Goal: Task Accomplishment & Management: Complete application form

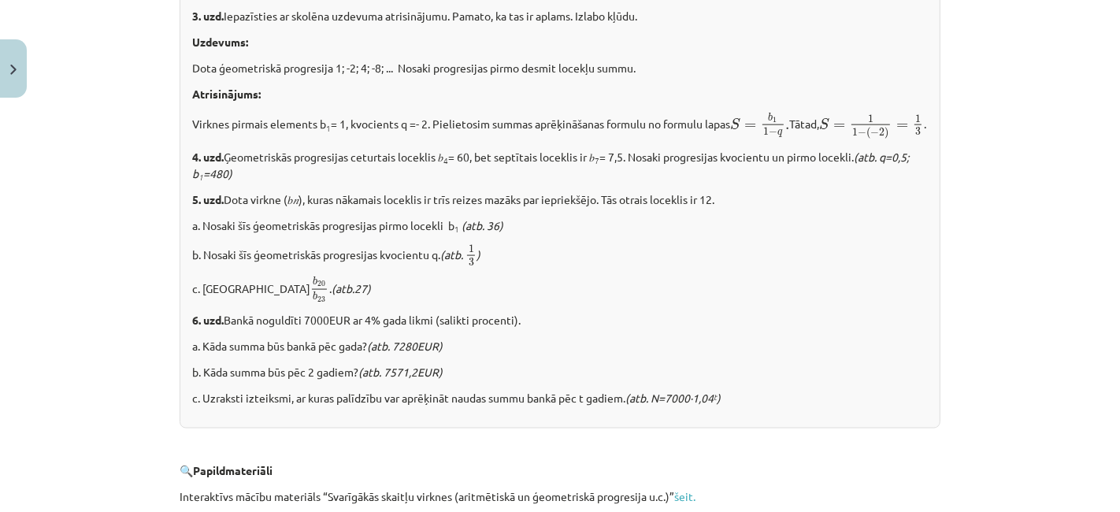
scroll to position [2038, 0]
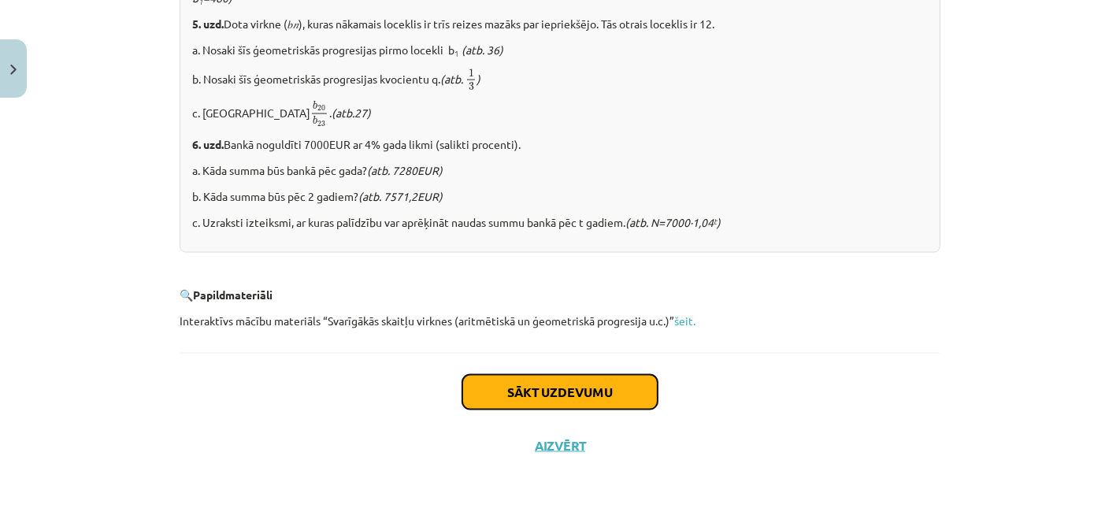
click at [612, 395] on button "Sākt uzdevumu" at bounding box center [559, 392] width 195 height 35
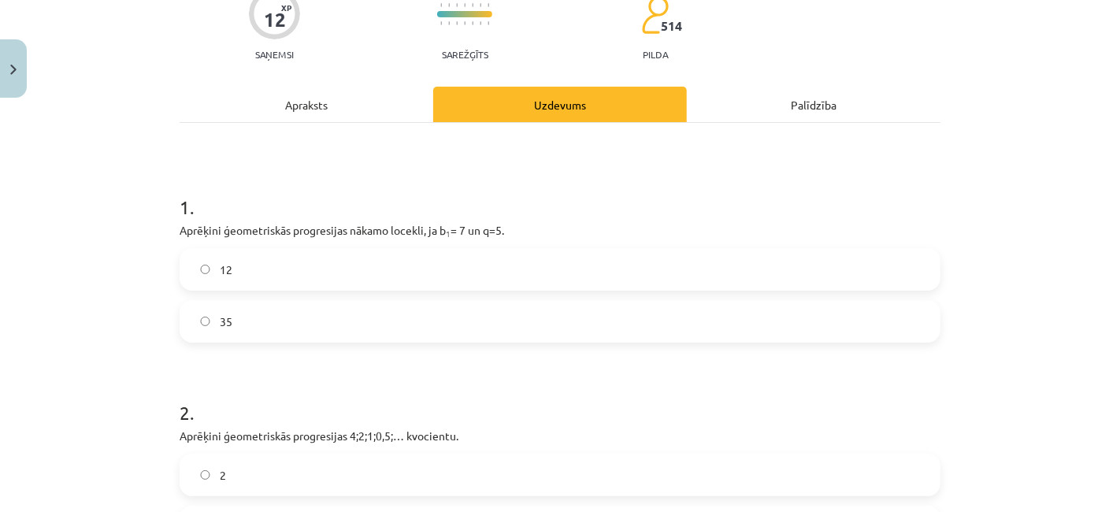
scroll to position [146, 0]
click at [363, 320] on label "35" at bounding box center [560, 320] width 758 height 39
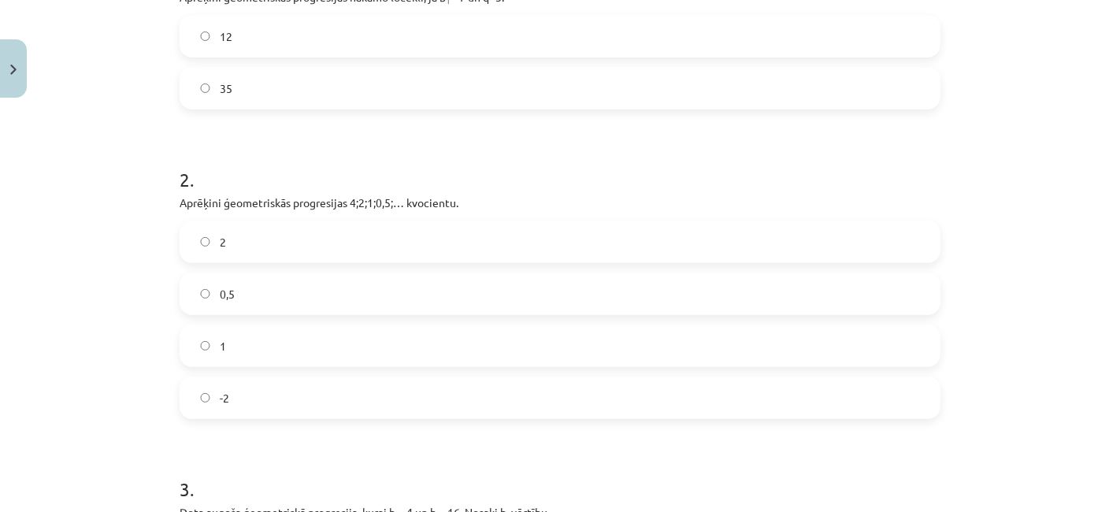
scroll to position [384, 0]
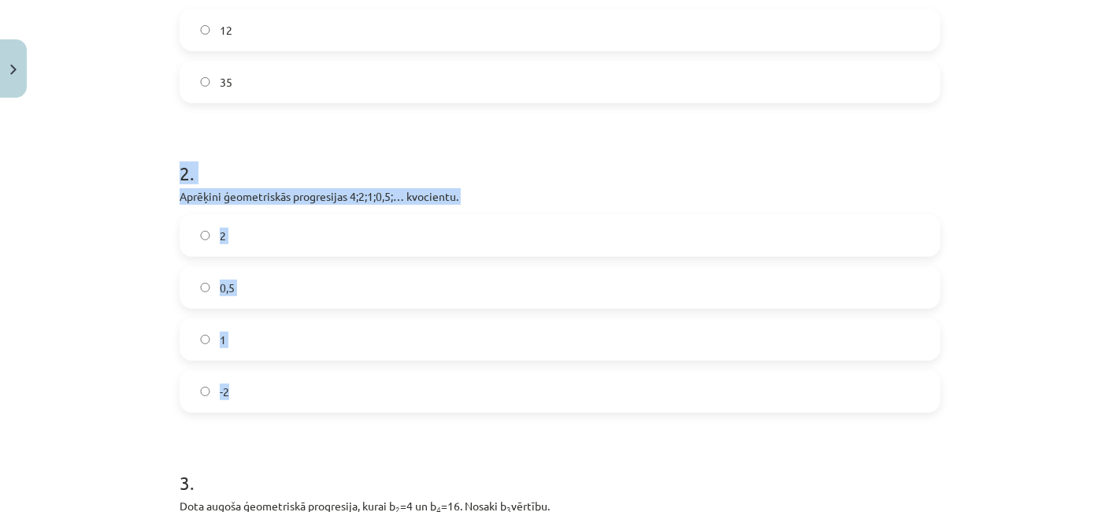
drag, startPoint x: 165, startPoint y: 165, endPoint x: 339, endPoint y: 410, distance: 300.5
click at [339, 410] on div "12 XP Saņemsi Sarežģīts 514 pilda Apraksts Uzdevums Palīdzība 1 . Aprēķini ģeom…" at bounding box center [560, 292] width 780 height 1145
copy div "2 . Aprēķini ģeometriskās progresijas 4;2;1;0,5;… kvocientu. 2 0,5 1 -2"
click at [282, 122] on form "1 . Aprēķini ģeometriskās progresijas nākamo locekli, ja b 1 = 7 un q=5. 12 35 …" at bounding box center [560, 325] width 761 height 793
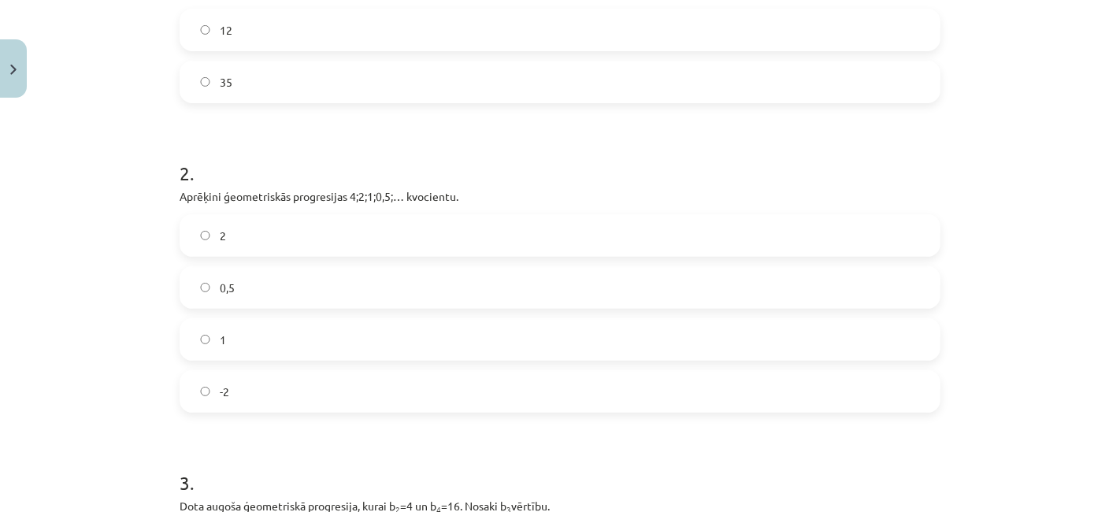
click at [239, 293] on label "0,5" at bounding box center [560, 287] width 758 height 39
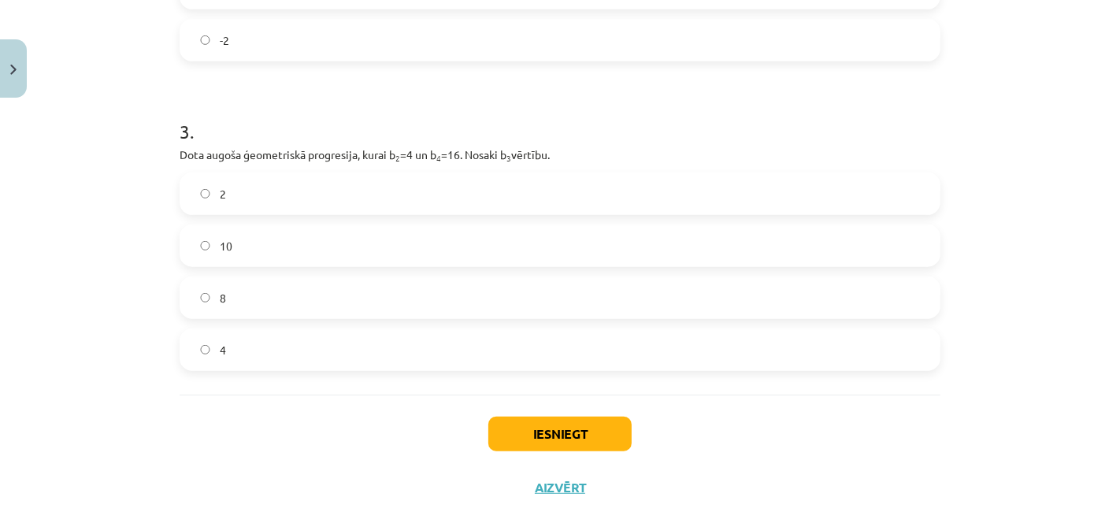
scroll to position [737, 0]
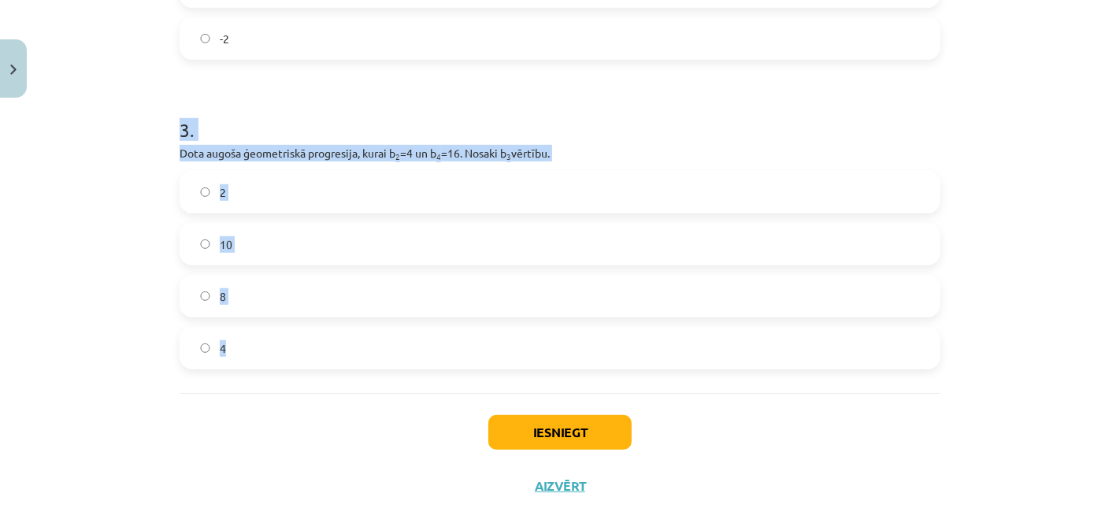
drag, startPoint x: 163, startPoint y: 126, endPoint x: 272, endPoint y: 376, distance: 273.0
copy div "3 . Dota augoša ģeometriskā progresija, kurai b 2 =4 un b 4 =16. Nosaki b 3 vēr…"
click at [275, 303] on label "8" at bounding box center [560, 295] width 758 height 39
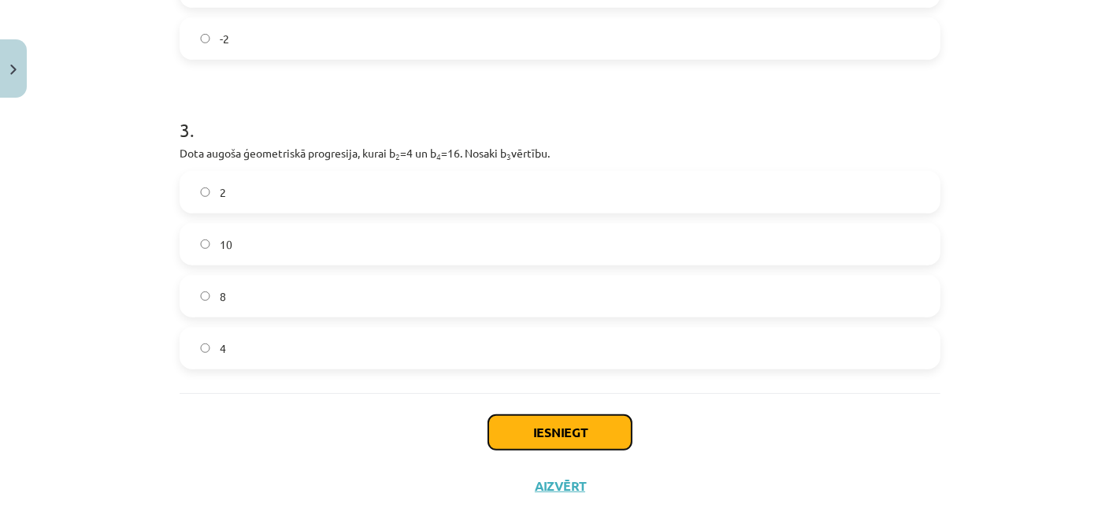
click at [504, 438] on button "Iesniegt" at bounding box center [559, 432] width 143 height 35
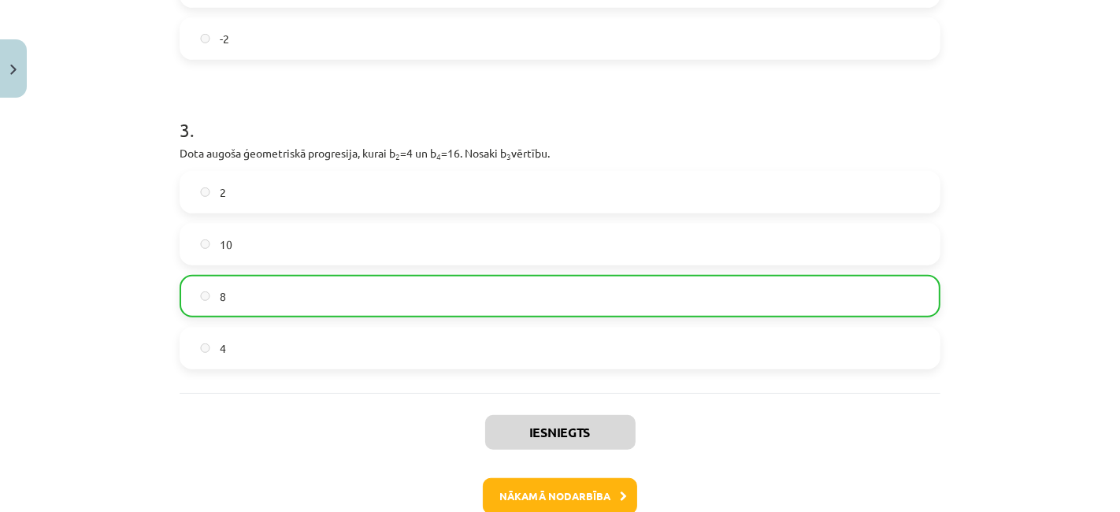
click at [1086, 113] on div "Mācību tēma: Matemātikas i - 12. klases 1. ieskaites mācību materiāls (ab) #6 📝…" at bounding box center [560, 256] width 1120 height 512
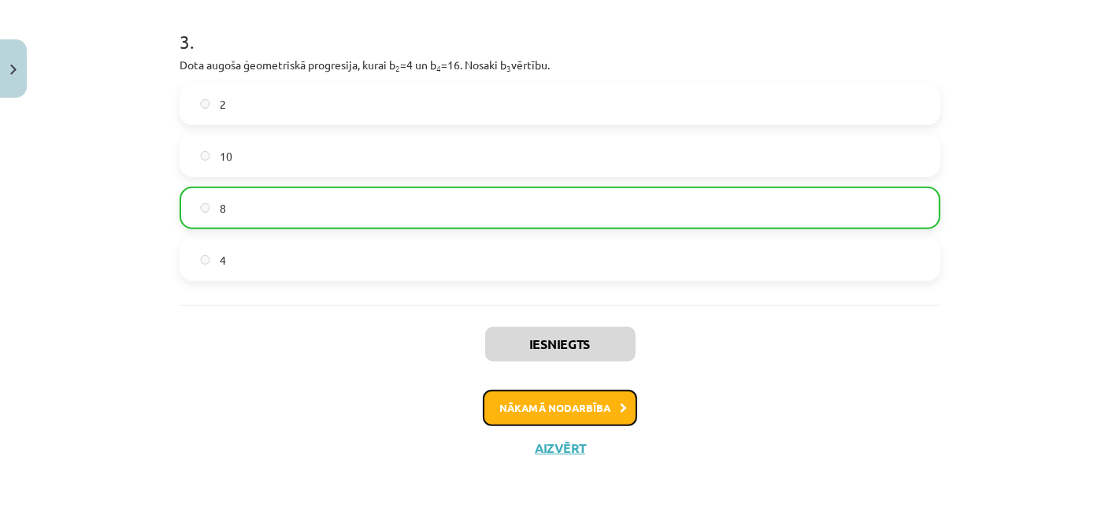
click at [570, 419] on button "Nākamā nodarbība" at bounding box center [560, 408] width 154 height 36
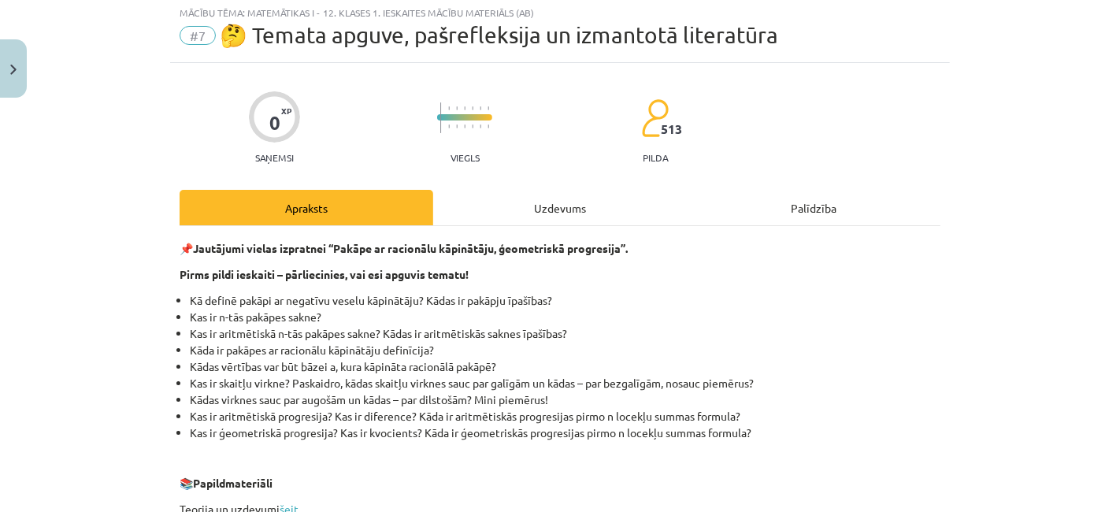
scroll to position [39, 0]
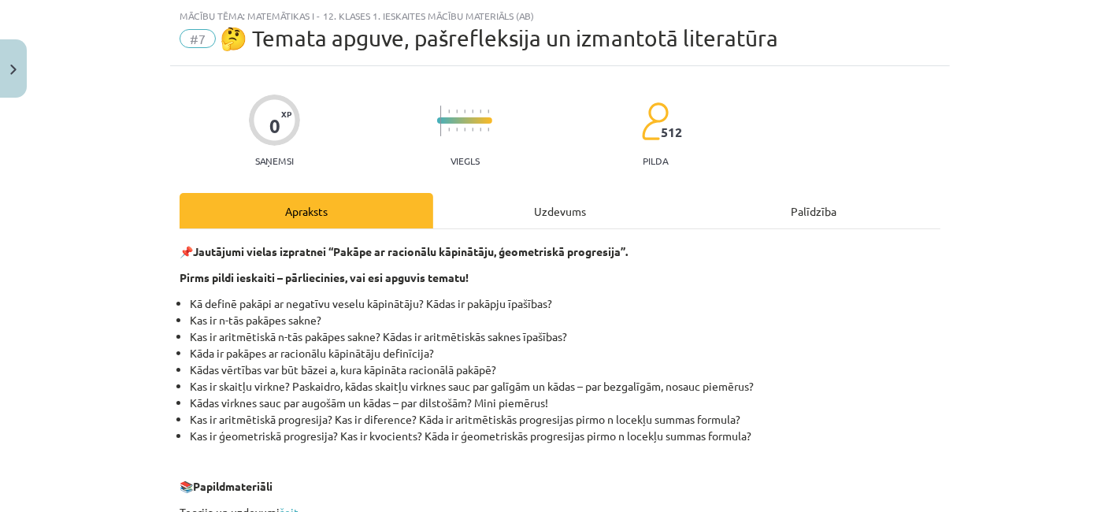
click at [548, 221] on div "Uzdevums" at bounding box center [560, 210] width 254 height 35
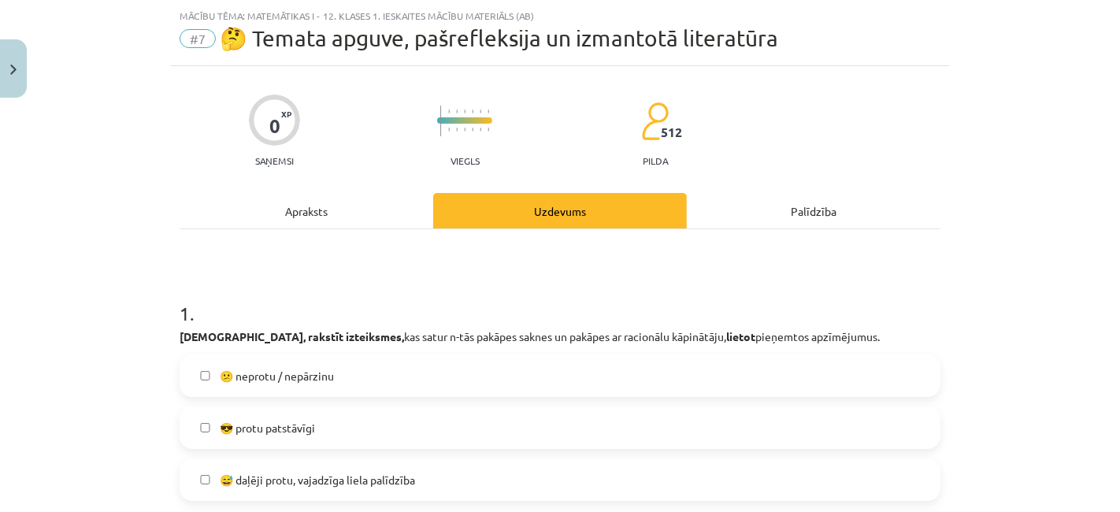
scroll to position [239, 0]
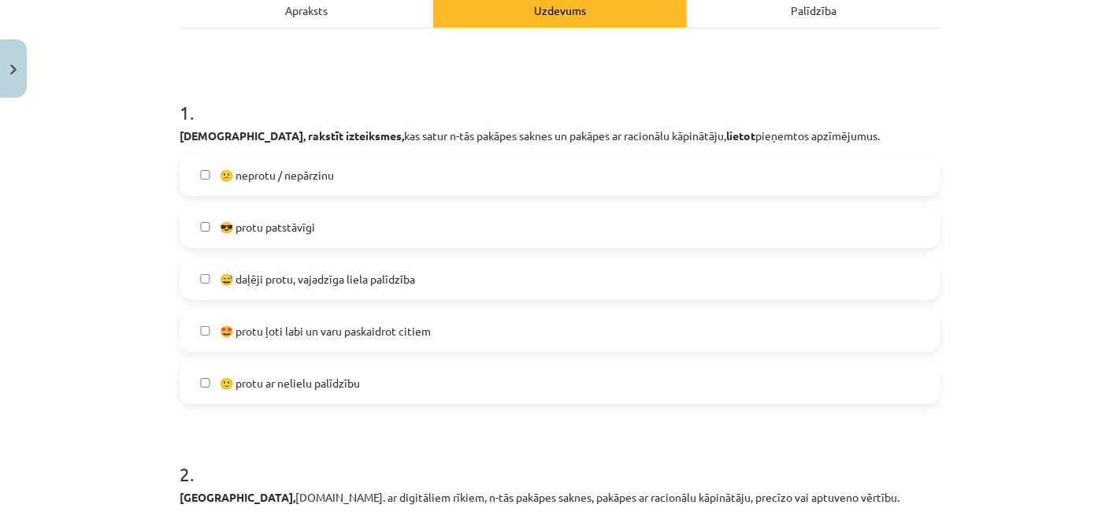
click at [385, 280] on span "😅 daļēji protu, vajadzīga liela palīdzība" at bounding box center [317, 279] width 195 height 17
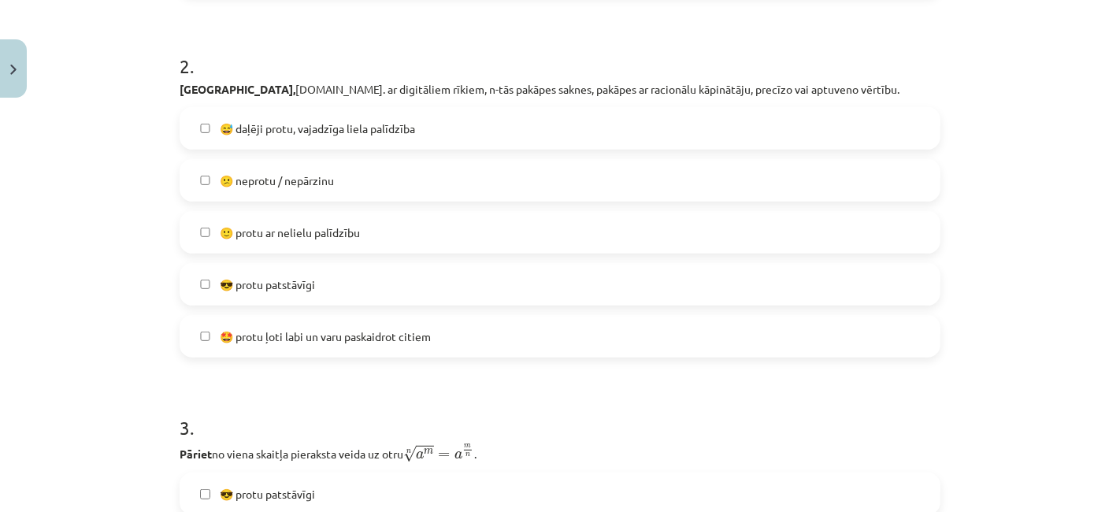
scroll to position [647, 0]
click at [321, 232] on span "🙂 protu ar nelielu palīdzību" at bounding box center [290, 232] width 140 height 17
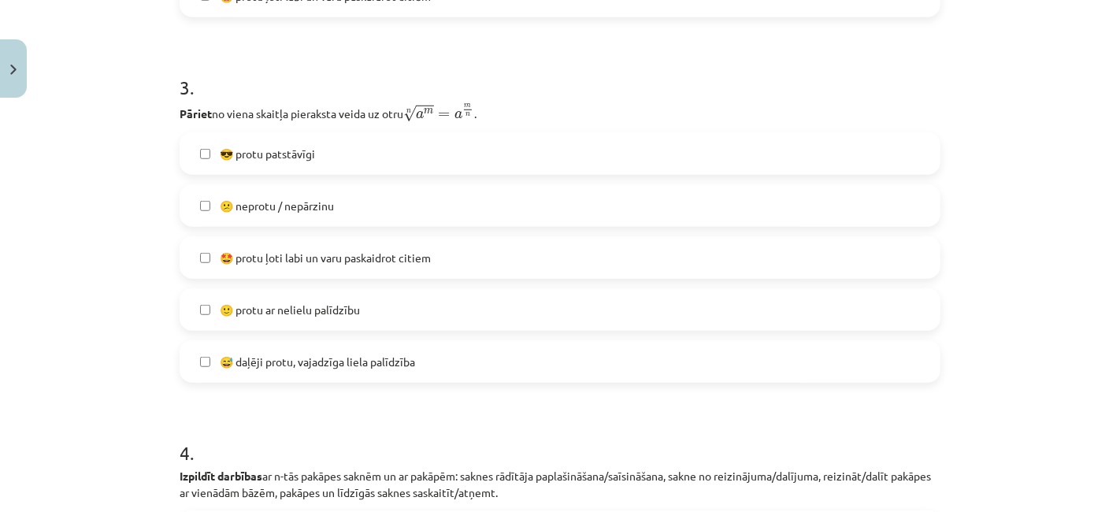
scroll to position [989, 0]
click at [298, 354] on span "😅 daļēji protu, vajadzīga liela palīdzība" at bounding box center [317, 360] width 195 height 17
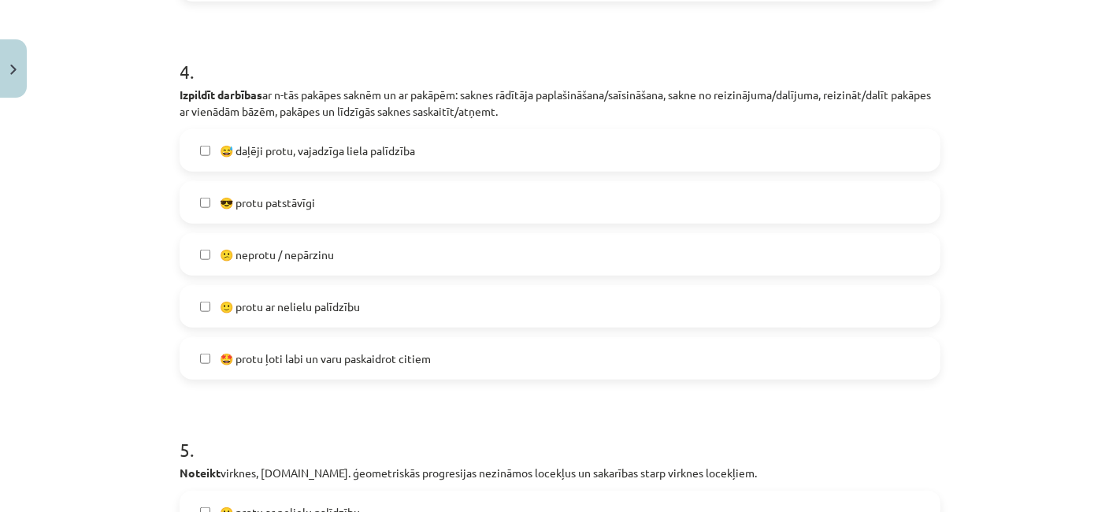
click at [298, 354] on span "🤩 protu ļoti labi un varu paskaidrot citiem" at bounding box center [325, 358] width 211 height 17
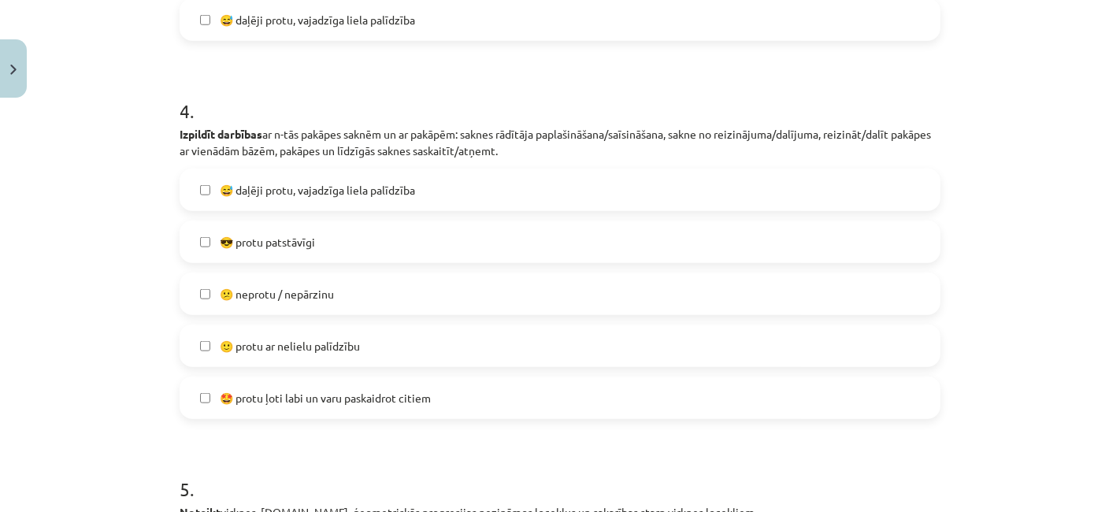
scroll to position [1328, 0]
click at [310, 203] on label "😅 daļēji protu, vajadzīga liela palīdzība" at bounding box center [560, 191] width 758 height 39
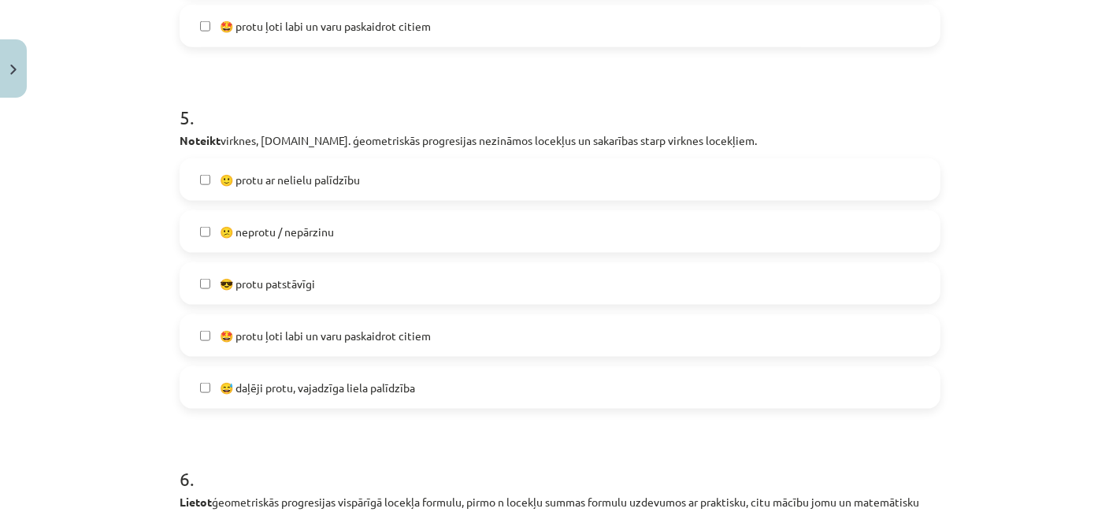
scroll to position [1703, 0]
click at [281, 333] on span "🤩 protu ļoti labi un varu paskaidrot citiem" at bounding box center [325, 334] width 211 height 17
click at [273, 402] on label "😅 daļēji protu, vajadzīga liela palīdzība" at bounding box center [560, 385] width 758 height 39
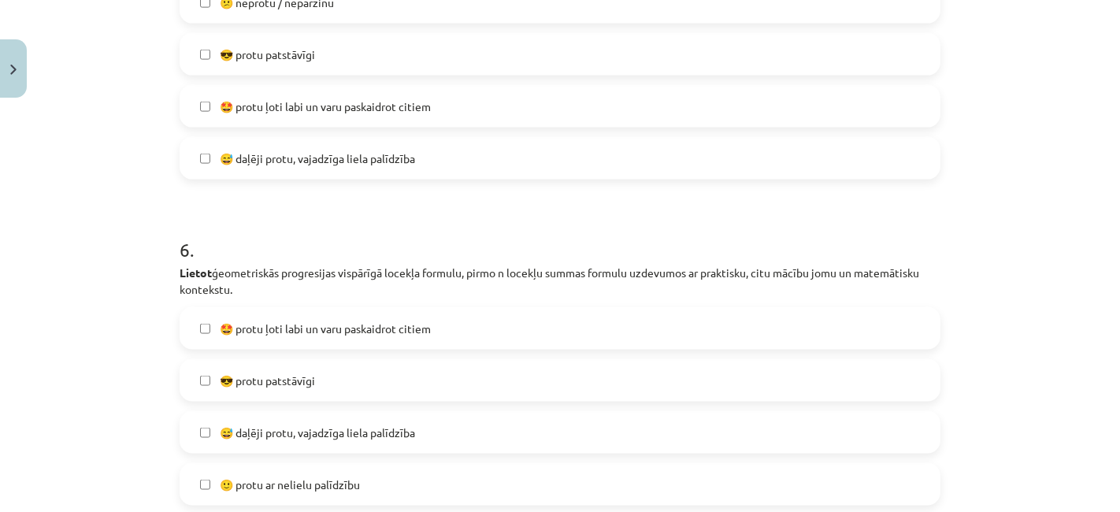
click at [281, 128] on div "🙂 protu ar nelielu palīdzību  😕 neprotu / nepārzinu  😎 protu patstāvīgi  🤩 prot…" at bounding box center [560, 54] width 761 height 250
click at [265, 118] on label "🤩 protu ļoti labi un varu paskaidrot citiem" at bounding box center [560, 106] width 758 height 39
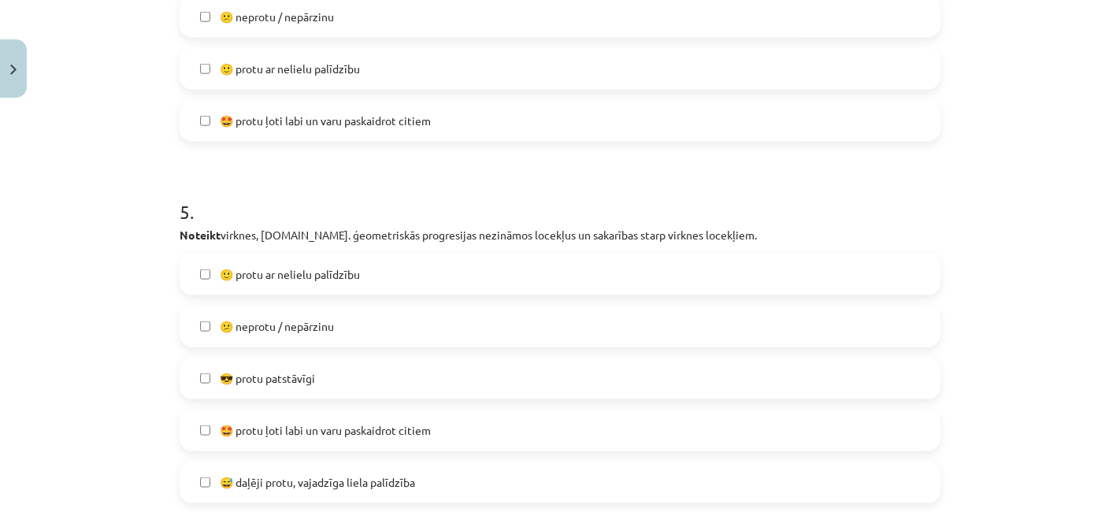
scroll to position [1393, 0]
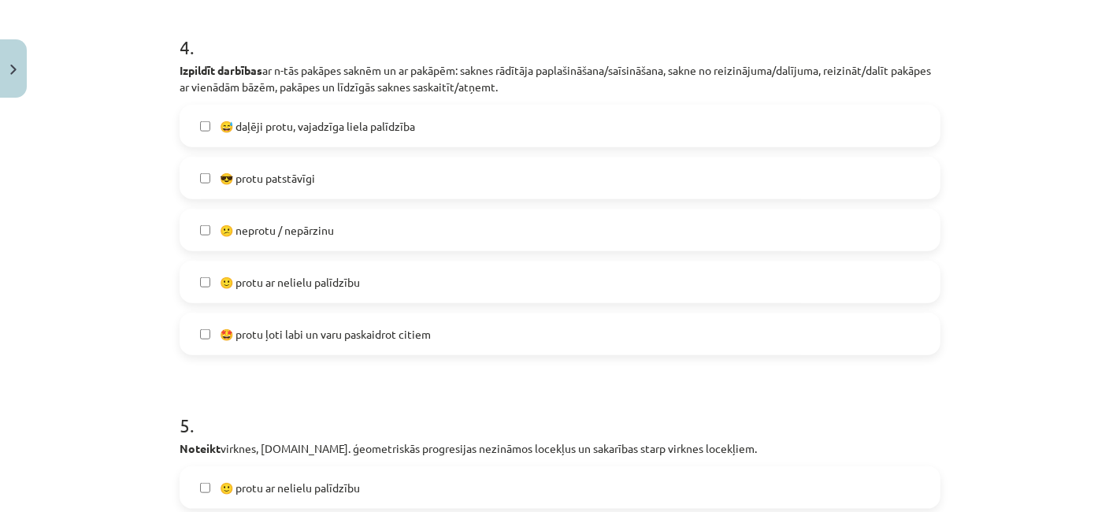
click at [258, 347] on label "🤩 protu ļoti labi un varu paskaidrot citiem" at bounding box center [560, 333] width 758 height 39
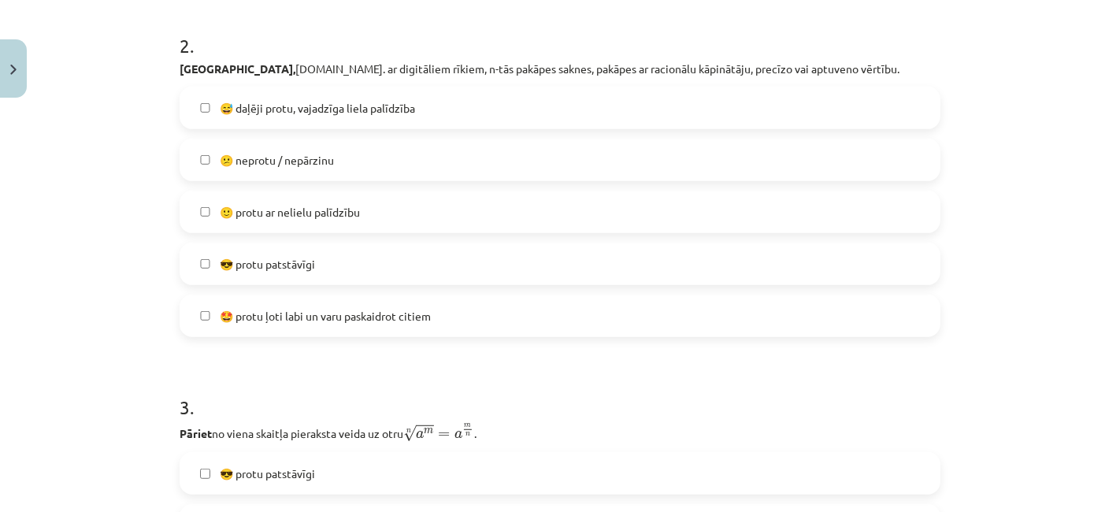
scroll to position [635, 0]
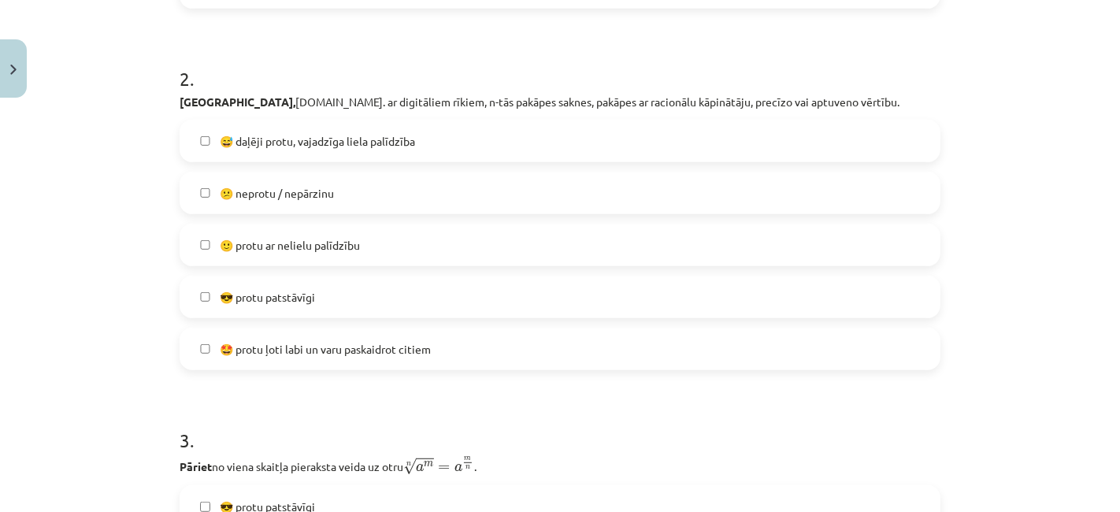
click at [269, 237] on span "🙂 protu ar nelielu palīdzību" at bounding box center [290, 245] width 140 height 17
click at [293, 139] on span "😅 daļēji protu, vajadzīga liela palīdzība" at bounding box center [317, 141] width 195 height 17
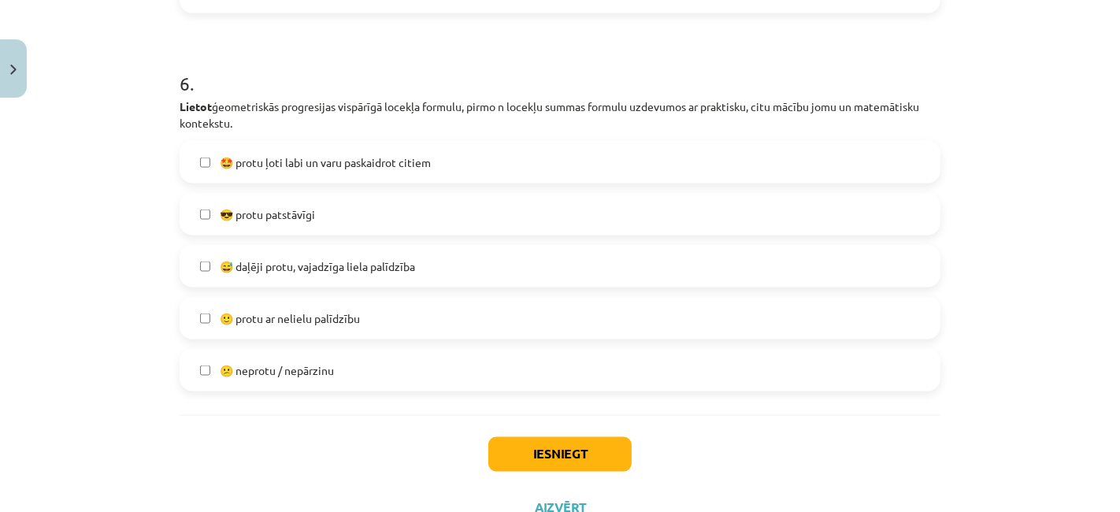
scroll to position [2157, 0]
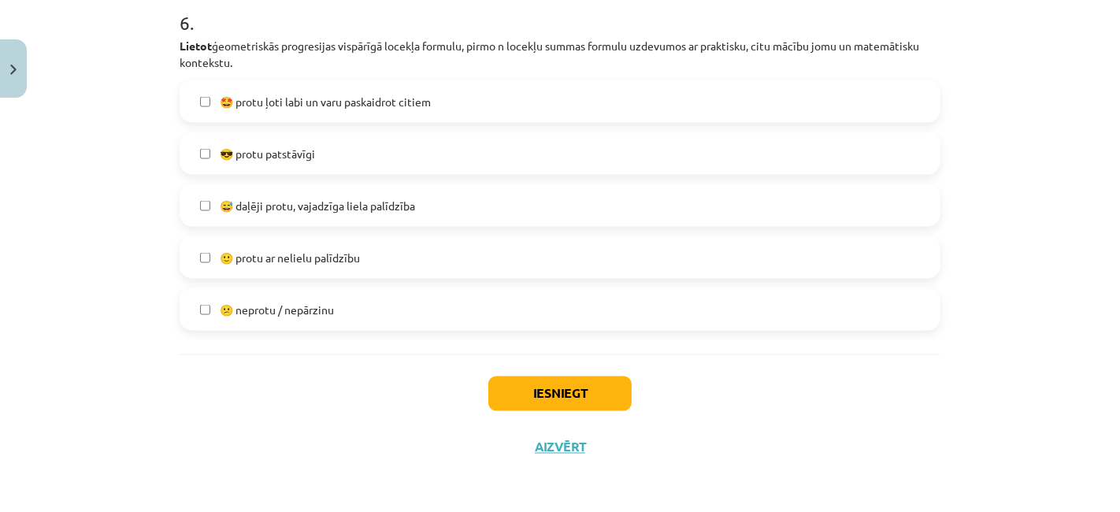
click at [295, 208] on span "😅 daļēji protu, vajadzīga liela palīdzība" at bounding box center [317, 206] width 195 height 17
click at [565, 404] on button "Iesniegt" at bounding box center [559, 393] width 143 height 35
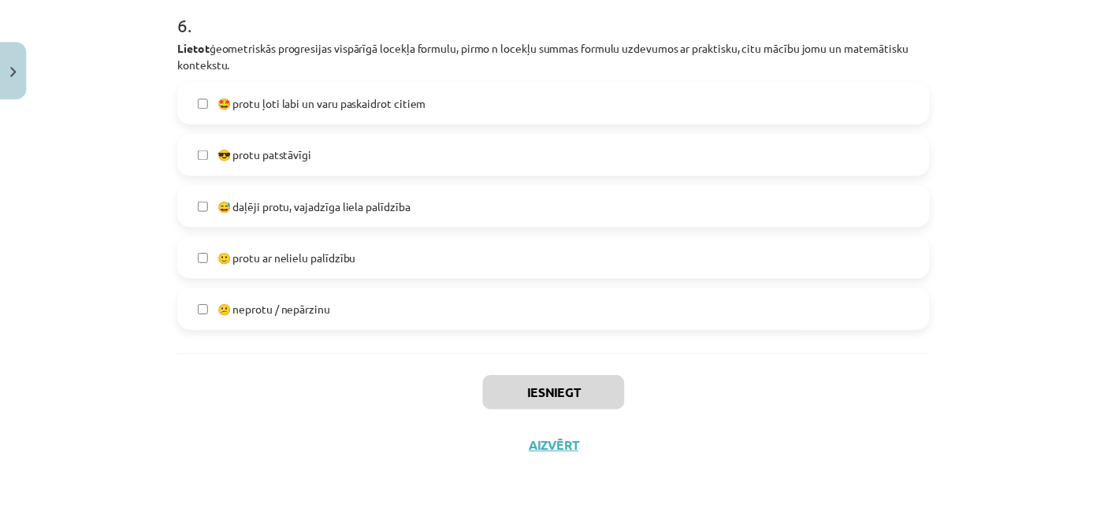
scroll to position [1023, 0]
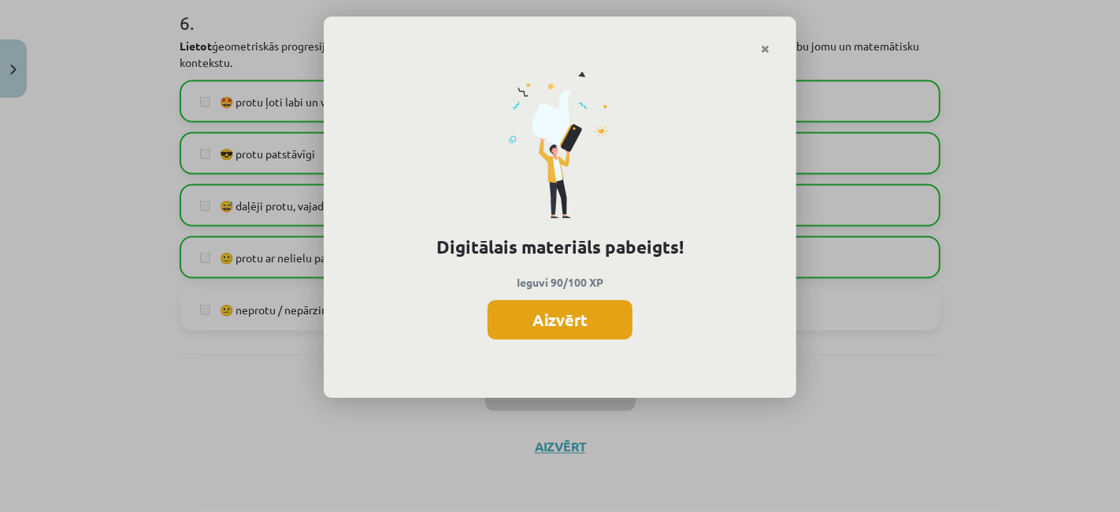
click at [532, 324] on button "Aizvērt" at bounding box center [560, 319] width 145 height 39
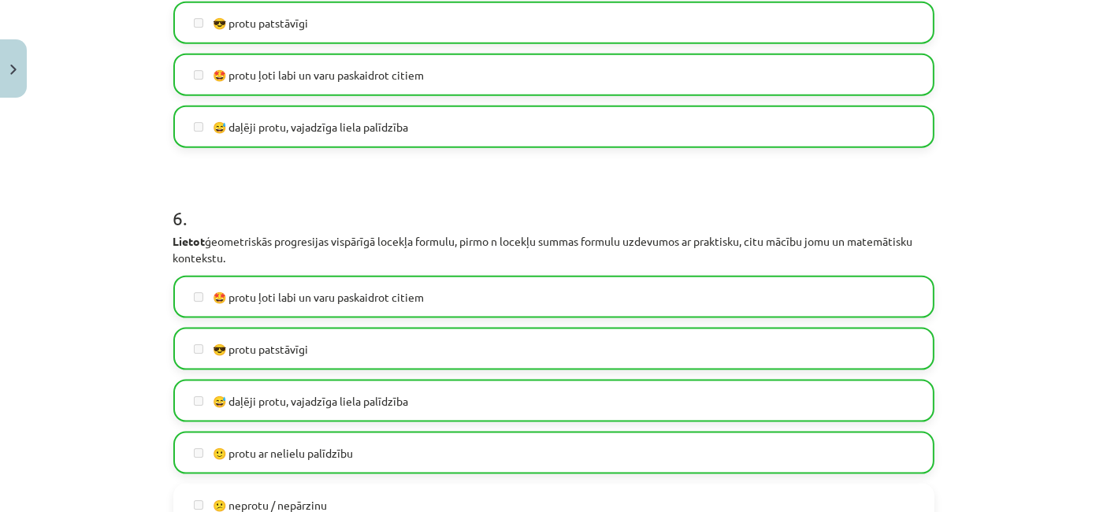
scroll to position [2157, 0]
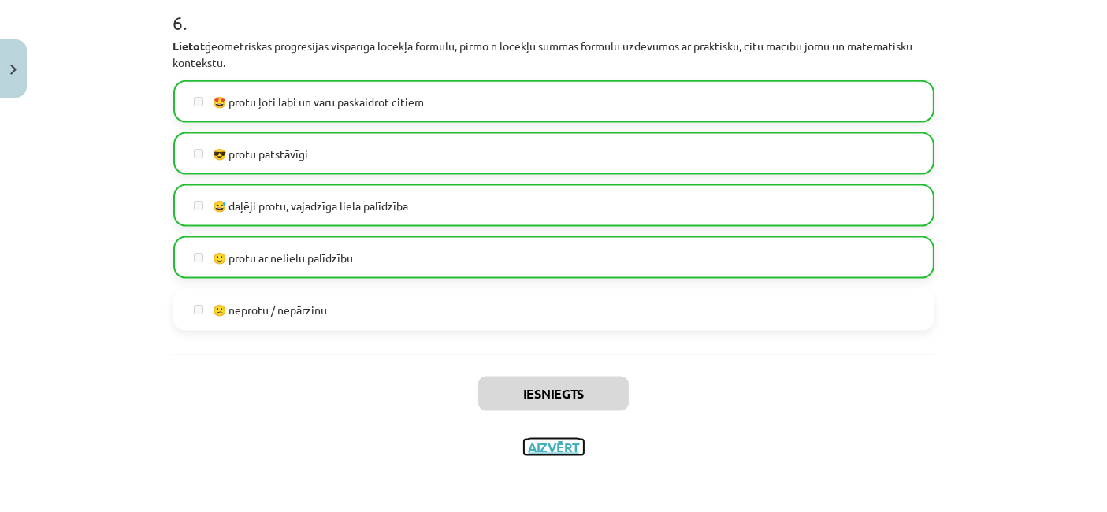
click at [533, 449] on button "Aizvērt" at bounding box center [554, 447] width 60 height 16
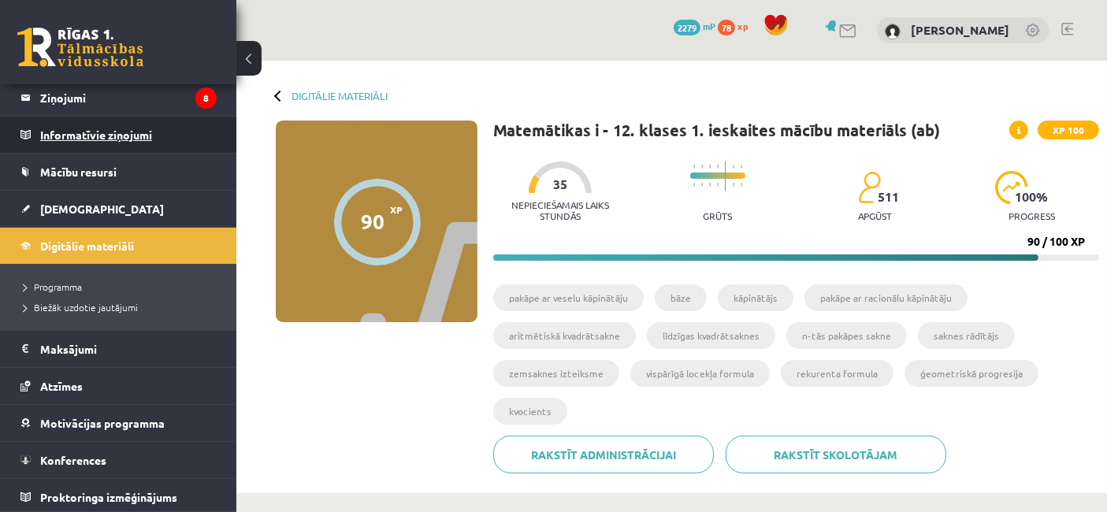
scroll to position [68, 0]
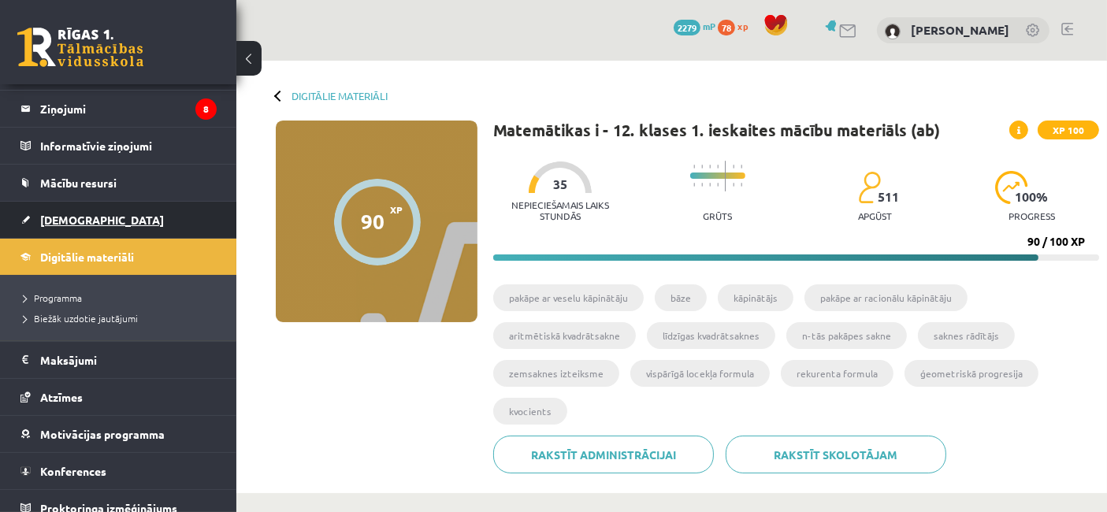
click at [168, 226] on link "[DEMOGRAPHIC_DATA]" at bounding box center [118, 220] width 196 height 36
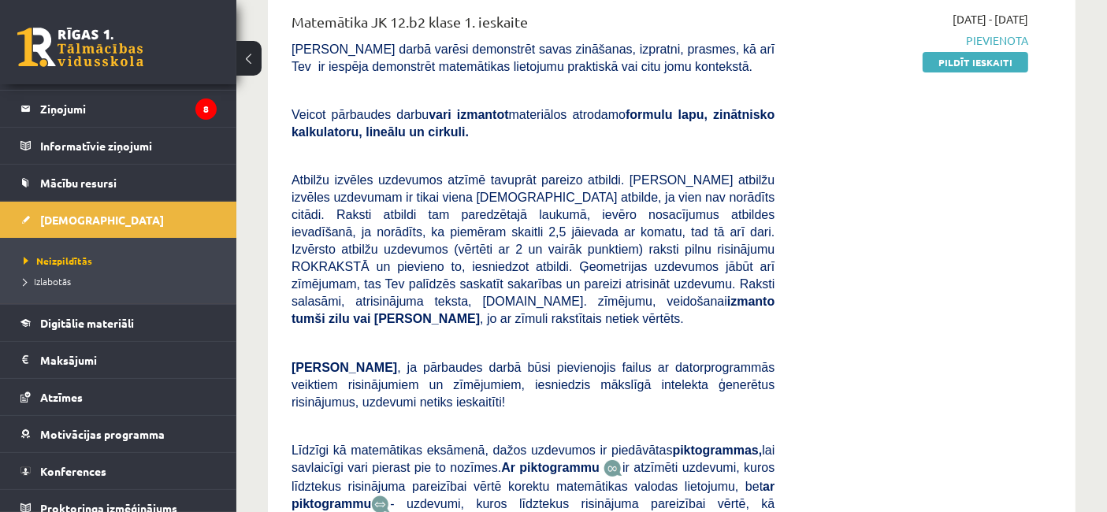
scroll to position [213, 0]
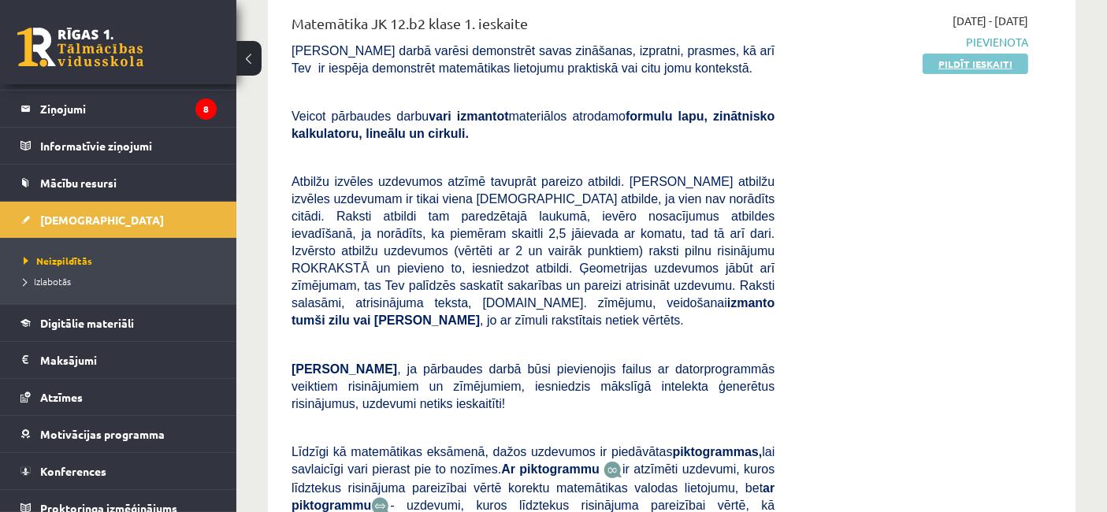
click at [971, 61] on link "Pildīt ieskaiti" at bounding box center [975, 64] width 106 height 20
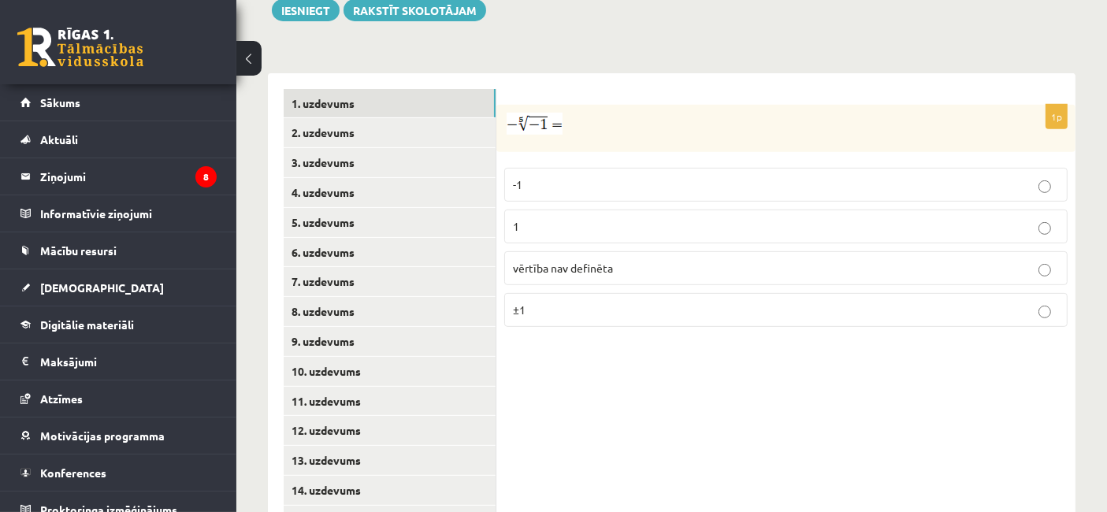
scroll to position [695, 0]
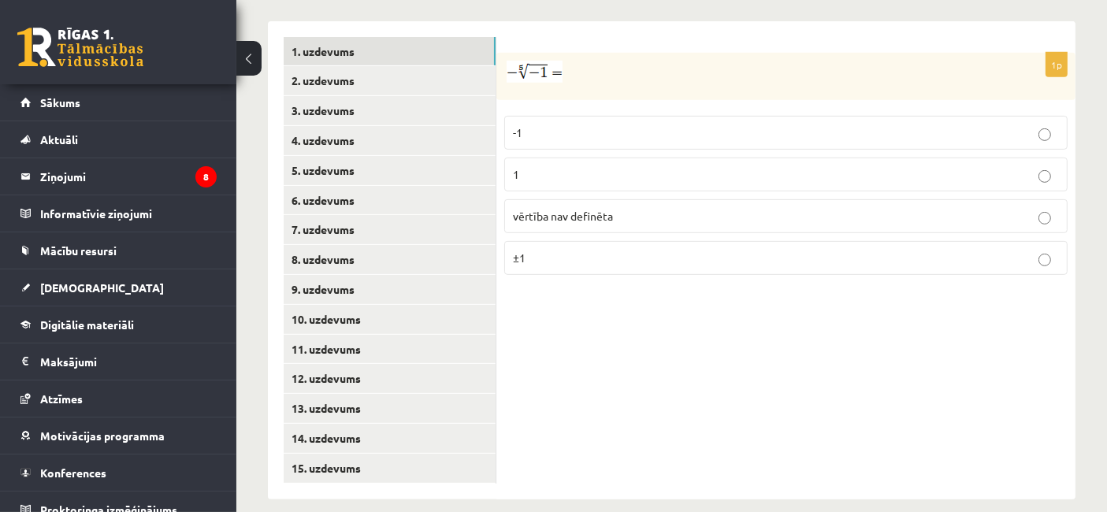
click at [551, 166] on p "1" at bounding box center [786, 174] width 546 height 17
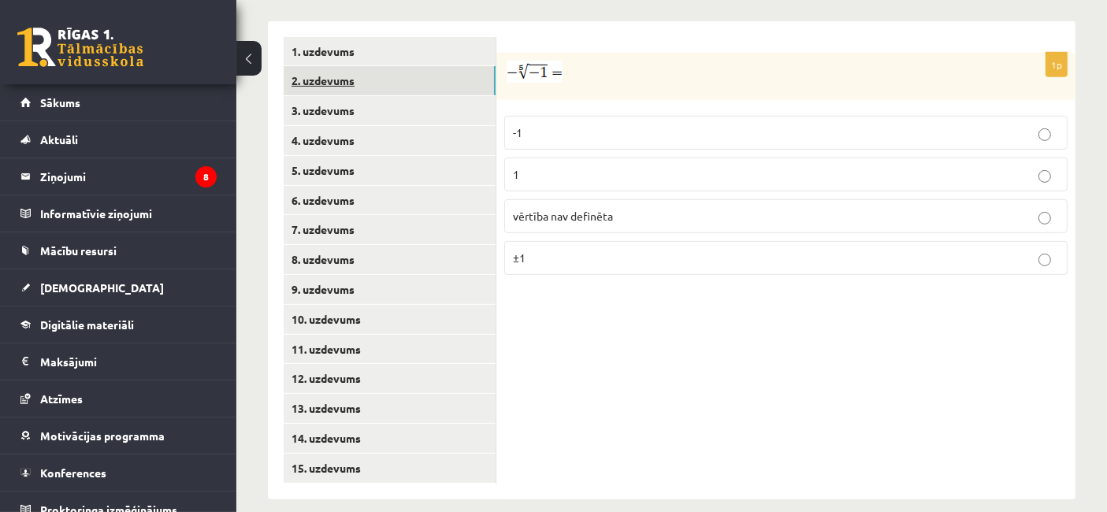
click at [389, 67] on link "2. uzdevums" at bounding box center [390, 80] width 212 height 29
click at [532, 161] on label "x 6 5 x 6 5" at bounding box center [785, 179] width 563 height 36
click at [547, 130] on label "x 5 6 x 5 6" at bounding box center [785, 135] width 563 height 36
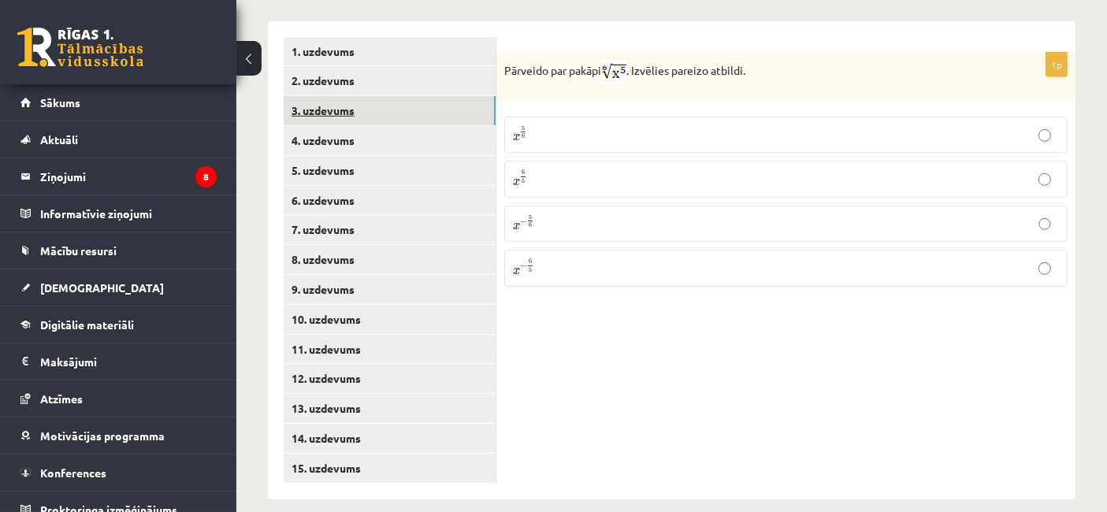
click at [284, 96] on link "3. uzdevums" at bounding box center [390, 110] width 212 height 29
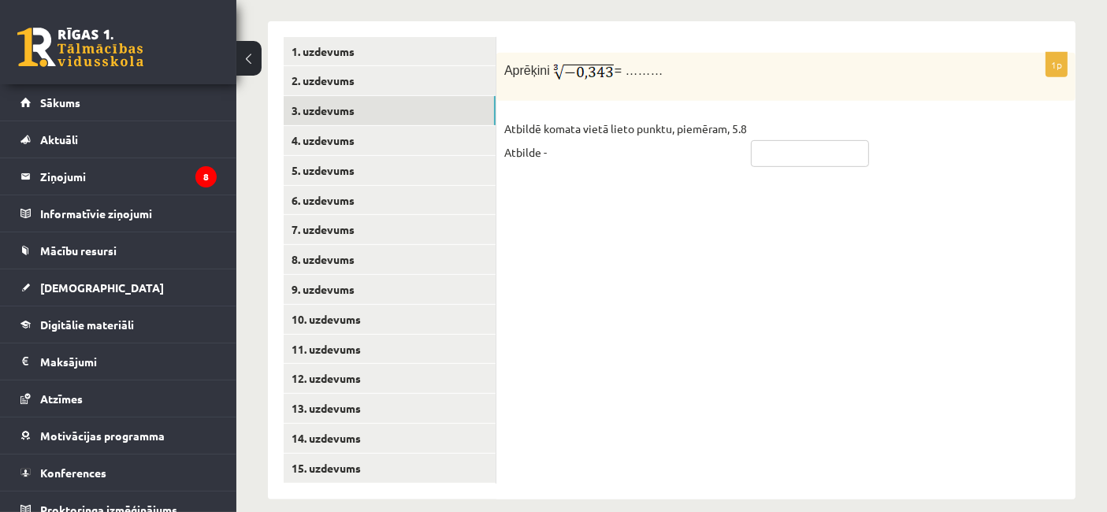
click at [789, 140] on input "text" at bounding box center [810, 153] width 118 height 27
type input "****"
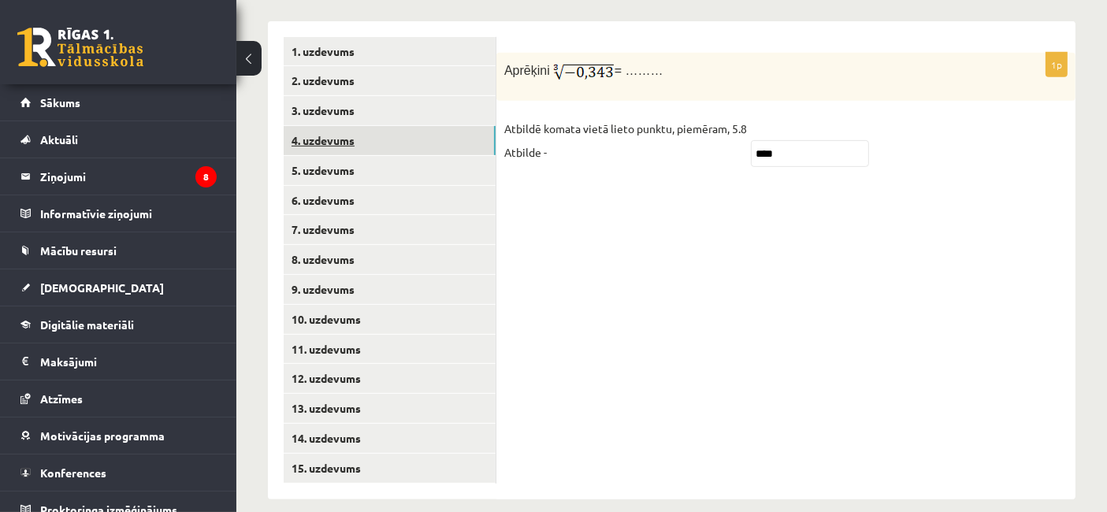
click at [433, 129] on link "4. uzdevums" at bounding box center [390, 140] width 212 height 29
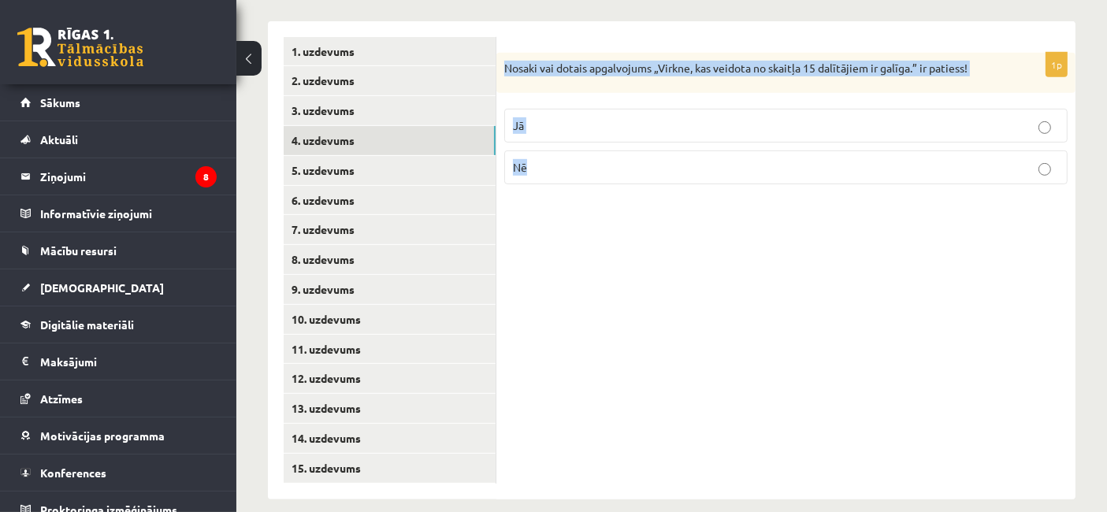
drag, startPoint x: 504, startPoint y: 55, endPoint x: 992, endPoint y: 146, distance: 495.9
click at [992, 146] on div "1p Nosaki vai dotais apgalvojums „Virkne, kas veidota no skaitļa 15 dalītājiem …" at bounding box center [785, 125] width 579 height 145
copy div "Nosaki vai dotais apgalvojums „Virkne, kas veidota no skaitļa 15 dalītājiem ir …"
click at [557, 118] on label "Jā" at bounding box center [785, 126] width 563 height 34
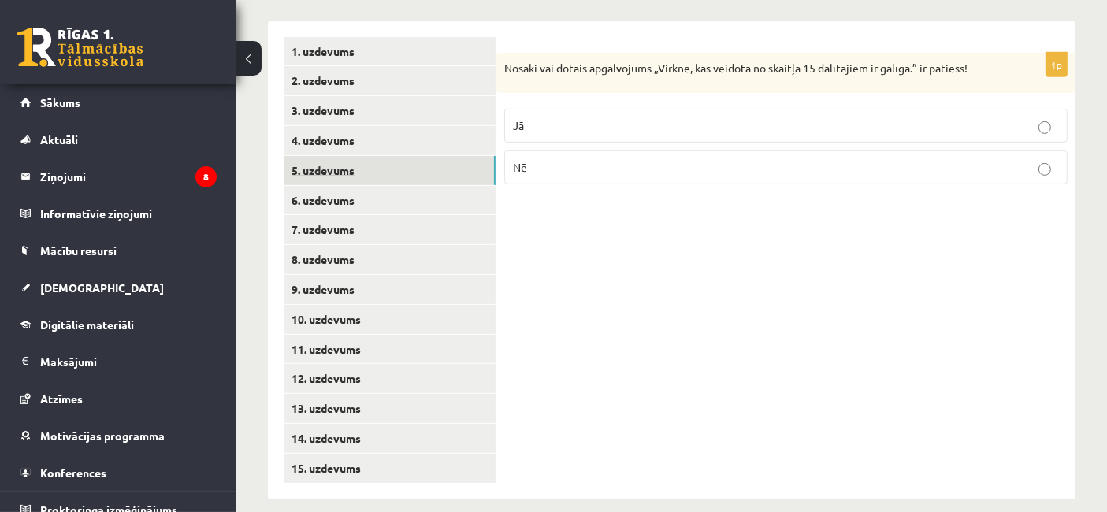
click at [367, 159] on link "5. uzdevums" at bounding box center [390, 170] width 212 height 29
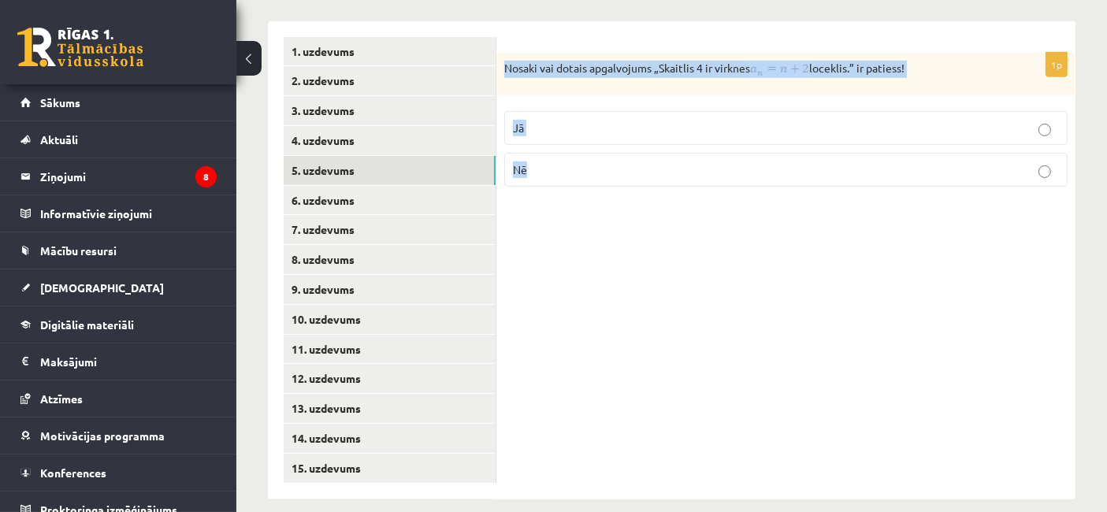
drag, startPoint x: 502, startPoint y: 46, endPoint x: 554, endPoint y: 151, distance: 117.6
click at [554, 151] on div "1p Nosaki vai dotais apgalvojums „Skaitlis 4 ir virknes loceklis.” ir patiess! …" at bounding box center [785, 126] width 579 height 146
copy div "Nosaki vai dotais apgalvojums „Skaitlis 4 ir virknes loceklis.” ir patiess! Jā …"
click at [548, 120] on p "Jā" at bounding box center [786, 128] width 546 height 17
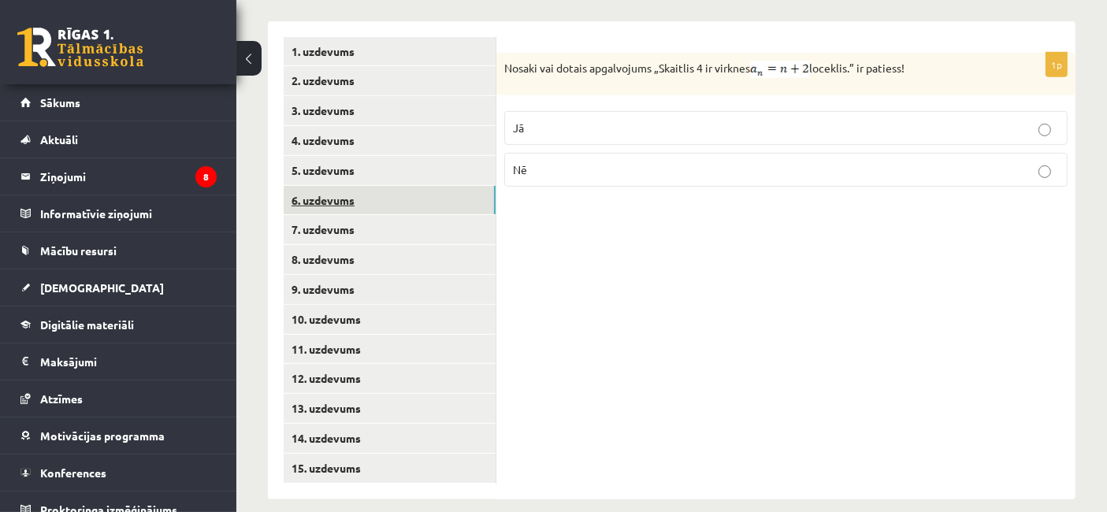
click at [394, 186] on link "6. uzdevums" at bounding box center [390, 200] width 212 height 29
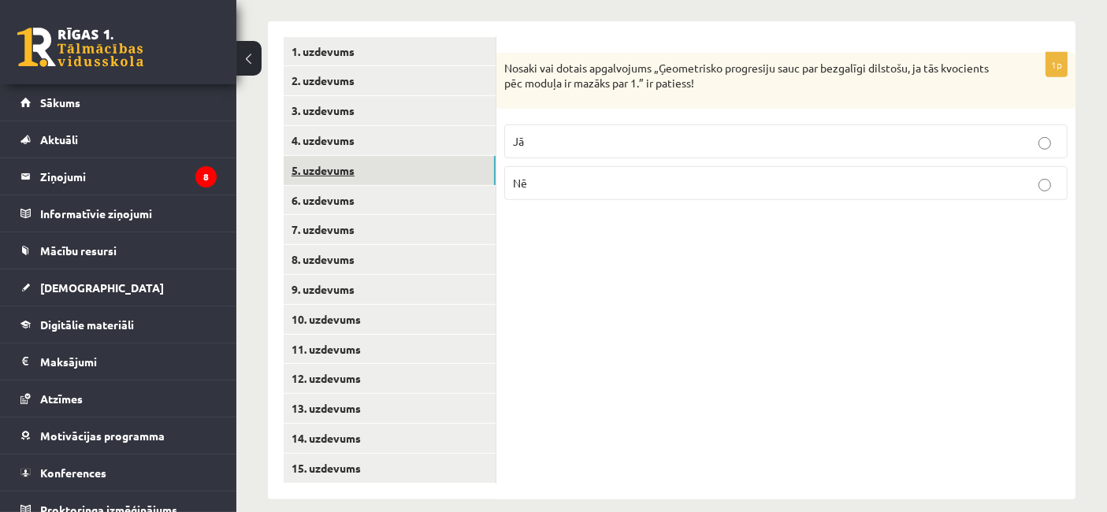
click at [384, 158] on link "5. uzdevums" at bounding box center [390, 170] width 212 height 29
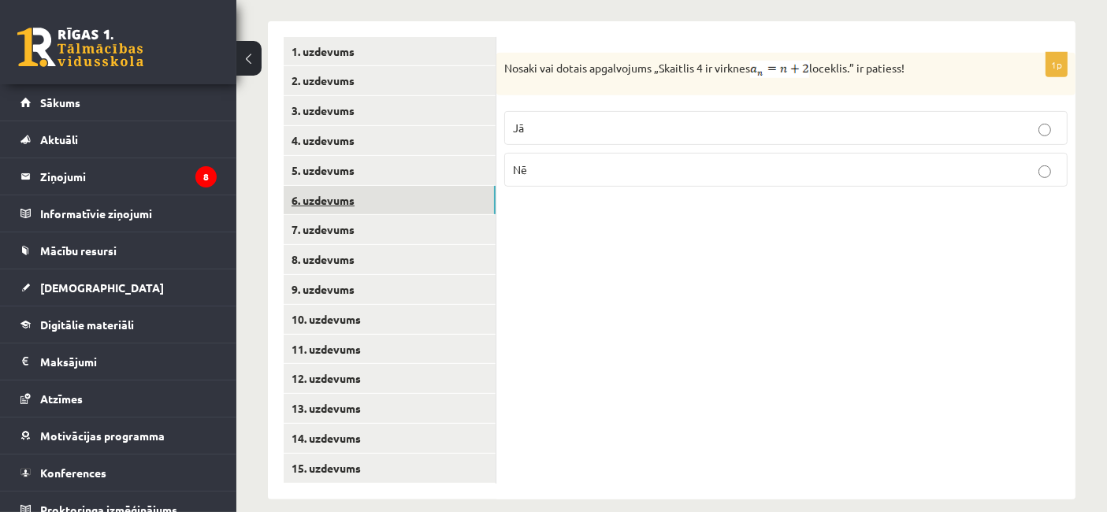
click at [380, 186] on link "6. uzdevums" at bounding box center [390, 200] width 212 height 29
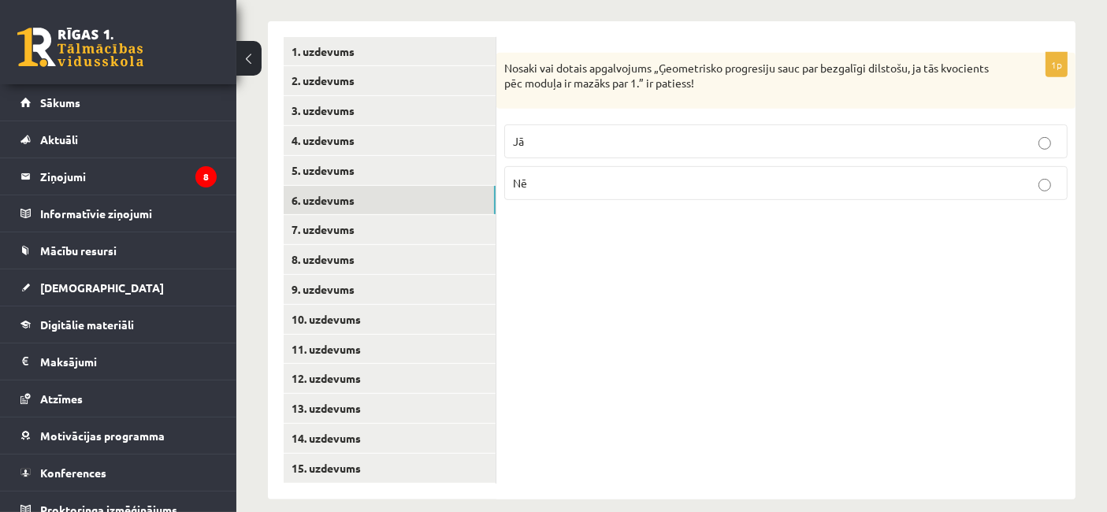
click at [570, 133] on p "Jā" at bounding box center [786, 141] width 546 height 17
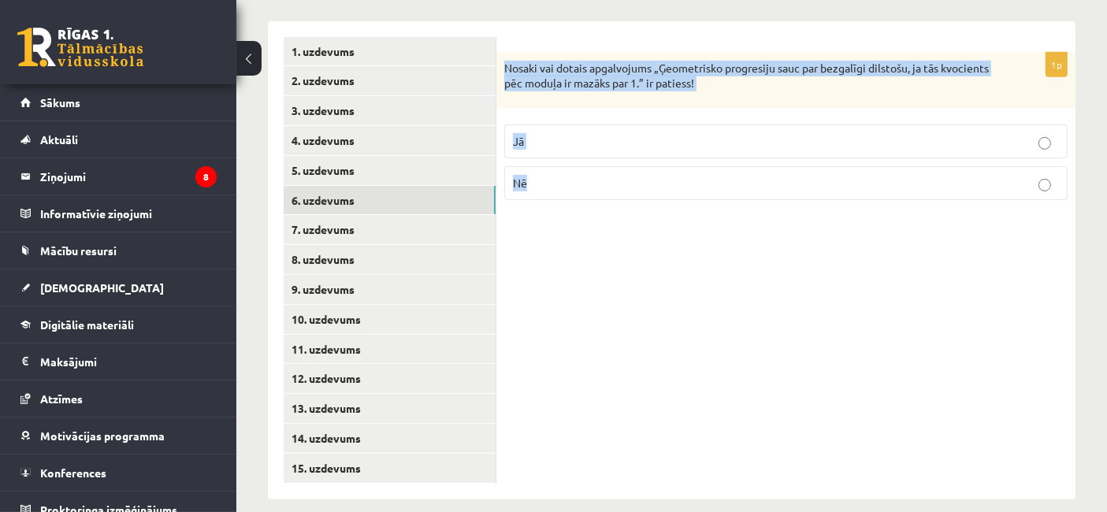
drag, startPoint x: 504, startPoint y: 43, endPoint x: 729, endPoint y: 168, distance: 257.3
click at [729, 168] on div "1p Nosaki vai dotais apgalvojums „Ģeometrisko progresiju sauc par bezgalīgi dil…" at bounding box center [785, 133] width 579 height 160
copy div "Nosaki vai dotais apgalvojums „Ģeometrisko progresiju sauc par bezgalīgi dilsto…"
click at [364, 215] on link "7. uzdevums" at bounding box center [390, 229] width 212 height 29
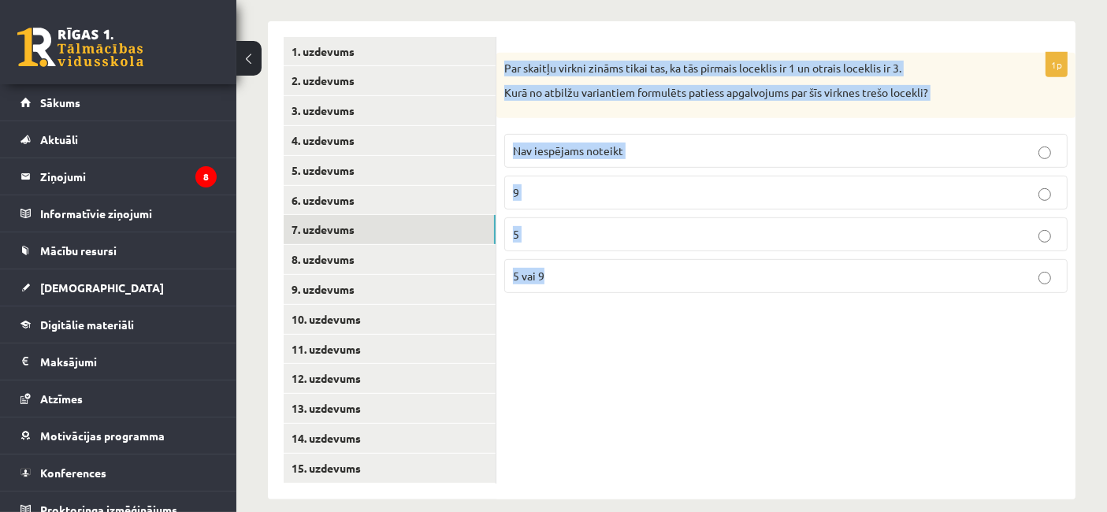
drag, startPoint x: 501, startPoint y: 55, endPoint x: 636, endPoint y: 255, distance: 241.6
click at [636, 255] on div "1p Par skaitļu virkni zināms tikai tas, ka tās pirmais loceklis ir 1 un otrais …" at bounding box center [785, 179] width 579 height 253
copy div "Par skaitļu virkni zināms tikai tas, ka tās pirmais loceklis ir 1 un otrais loc…"
click at [573, 226] on p "5" at bounding box center [786, 234] width 546 height 17
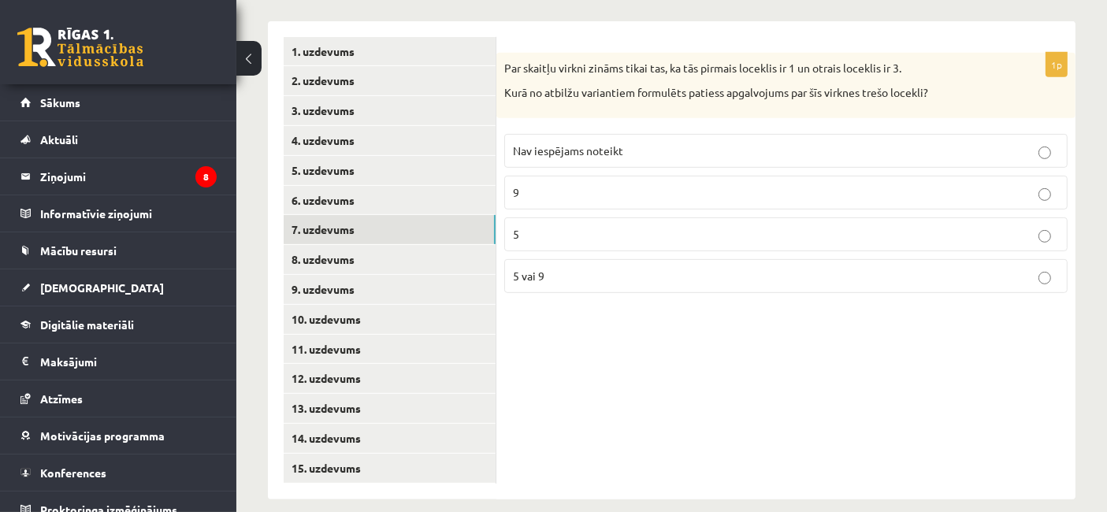
scroll to position [676, 0]
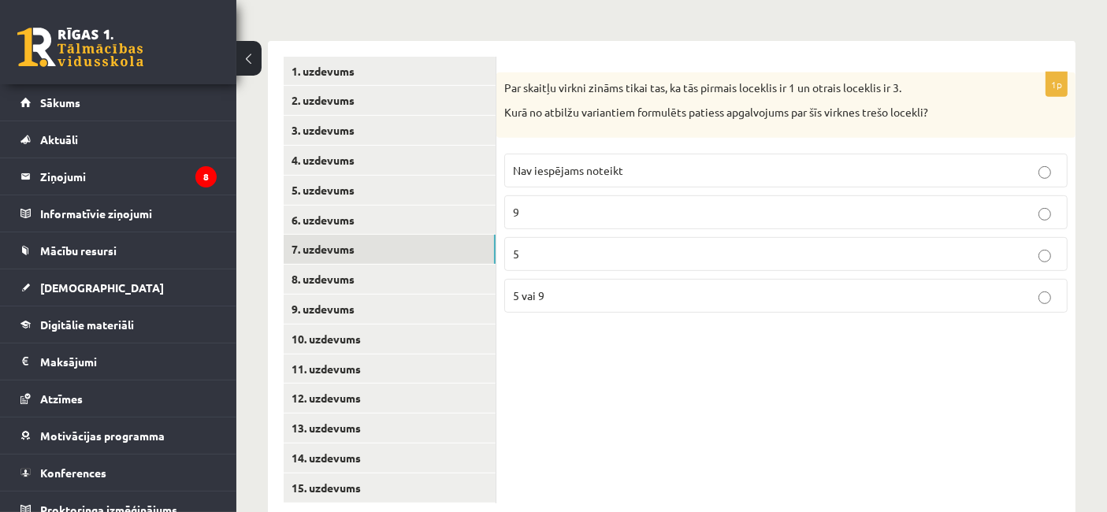
click at [713, 371] on div "1p Par skaitļu virkni zināms tikai tas, ka tās pirmais loceklis ir 1 un otrais …" at bounding box center [785, 280] width 579 height 478
drag, startPoint x: 713, startPoint y: 371, endPoint x: 688, endPoint y: 267, distance: 107.0
click at [688, 267] on div "1p Par skaitļu virkni zināms tikai tas, ka tās pirmais loceklis ir 1 un otrais …" at bounding box center [785, 280] width 579 height 478
click at [688, 279] on label "5 vai 9" at bounding box center [785, 296] width 563 height 34
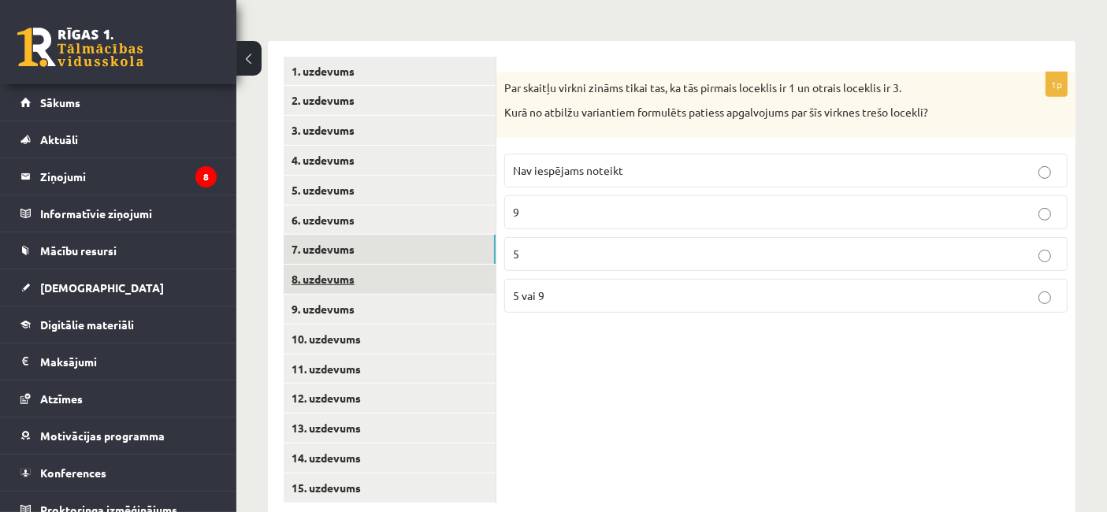
click at [336, 265] on link "8. uzdevums" at bounding box center [390, 279] width 212 height 29
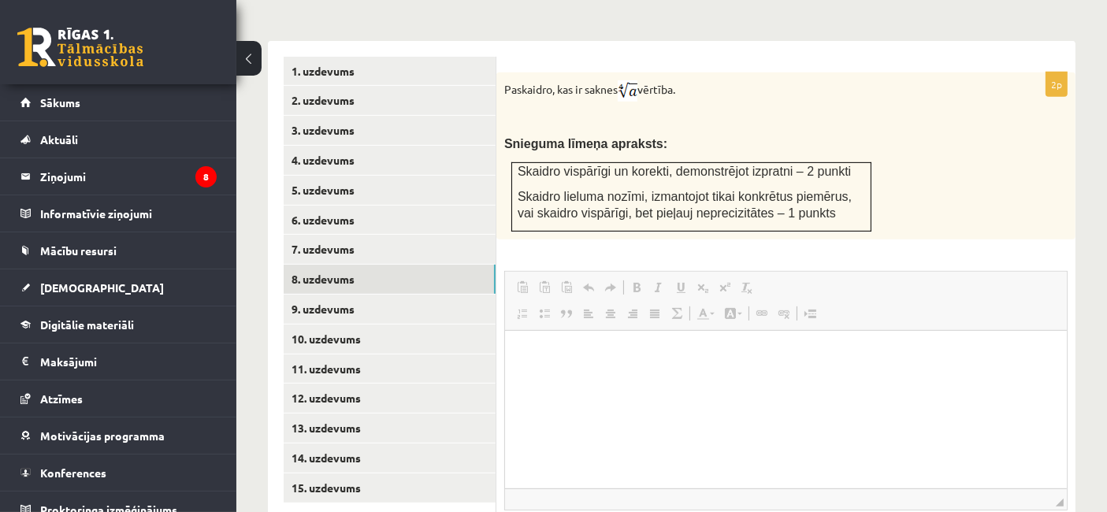
scroll to position [0, 0]
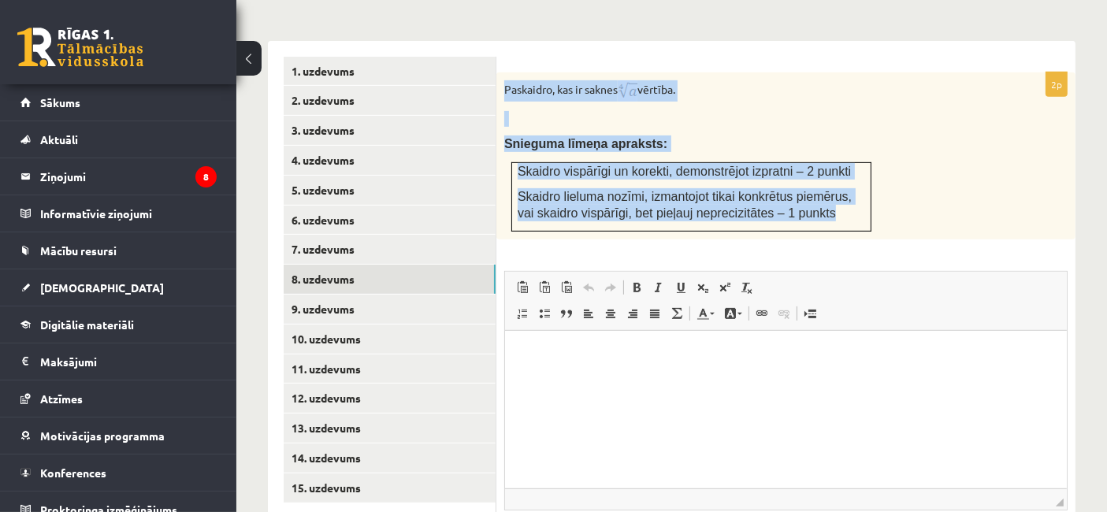
drag, startPoint x: 502, startPoint y: 72, endPoint x: 821, endPoint y: 205, distance: 344.6
click at [821, 205] on div "Paskaidro, kas ir saknes vērtība. Snieguma līmeņa apraksts: Skaidro vispārīgi u…" at bounding box center [785, 155] width 579 height 167
copy div "Paskaidro, kas ir saknes vērtība. Snieguma līmeņa apraksts: Skaidro vispārīgi u…"
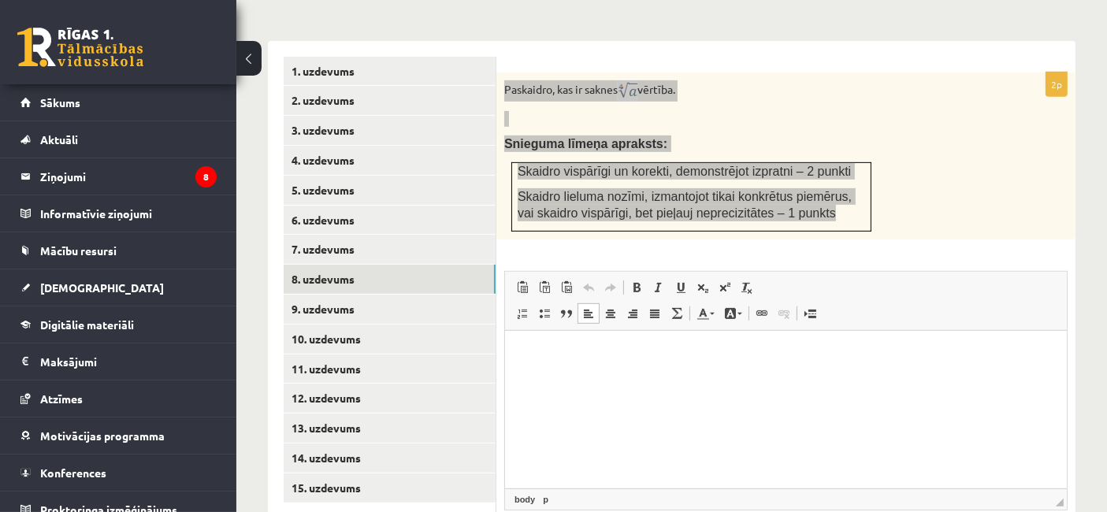
click at [580, 378] on html at bounding box center [785, 354] width 562 height 48
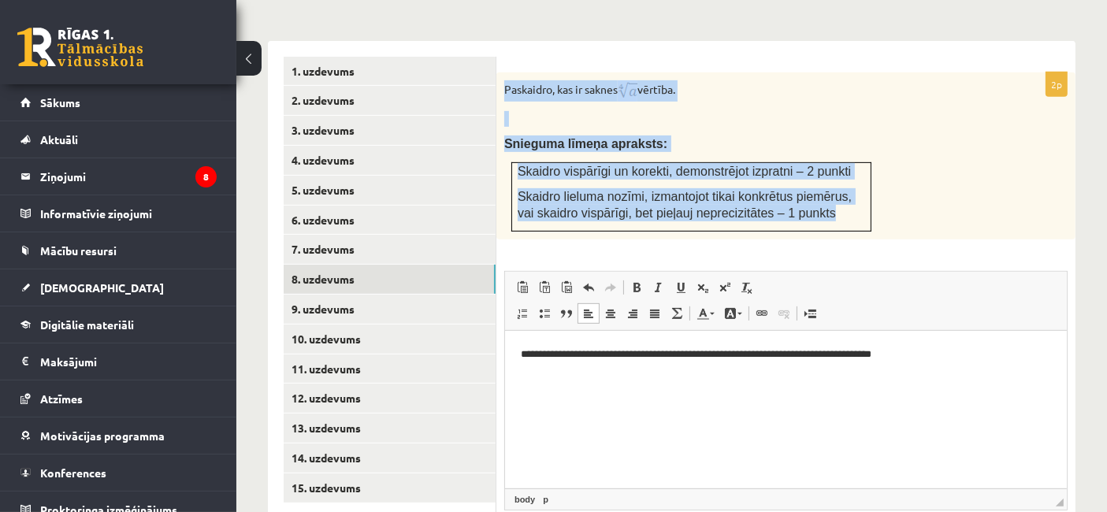
click at [788, 135] on p "Snieguma līmeņa apraksts:" at bounding box center [746, 143] width 484 height 17
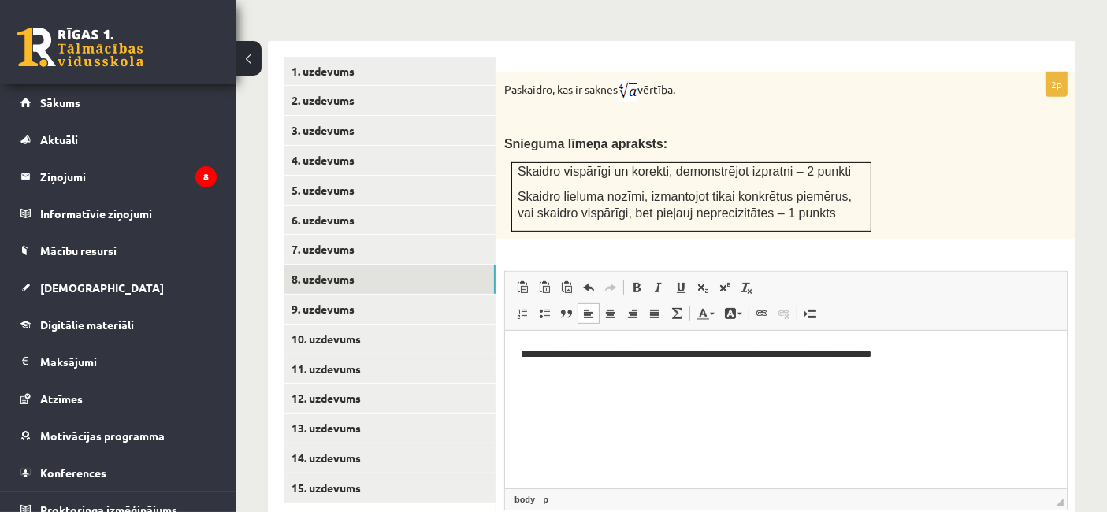
click at [917, 351] on p "**********" at bounding box center [785, 354] width 531 height 17
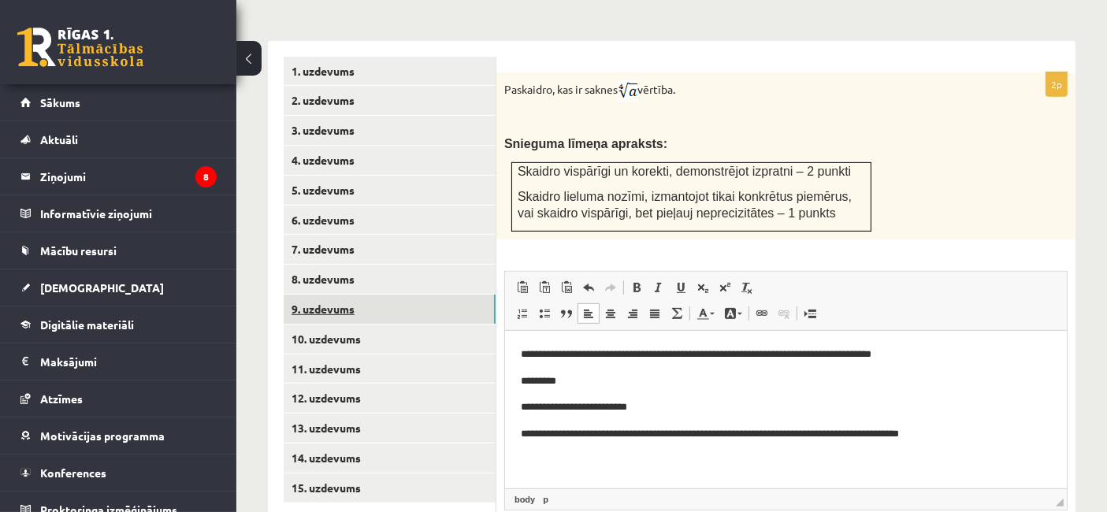
click at [393, 295] on link "9. uzdevums" at bounding box center [390, 309] width 212 height 29
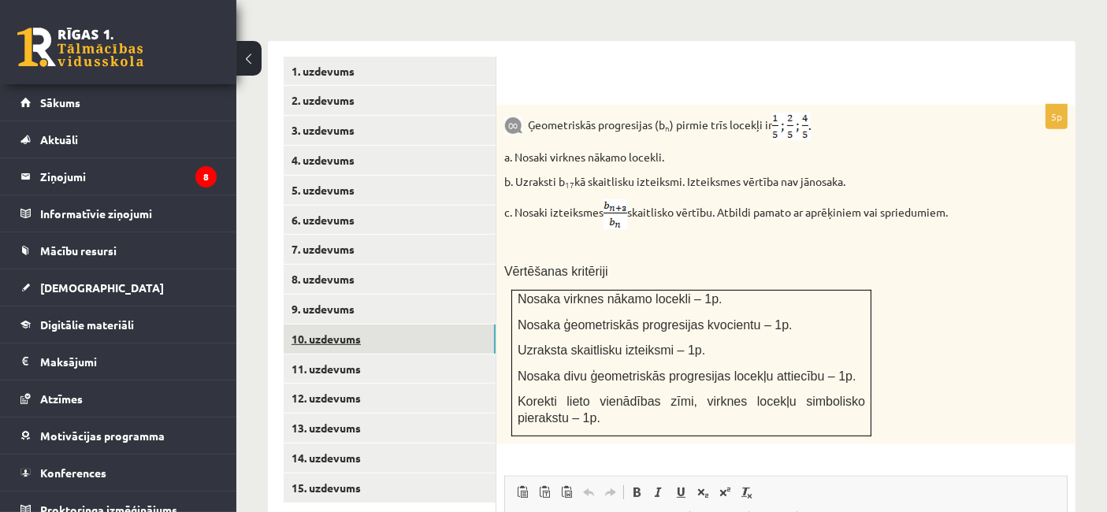
click at [358, 332] on link "10. uzdevums" at bounding box center [390, 338] width 212 height 29
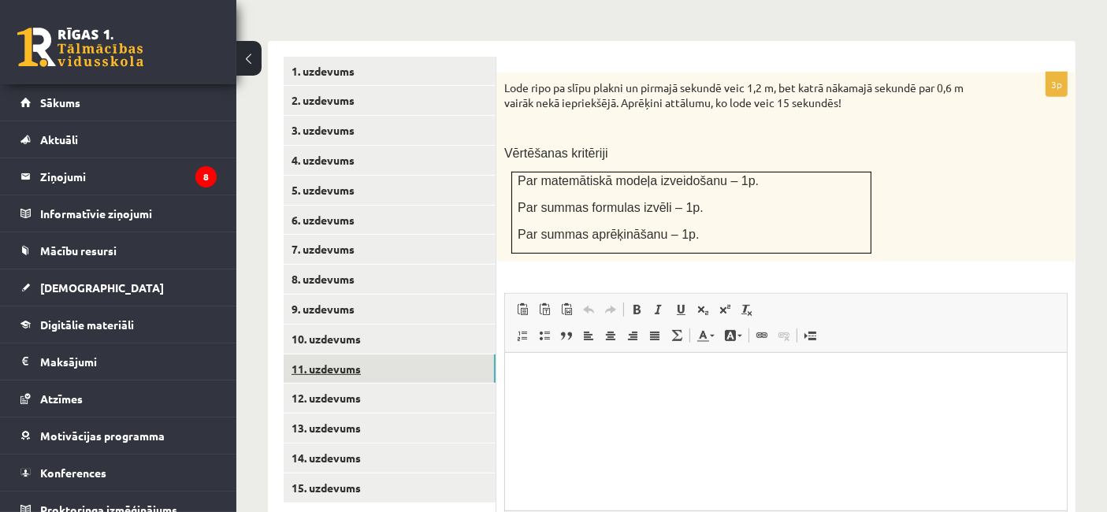
click at [347, 364] on link "11. uzdevums" at bounding box center [390, 368] width 212 height 29
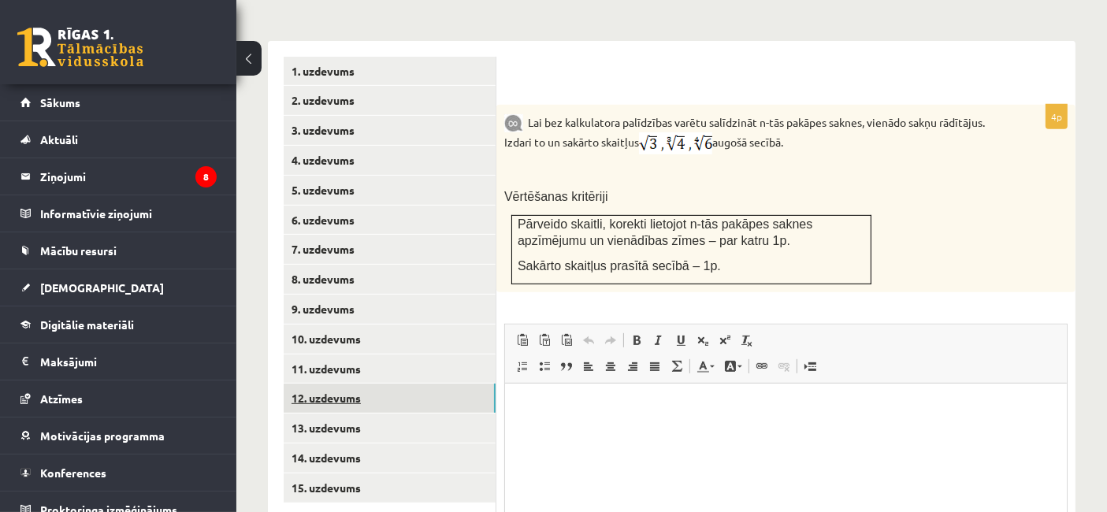
click at [336, 386] on link "12. uzdevums" at bounding box center [390, 398] width 212 height 29
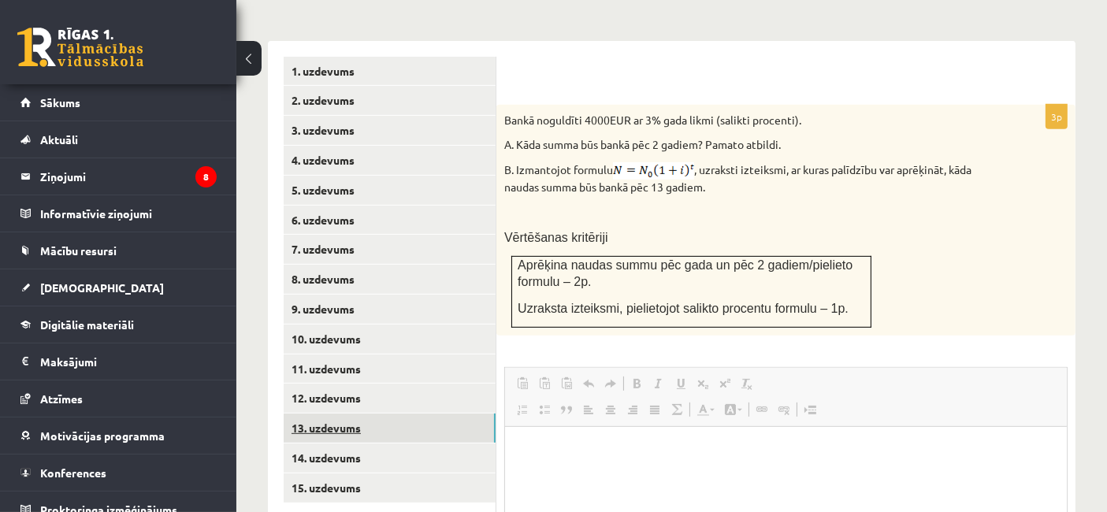
click at [328, 413] on link "13. uzdevums" at bounding box center [390, 427] width 212 height 29
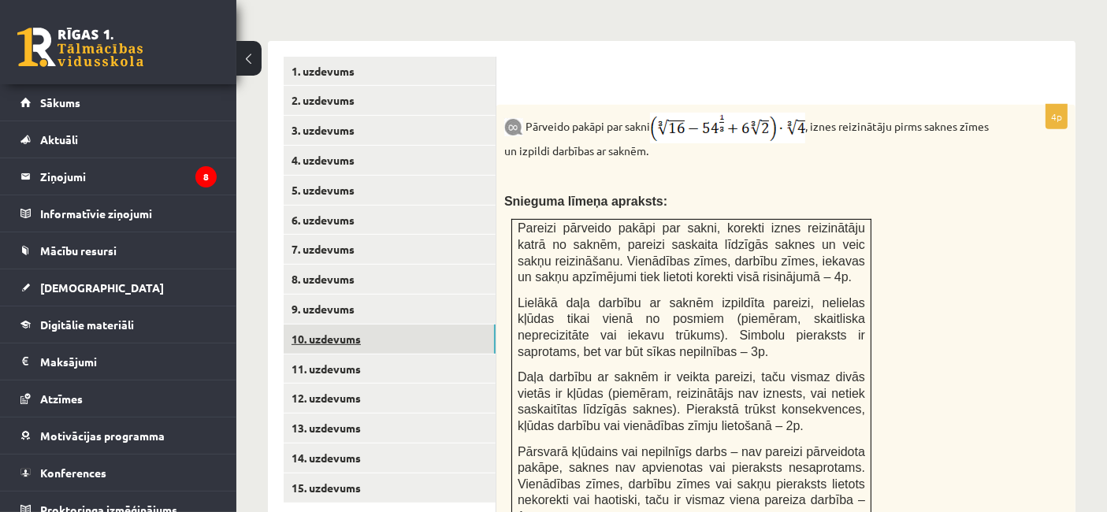
click at [320, 324] on link "10. uzdevums" at bounding box center [390, 338] width 212 height 29
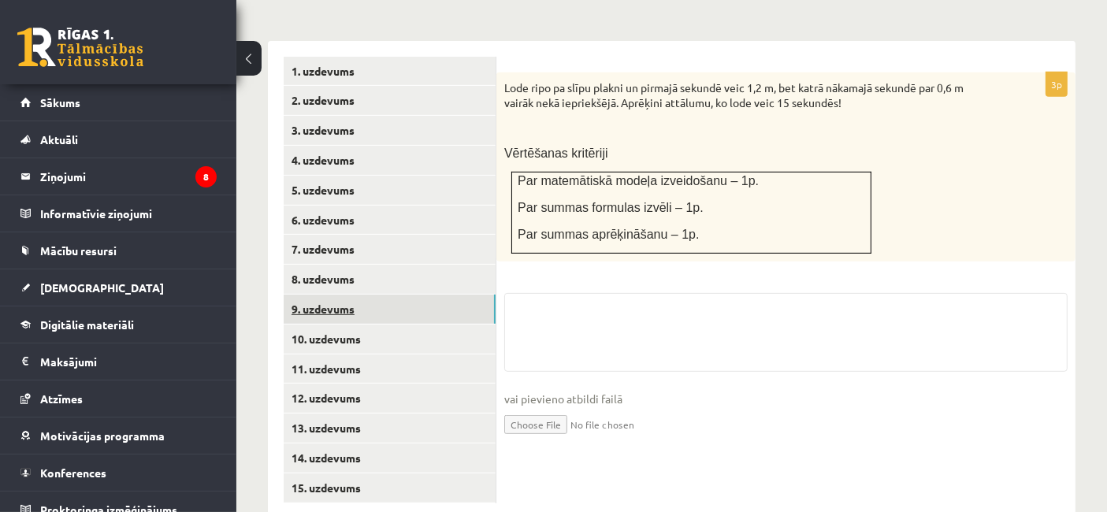
click at [322, 295] on link "9. uzdevums" at bounding box center [390, 309] width 212 height 29
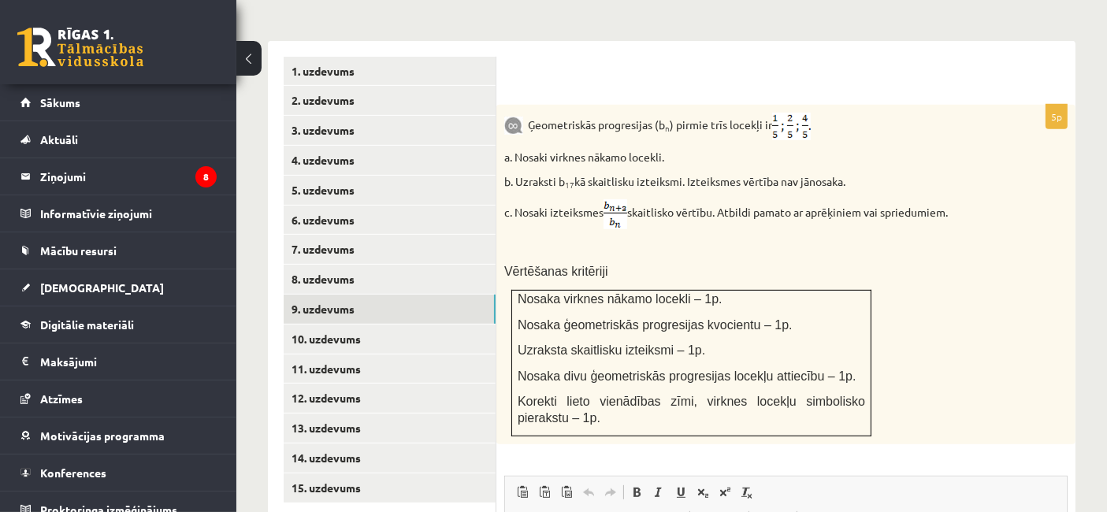
click at [814, 77] on form "5p Ģeometriskās progresijas (b n ) pirmie trīs locekļi ir a. Nosaki virknes nāk…" at bounding box center [785, 430] width 547 height 747
click at [843, 113] on p "Ģeometriskās progresijas (b n ) pirmie trīs locekļi ir" at bounding box center [746, 127] width 484 height 28
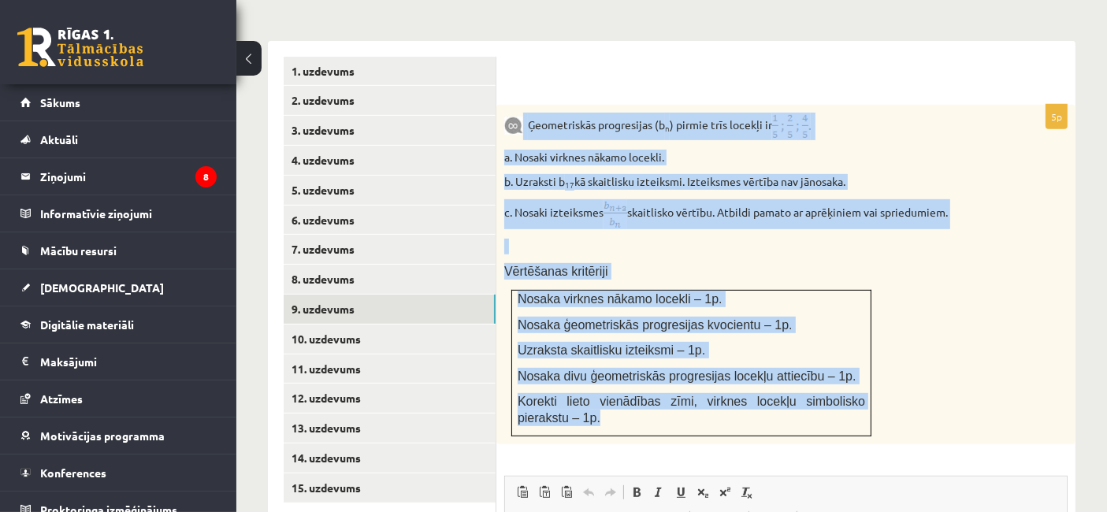
drag, startPoint x: 523, startPoint y: 100, endPoint x: 618, endPoint y: 400, distance: 314.8
click at [618, 400] on div "Ģeometriskās progresijas (b n ) pirmie trīs locekļi ir a. Nosaki virknes nākamo…" at bounding box center [785, 274] width 579 height 339
copy div "Ģeometriskās progresijas (b n ) pirmie trīs locekļi ir a. Nosaki virknes nākamo…"
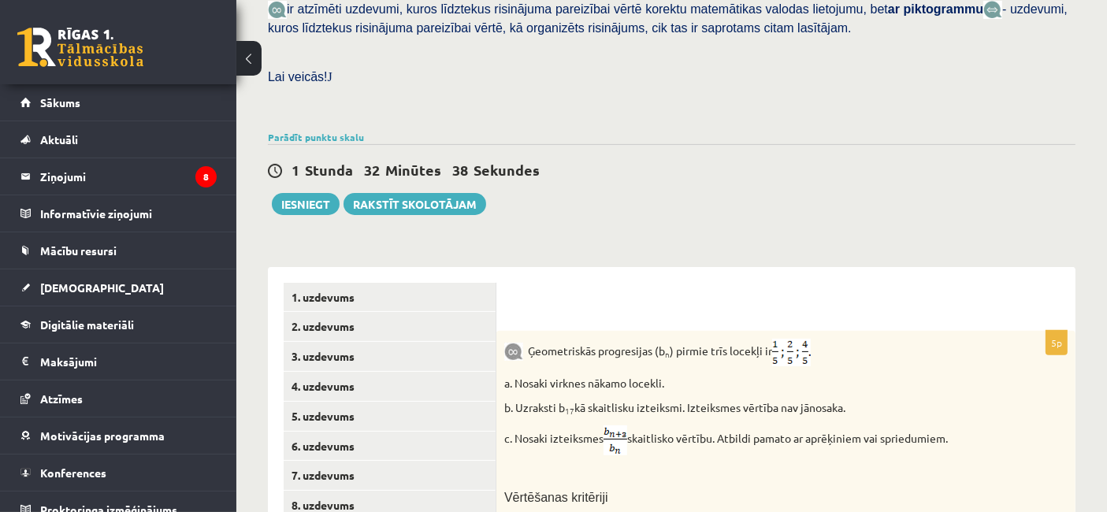
click at [712, 210] on div "Matemātika JK 12.b2 klase 1. ieskaite , [PERSON_NAME] (12.b2 JK klase) [PERSON_…" at bounding box center [671, 344] width 870 height 1466
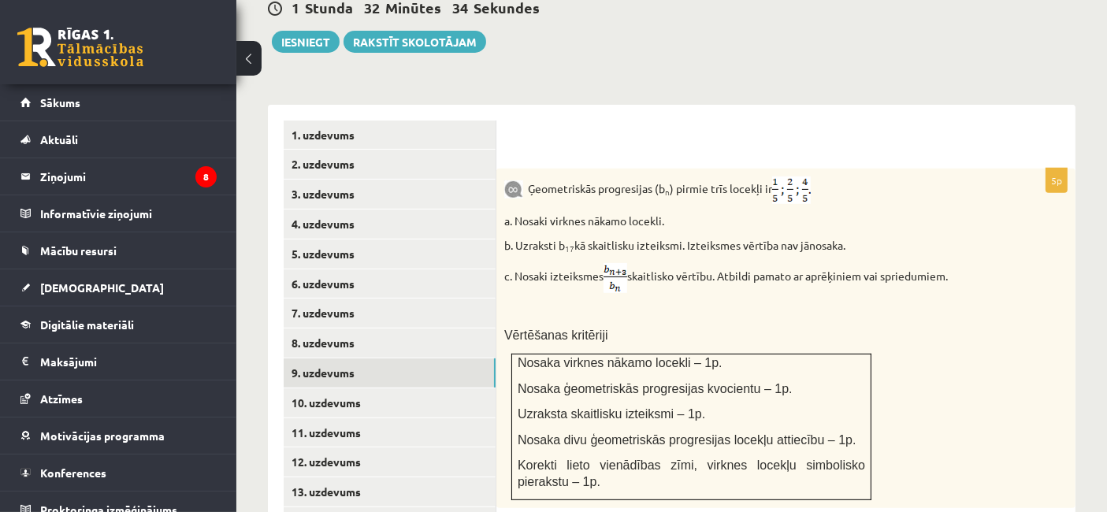
scroll to position [663, 0]
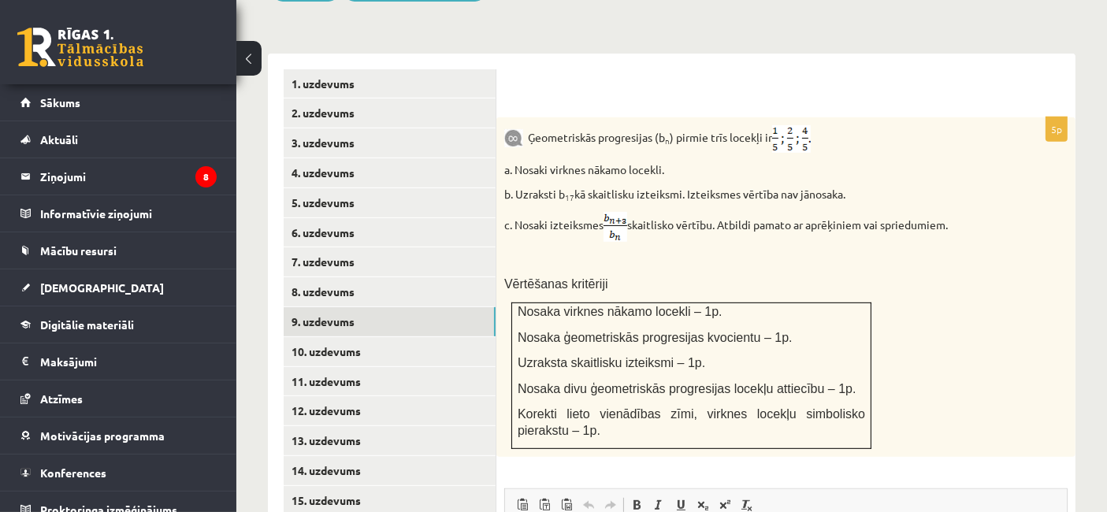
click at [810, 125] on img at bounding box center [791, 139] width 39 height 28
click at [333, 218] on link "6. uzdevums" at bounding box center [390, 232] width 212 height 29
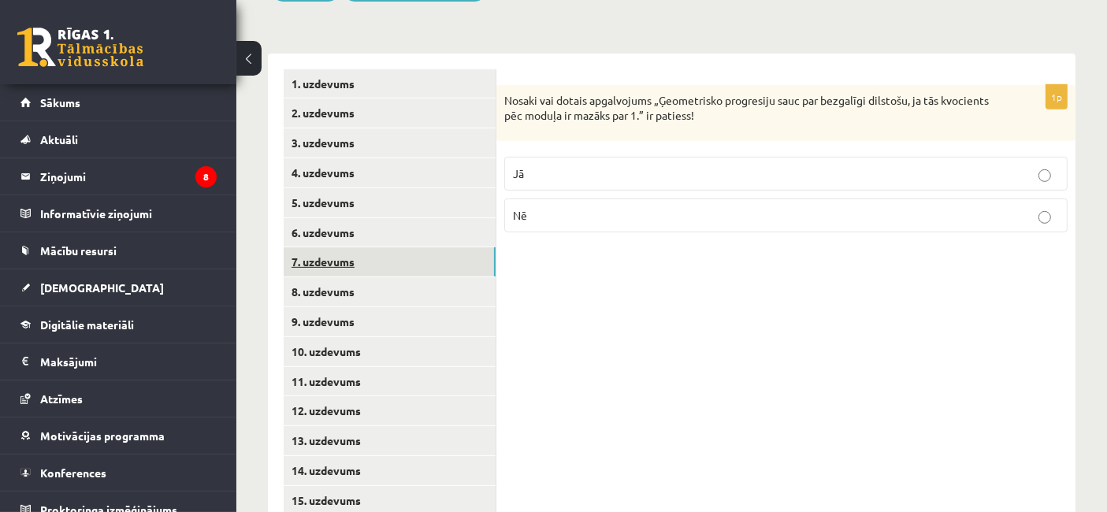
click at [344, 247] on link "7. uzdevums" at bounding box center [390, 261] width 212 height 29
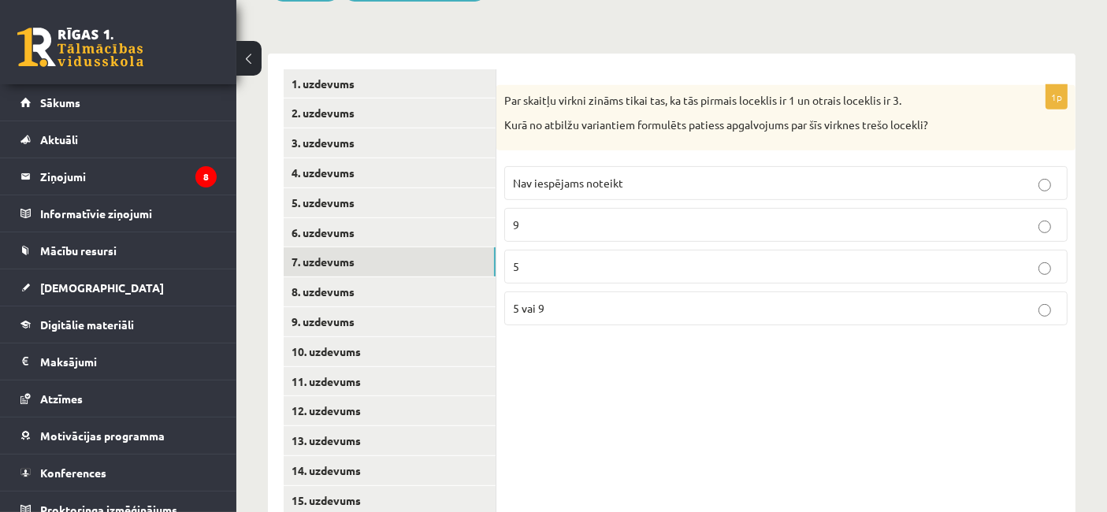
click at [542, 176] on span "Nav iespējams noteikt" at bounding box center [568, 183] width 110 height 14
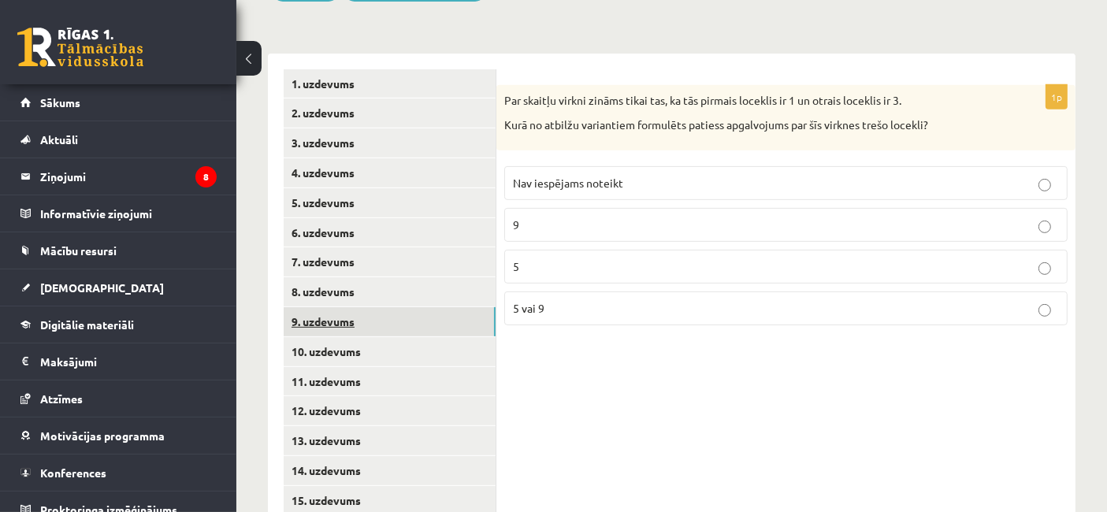
click at [425, 307] on link "9. uzdevums" at bounding box center [390, 321] width 212 height 29
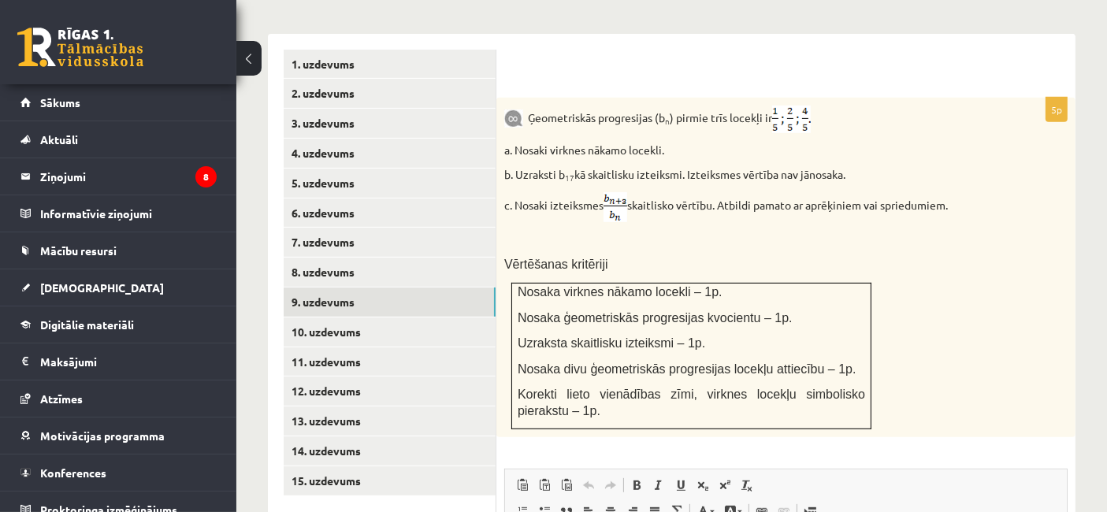
scroll to position [684, 0]
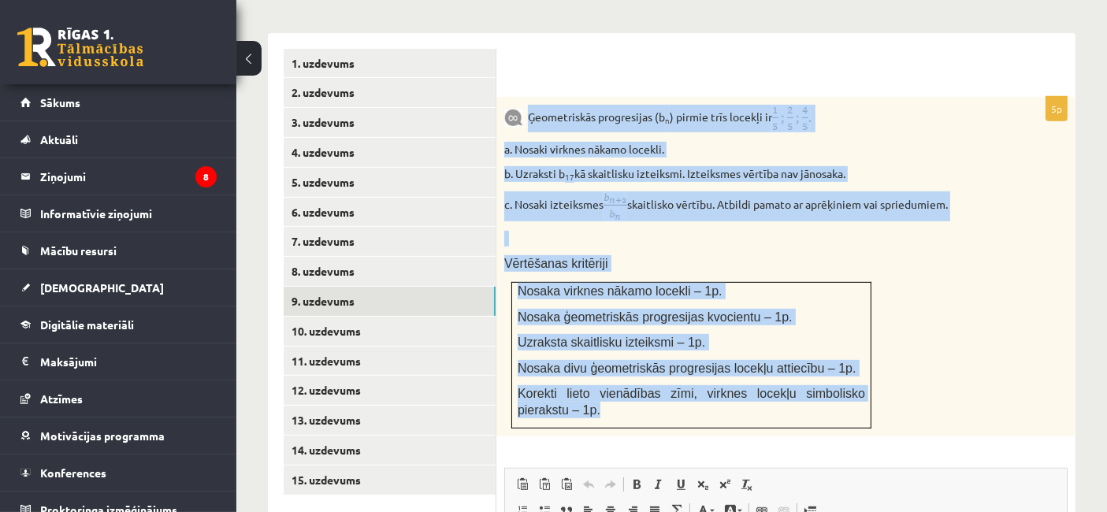
drag, startPoint x: 531, startPoint y: 98, endPoint x: 749, endPoint y: 393, distance: 367.2
click at [749, 393] on div "Ģeometriskās progresijas (b n ) pirmie trīs locekļi ir a. Nosaki virknes nākamo…" at bounding box center [785, 266] width 579 height 339
click at [621, 231] on p at bounding box center [746, 239] width 484 height 16
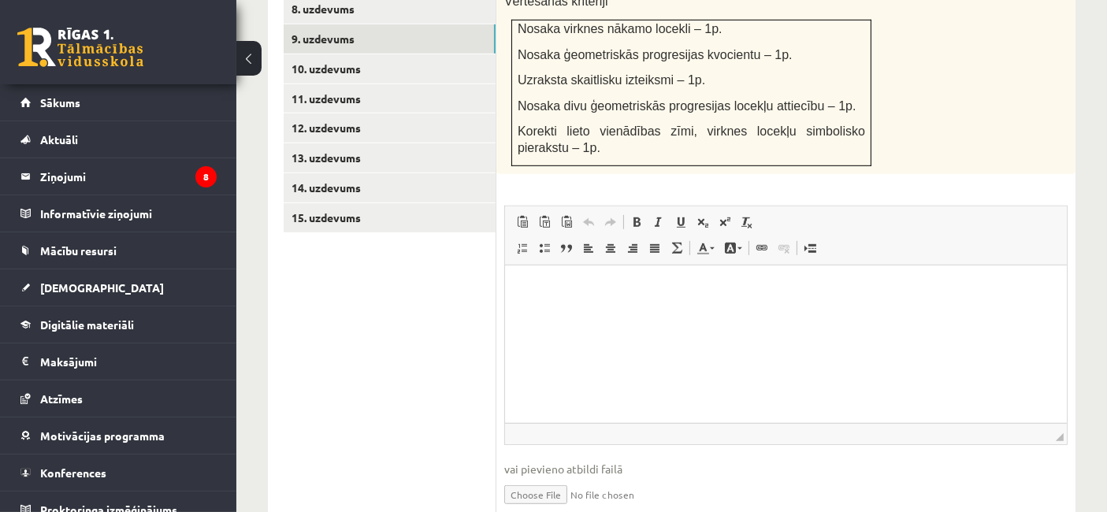
scroll to position [947, 0]
click at [577, 312] on html at bounding box center [785, 288] width 562 height 48
click at [540, 476] on input "file" at bounding box center [785, 492] width 563 height 32
type input "**********"
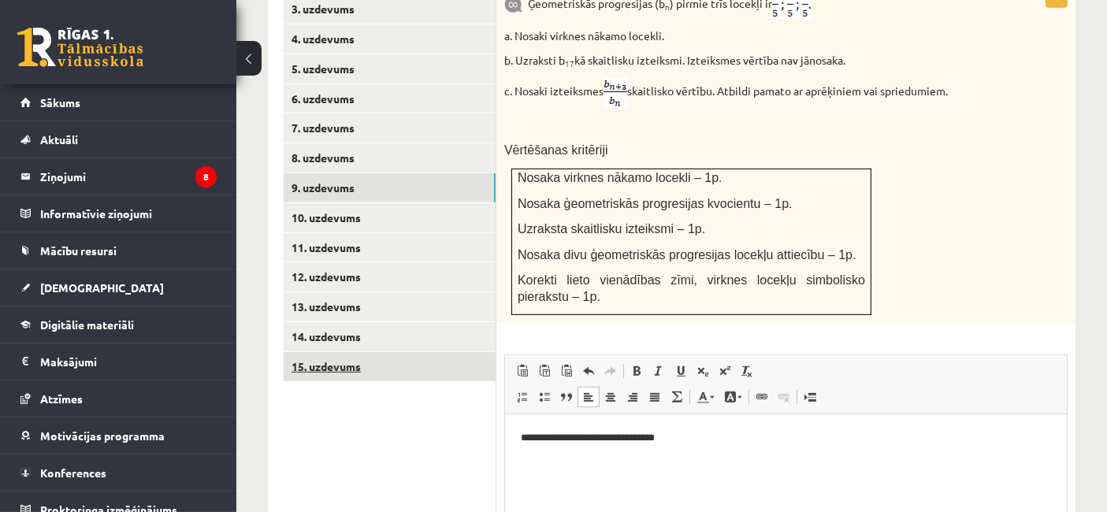
scroll to position [783, 0]
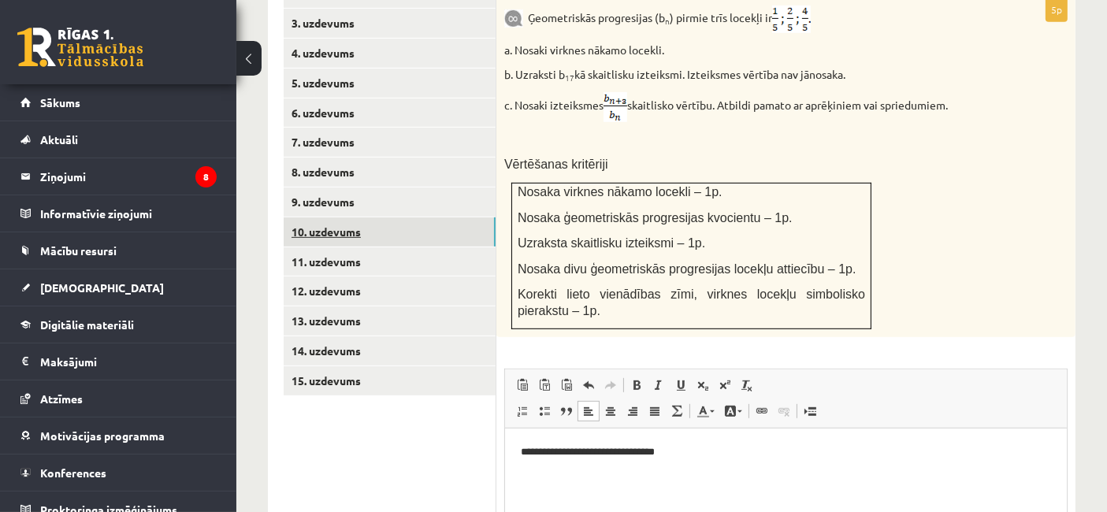
click at [340, 217] on link "10. uzdevums" at bounding box center [390, 231] width 212 height 29
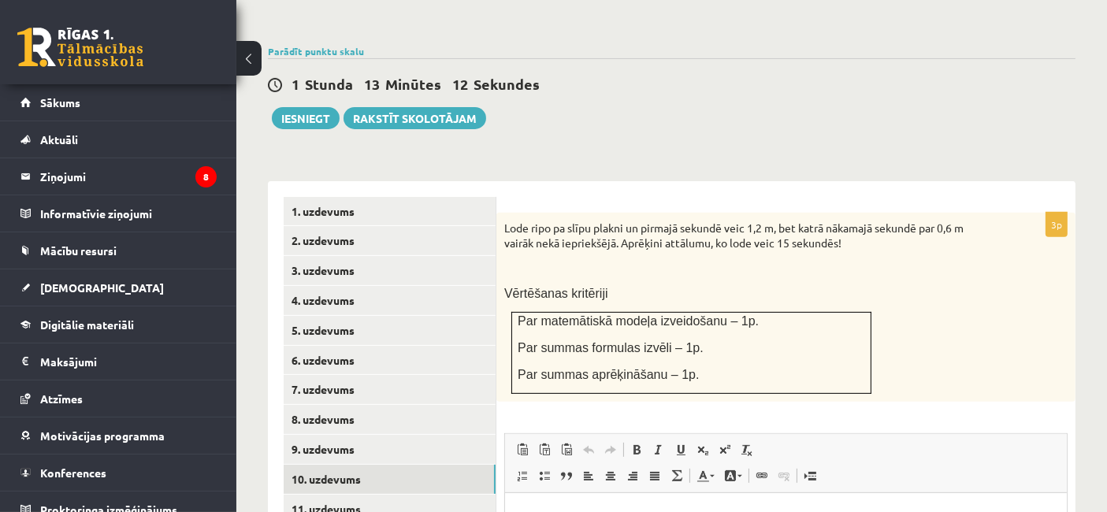
scroll to position [679, 0]
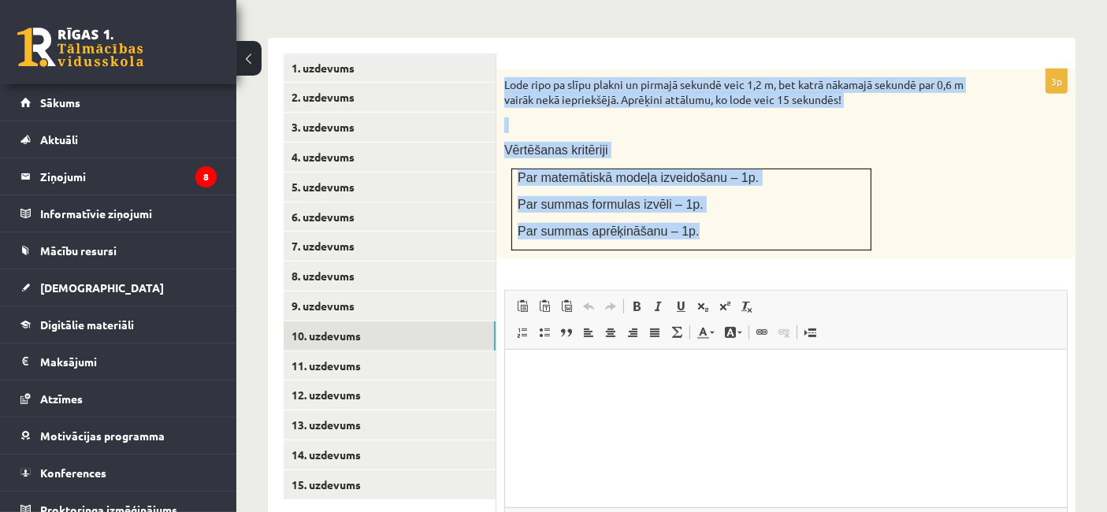
drag, startPoint x: 503, startPoint y: 69, endPoint x: 684, endPoint y: 233, distance: 244.2
click at [684, 233] on div "Lode ripo pa slīpu plakni un pirmajā sekundē veic 1,2 m, bet katrā nākamajā sek…" at bounding box center [785, 163] width 579 height 189
copy div "Lode ripo pa slīpu plakni un pirmajā sekundē veic 1,2 m, bet katrā nākamajā sek…"
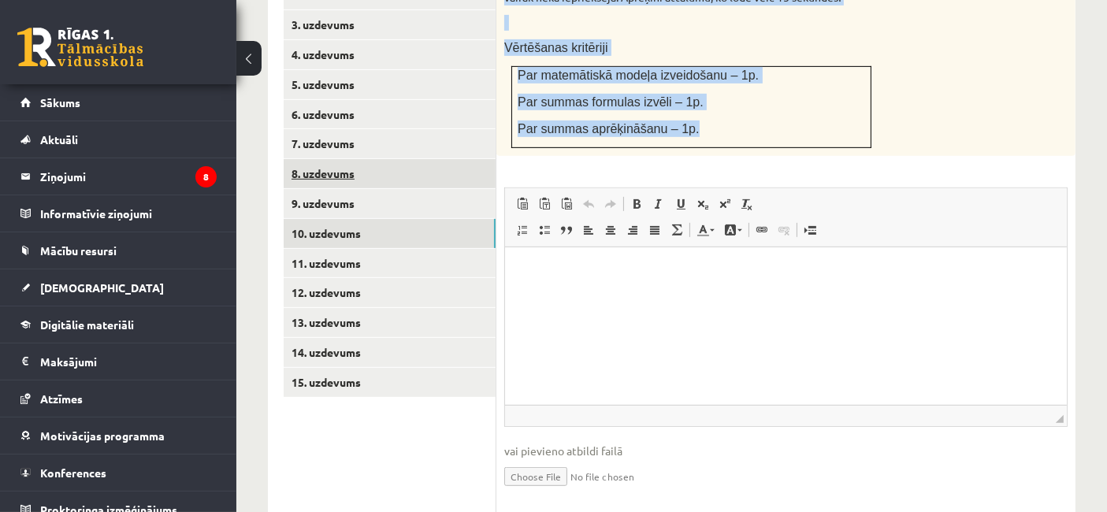
scroll to position [782, 0]
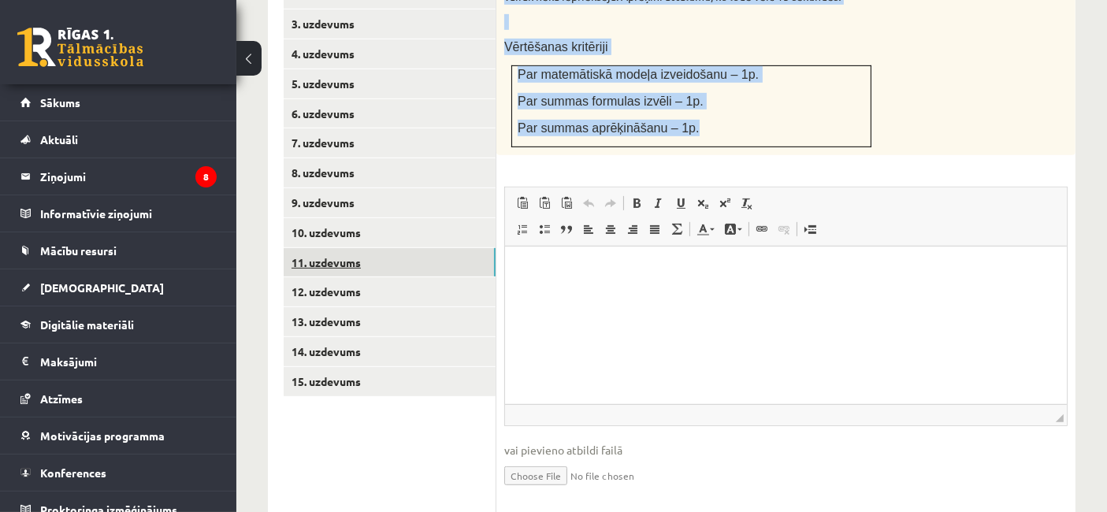
click at [304, 248] on link "11. uzdevums" at bounding box center [390, 262] width 212 height 29
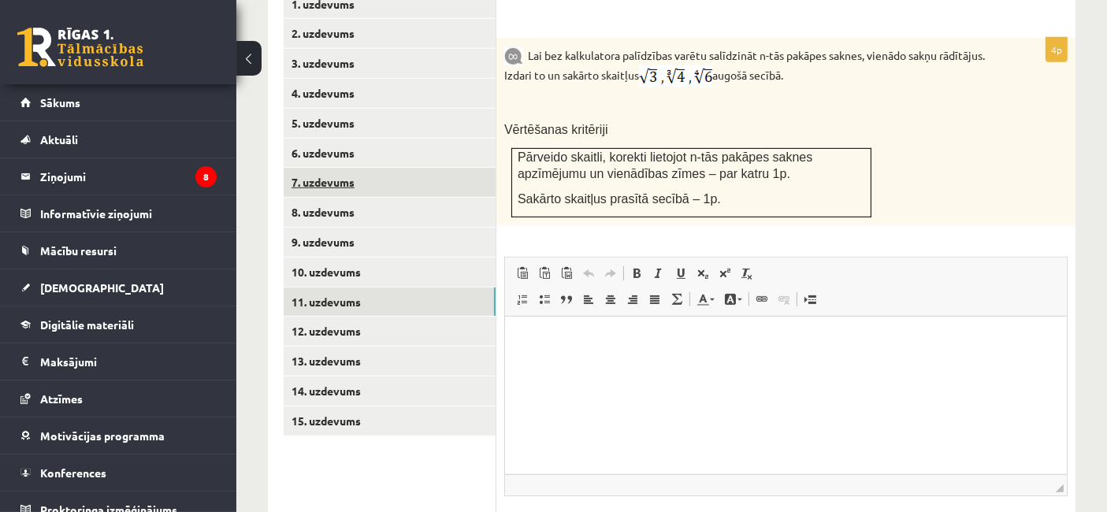
scroll to position [733, 0]
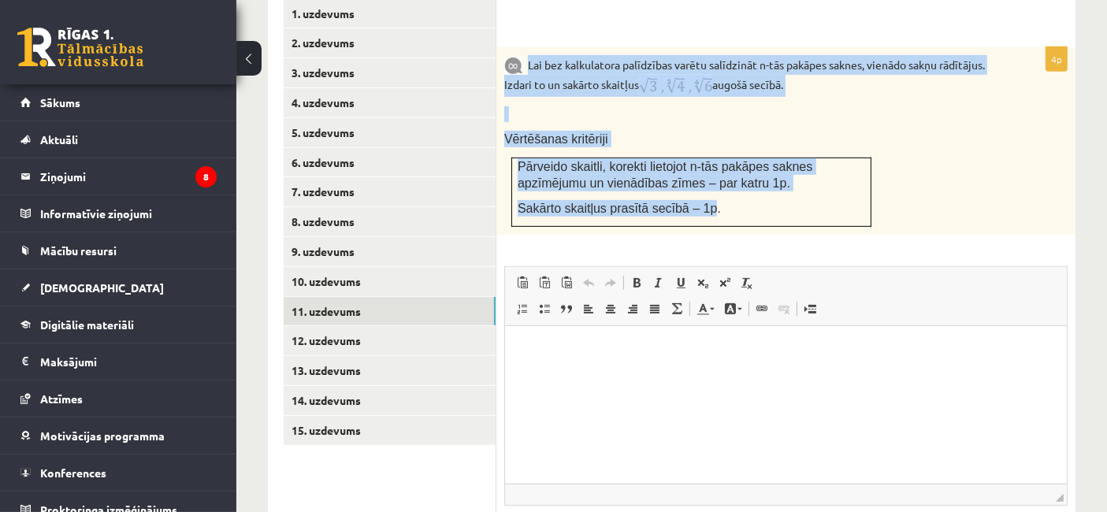
drag, startPoint x: 527, startPoint y: 39, endPoint x: 693, endPoint y: 192, distance: 225.7
click at [693, 192] on div "Lai bez kalkulatora palīdzības varētu salīdzināt n-tās pakāpes saknes, vienādo …" at bounding box center [785, 140] width 579 height 187
copy div "Lai bez kalkulatora palīdzības varētu salīdzināt n-tās pakāpes saknes, vienādo …"
click at [742, 131] on p "Vērtēšanas kritēriji" at bounding box center [746, 139] width 484 height 17
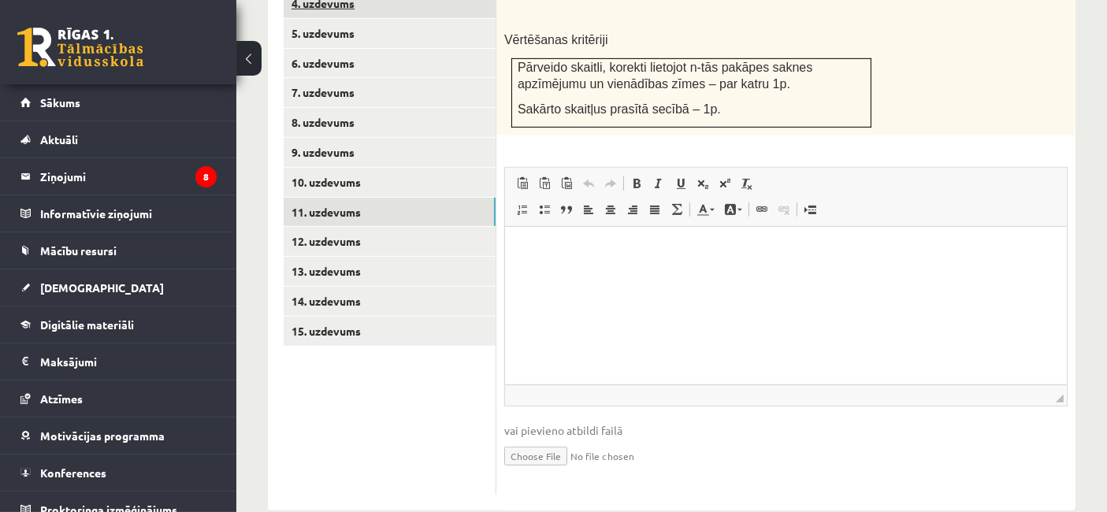
scroll to position [834, 0]
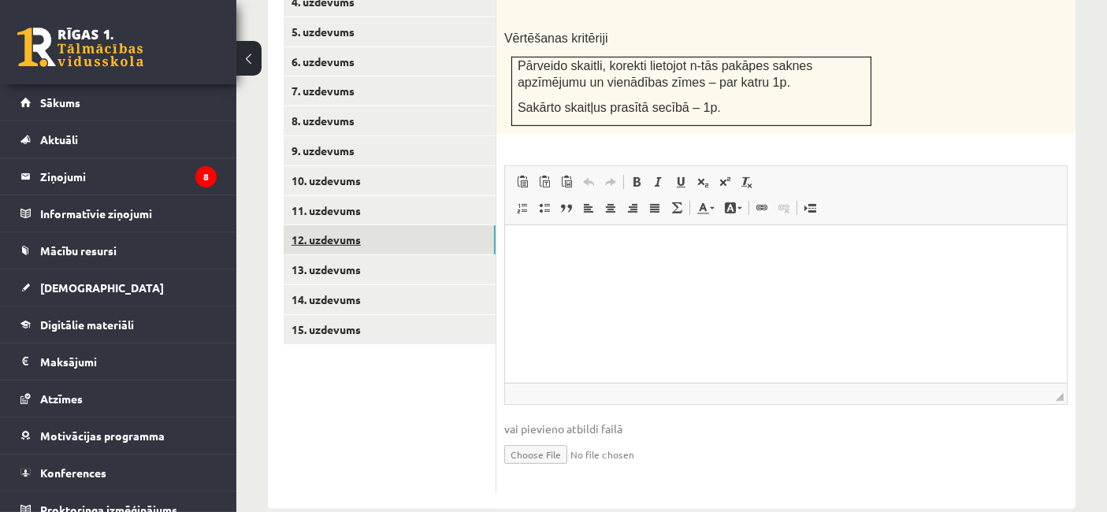
click at [395, 225] on link "12. uzdevums" at bounding box center [390, 239] width 212 height 29
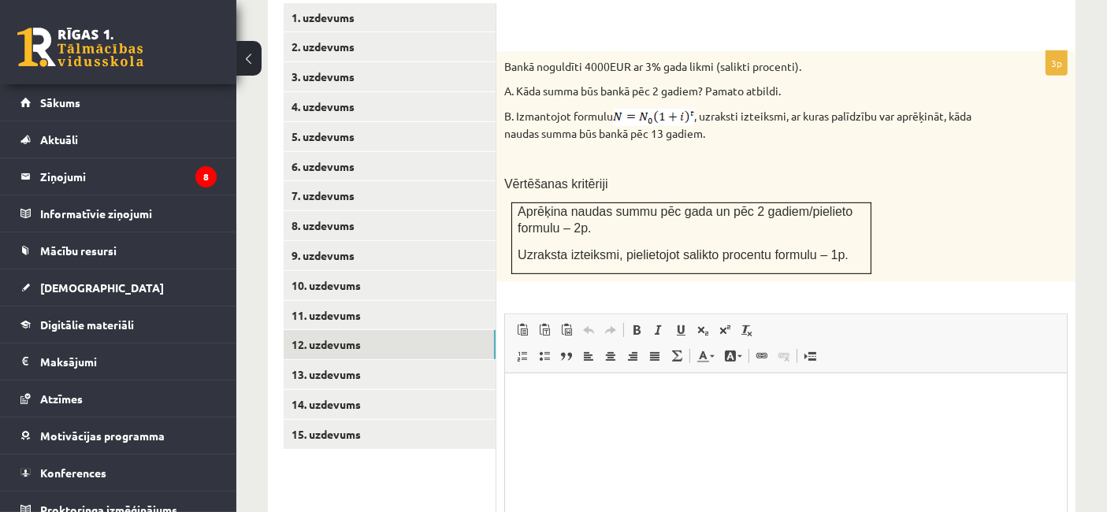
scroll to position [722, 0]
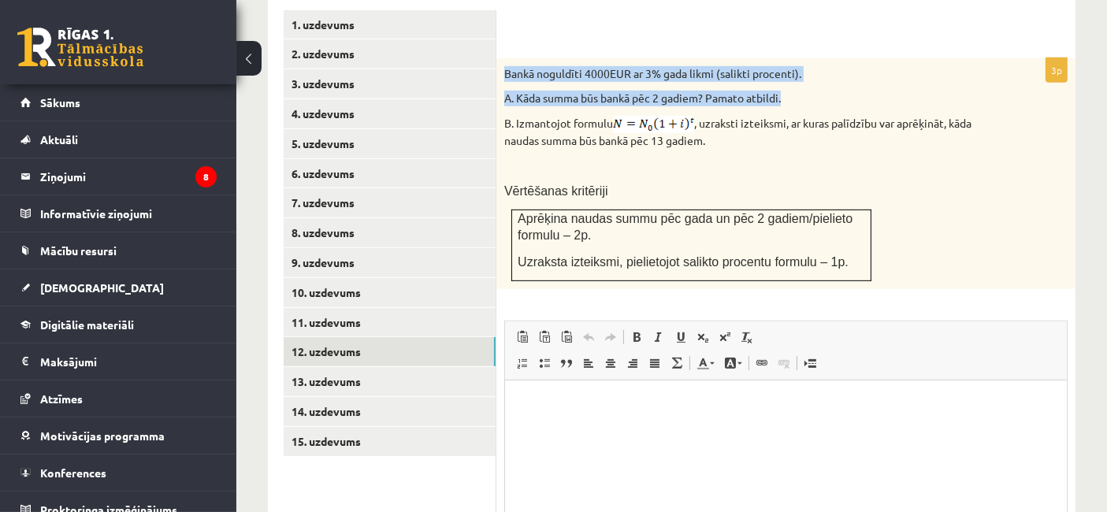
drag, startPoint x: 503, startPoint y: 54, endPoint x: 788, endPoint y: 82, distance: 285.7
click at [788, 82] on div "Bankā noguldīti 4000EUR ar 3% gada likmi (salikti procenti). A. Kāda summa būs …" at bounding box center [785, 173] width 579 height 231
copy div "Bankā noguldīti 4000EUR ar 3% gada likmi (salikti procenti). A. Kāda summa būs …"
click at [376, 367] on link "13. uzdevums" at bounding box center [390, 381] width 212 height 29
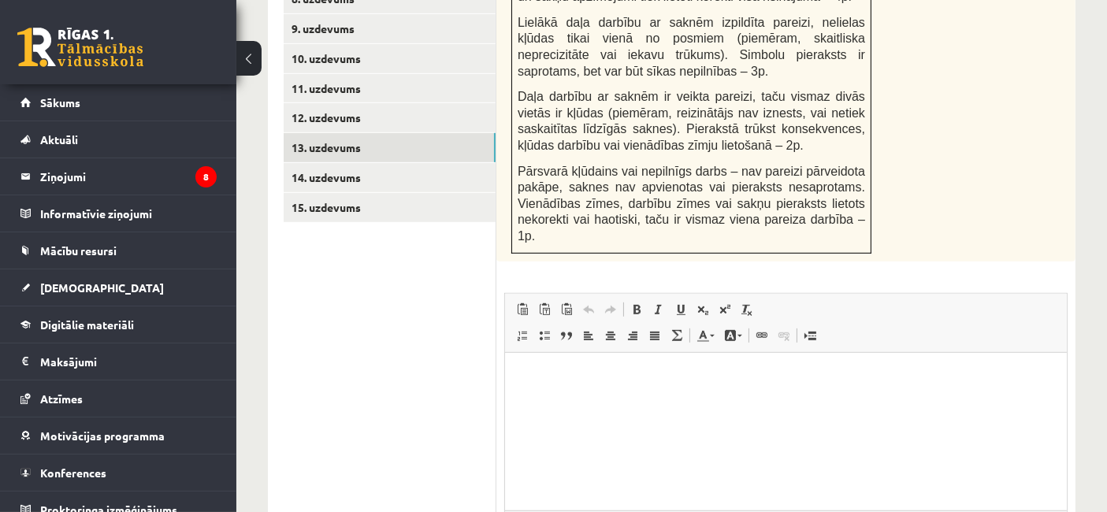
scroll to position [955, 0]
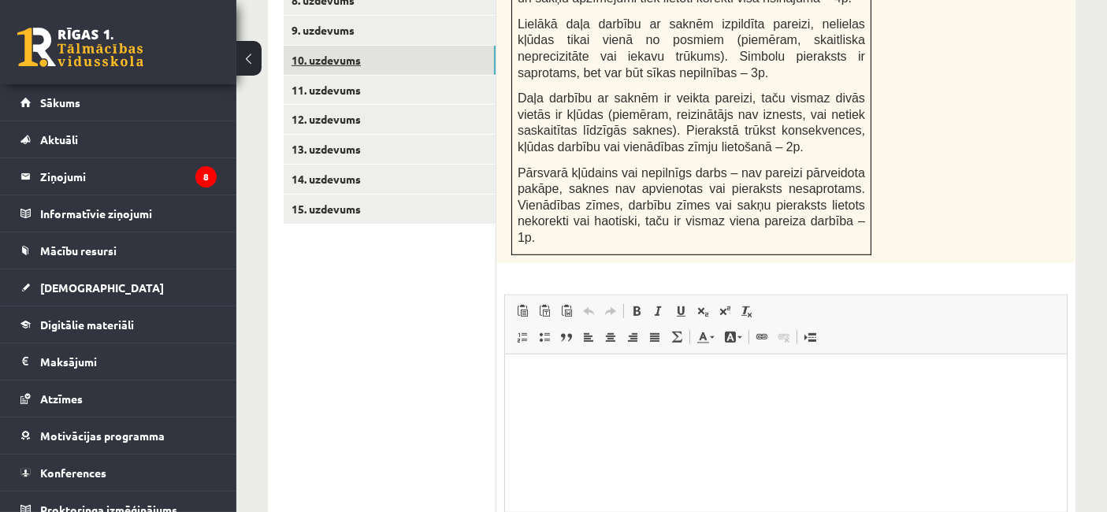
click at [378, 46] on link "10. uzdevums" at bounding box center [390, 60] width 212 height 29
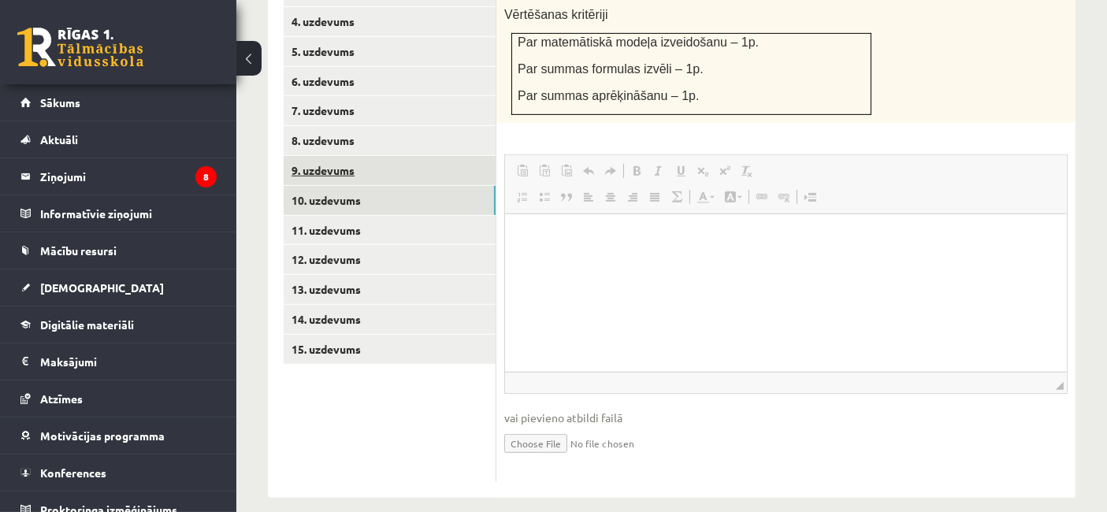
scroll to position [0, 0]
click at [350, 156] on link "9. uzdevums" at bounding box center [390, 170] width 212 height 29
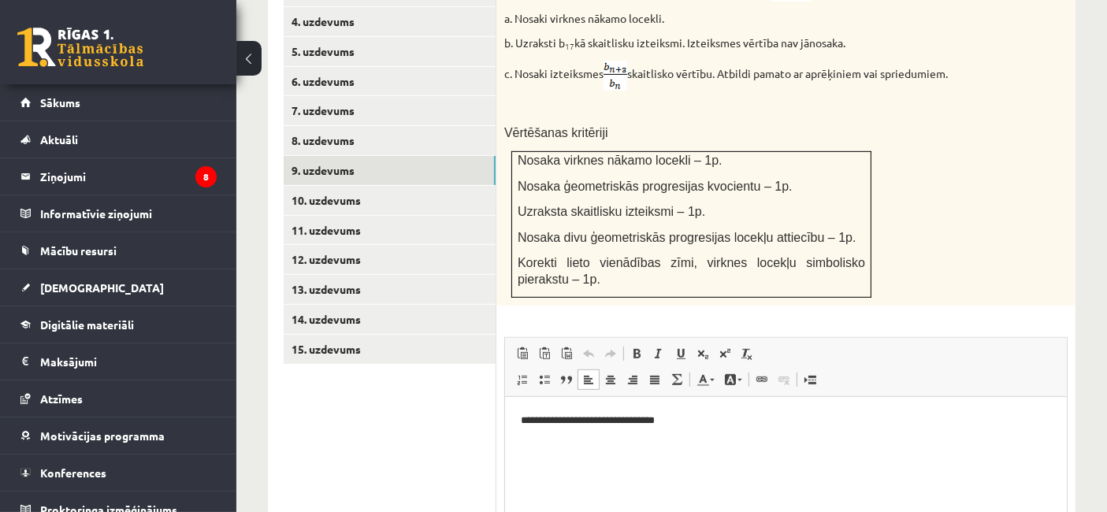
click at [706, 422] on p "**********" at bounding box center [785, 420] width 531 height 17
drag, startPoint x: 706, startPoint y: 422, endPoint x: 967, endPoint y: 799, distance: 458.6
click at [504, 421] on html "**********" at bounding box center [785, 420] width 562 height 48
copy p "**********"
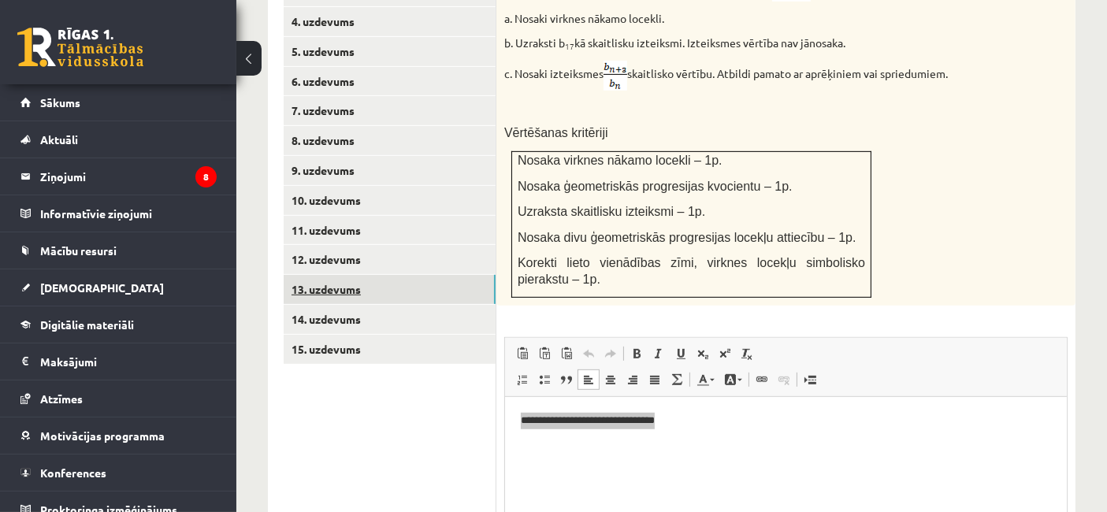
click at [359, 275] on link "13. uzdevums" at bounding box center [390, 289] width 212 height 29
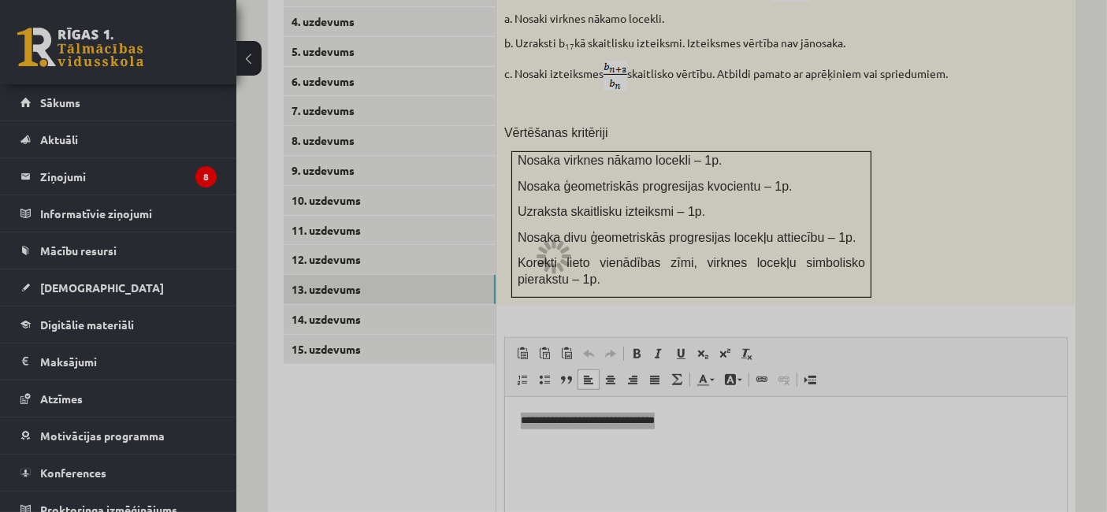
click at [680, 347] on div at bounding box center [553, 256] width 1107 height 512
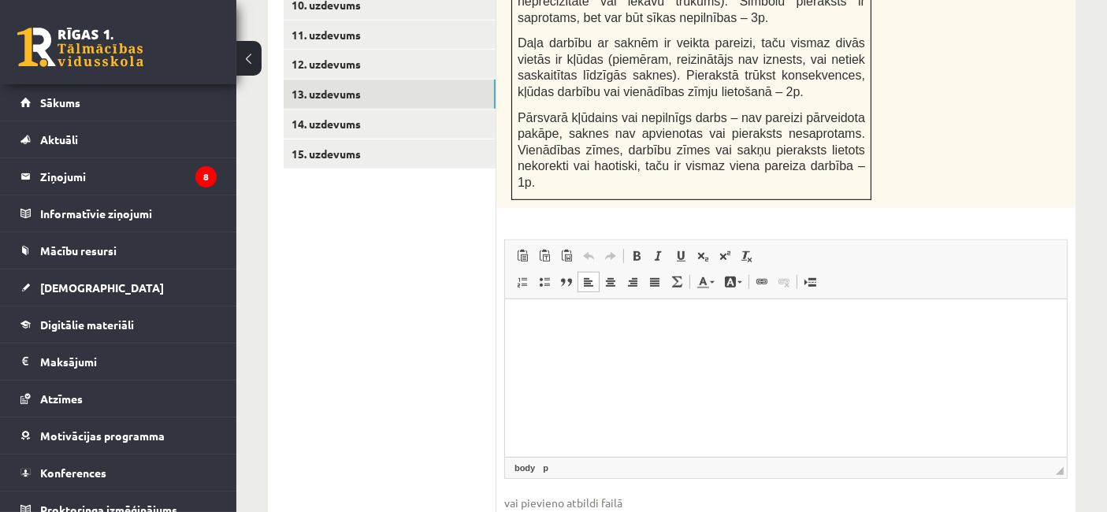
click at [602, 347] on html at bounding box center [785, 323] width 562 height 48
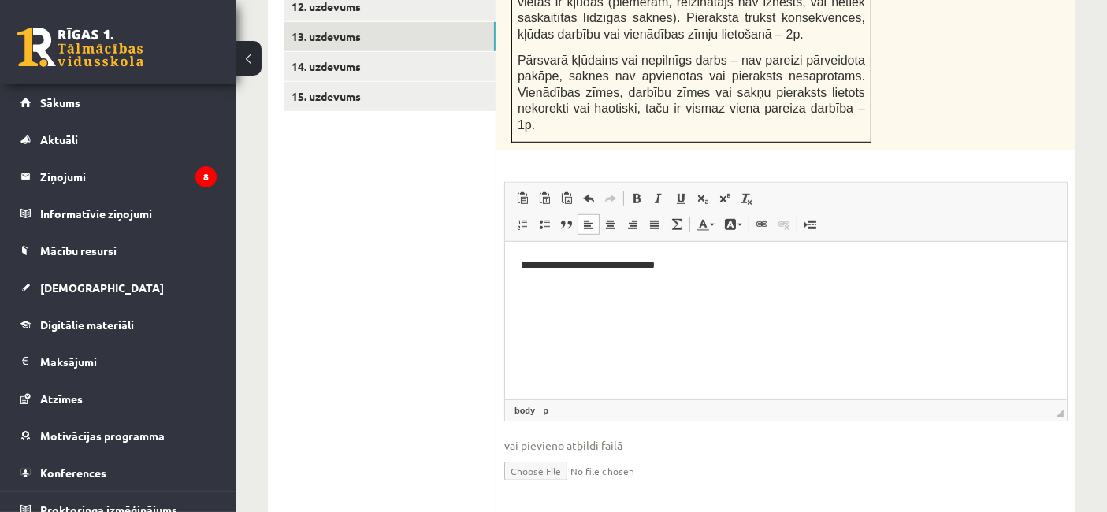
scroll to position [1069, 0]
click at [555, 452] on input "file" at bounding box center [785, 468] width 563 height 32
type input "**********"
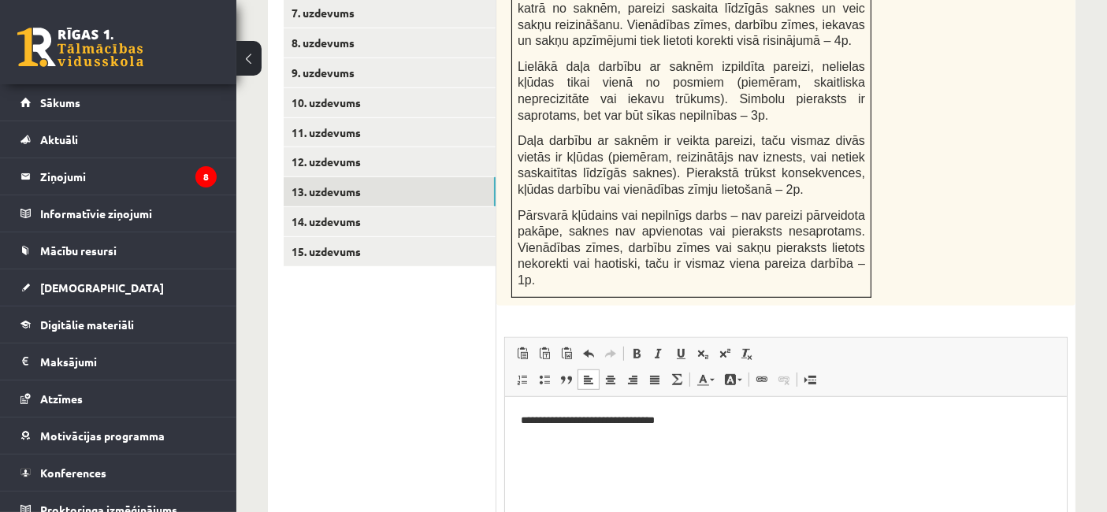
scroll to position [911, 0]
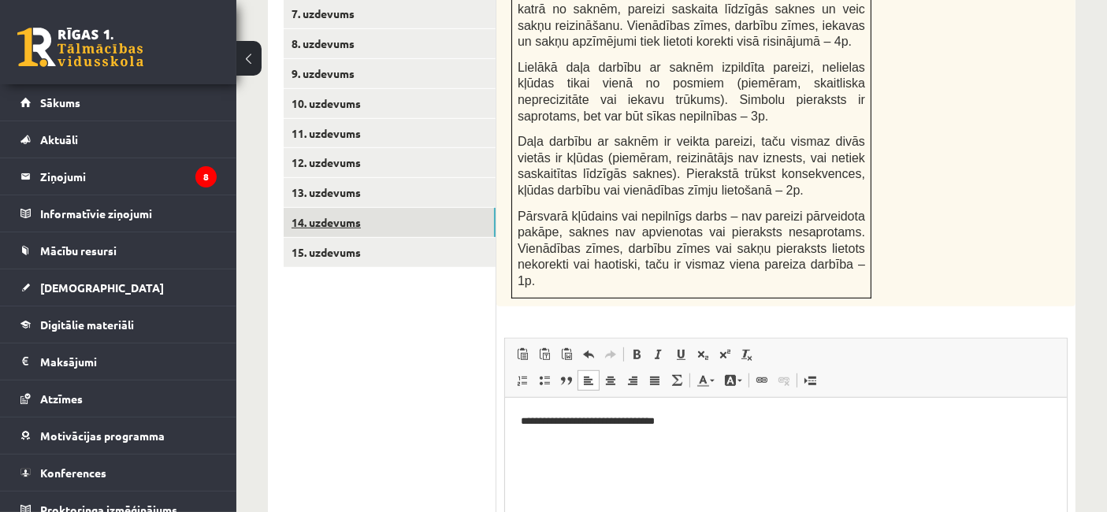
click at [382, 208] on link "14. uzdevums" at bounding box center [390, 222] width 212 height 29
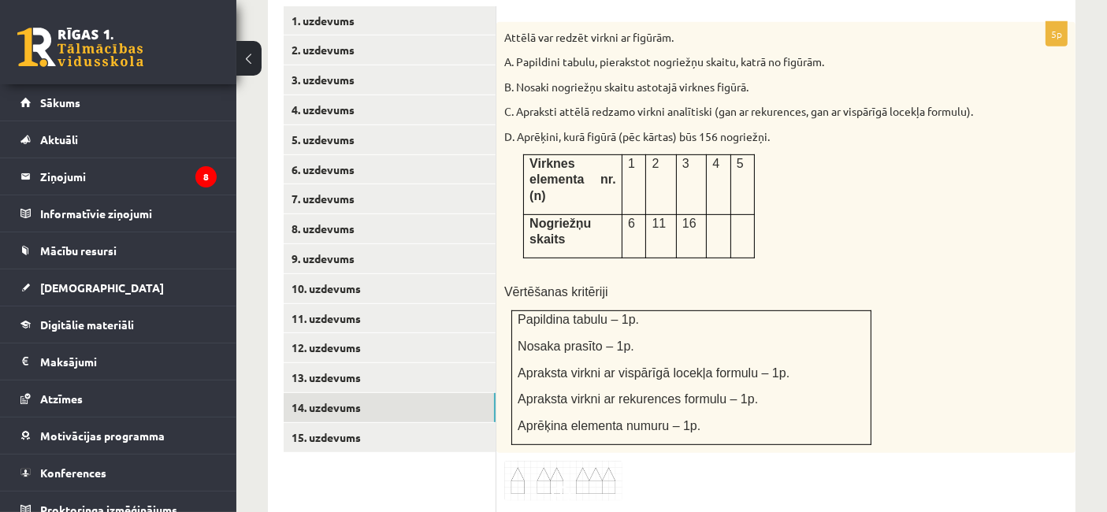
scroll to position [721, 0]
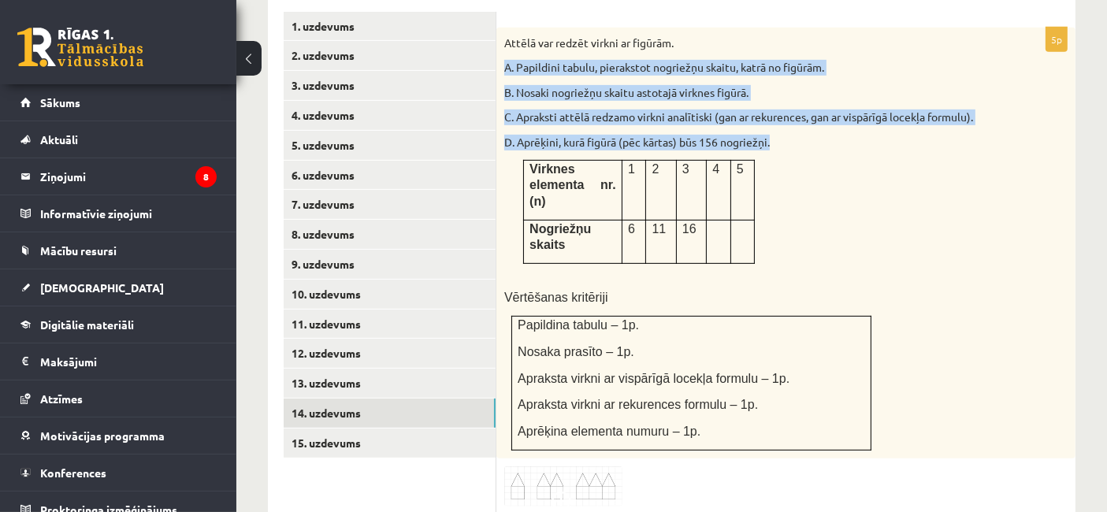
drag, startPoint x: 500, startPoint y: 48, endPoint x: 758, endPoint y: 206, distance: 302.3
click at [758, 206] on div "Attēlā var redzēt virkni ar figūrām. A. Papildini tabulu, pierakstot nogriežņu …" at bounding box center [785, 244] width 579 height 432
click at [819, 160] on div "Attēlā var redzēt virkni ar figūrām. A. Papildini tabulu, pierakstot nogriežņu …" at bounding box center [785, 244] width 579 height 432
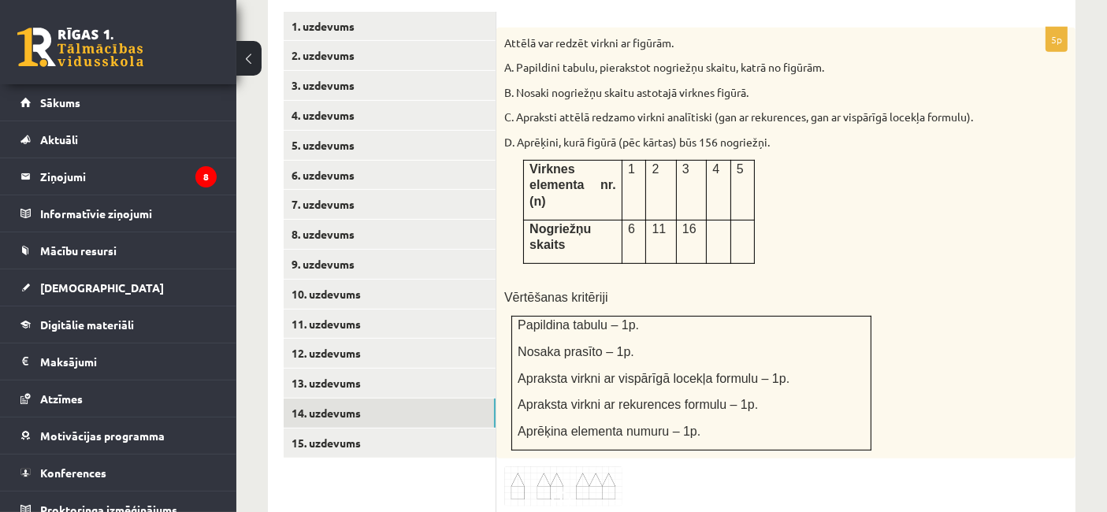
click at [795, 194] on div "Attēlā var redzēt virkni ar figūrām. A. Papildini tabulu, pierakstot nogriežņu …" at bounding box center [785, 244] width 579 height 432
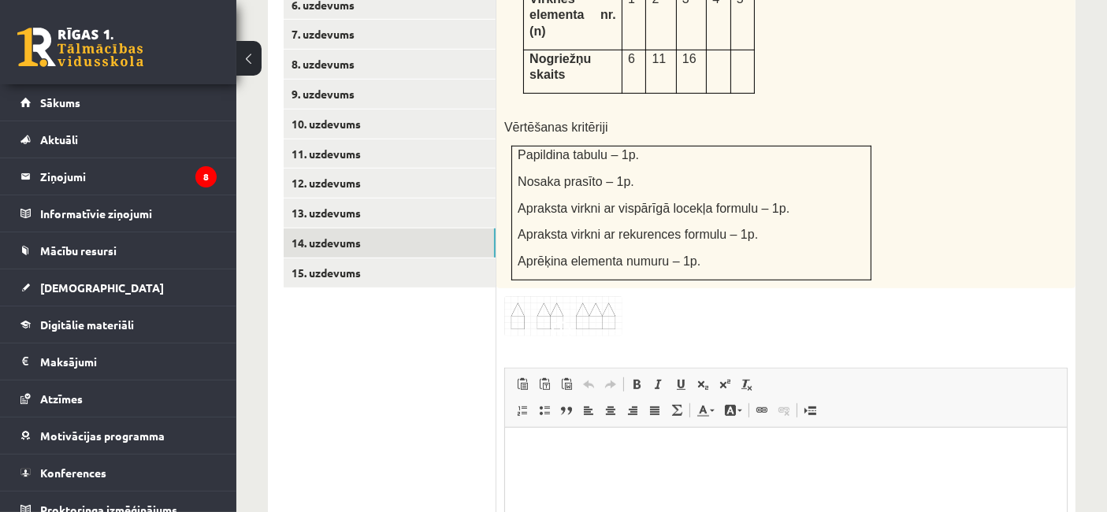
scroll to position [895, 0]
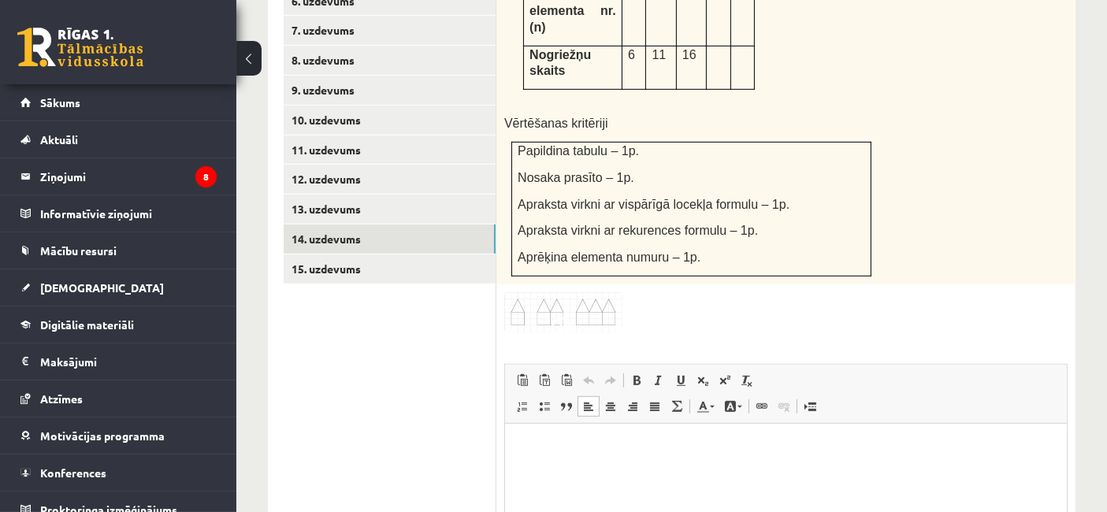
click at [614, 437] on html at bounding box center [785, 448] width 562 height 48
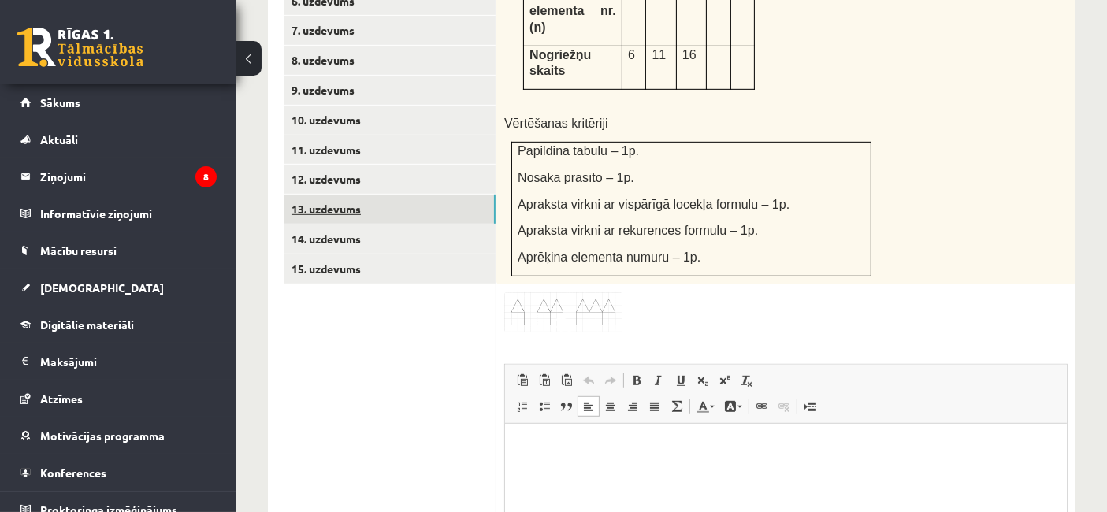
click at [366, 195] on link "13. uzdevums" at bounding box center [390, 209] width 212 height 29
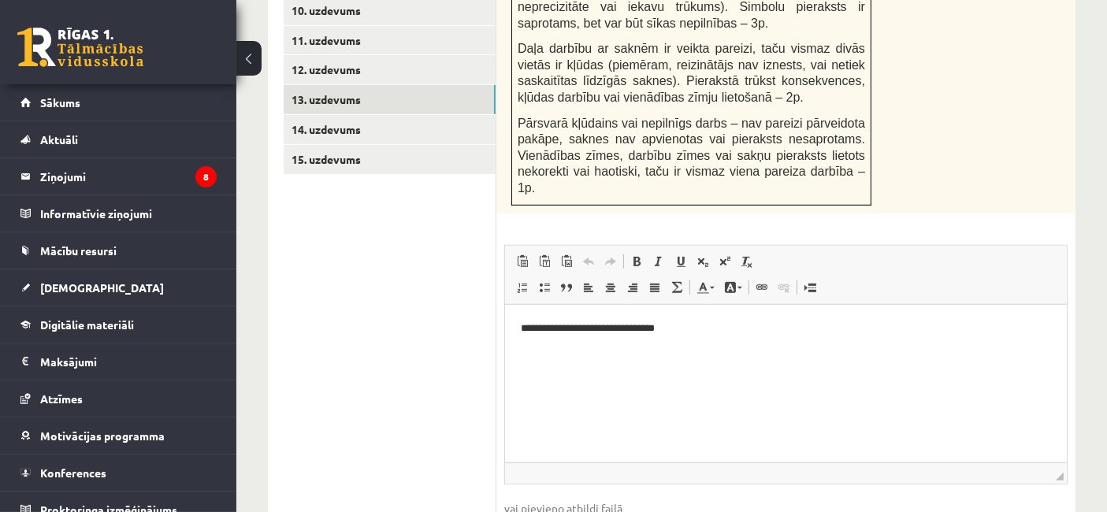
scroll to position [1008, 0]
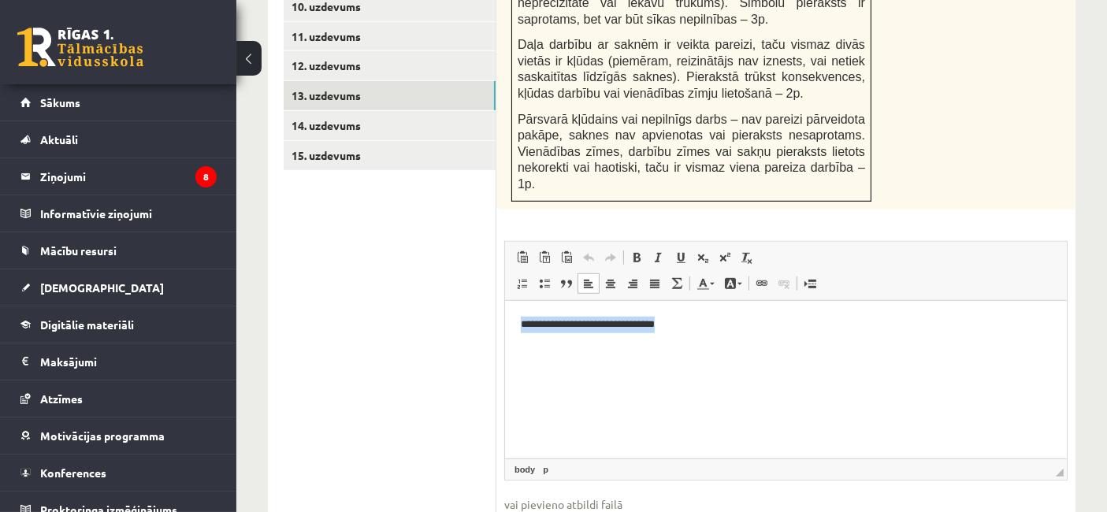
drag, startPoint x: 710, startPoint y: 329, endPoint x: 488, endPoint y: 313, distance: 221.9
click at [504, 313] on html "**********" at bounding box center [785, 325] width 562 height 48
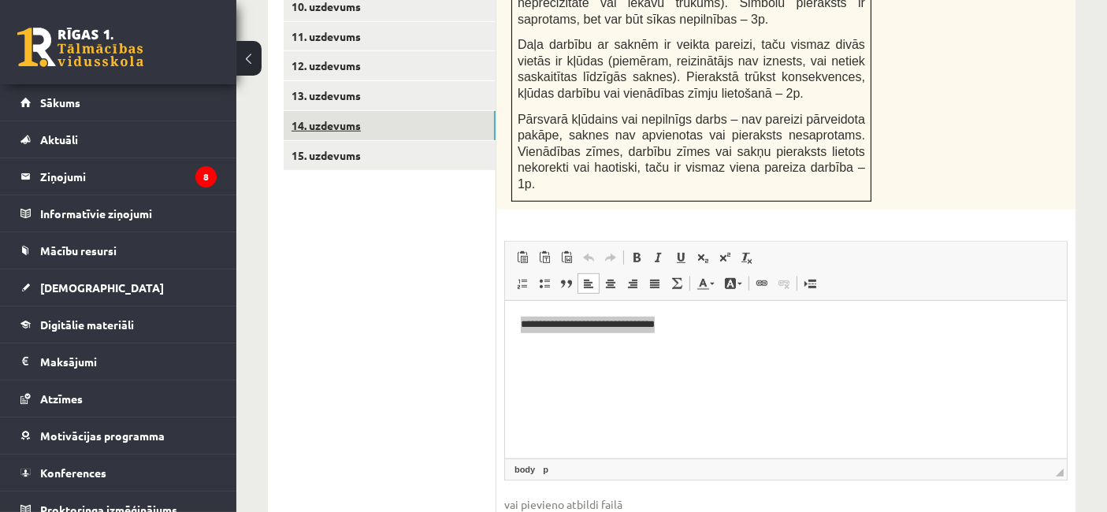
click at [326, 111] on link "14. uzdevums" at bounding box center [390, 125] width 212 height 29
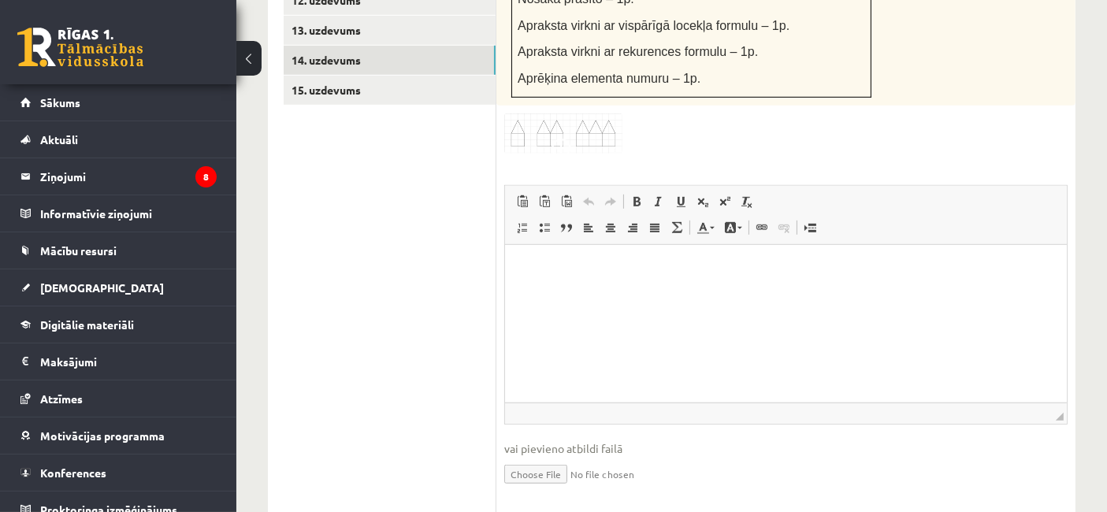
scroll to position [0, 0]
click at [597, 293] on html at bounding box center [785, 269] width 562 height 48
click at [550, 457] on input "file" at bounding box center [785, 473] width 563 height 32
type input "**********"
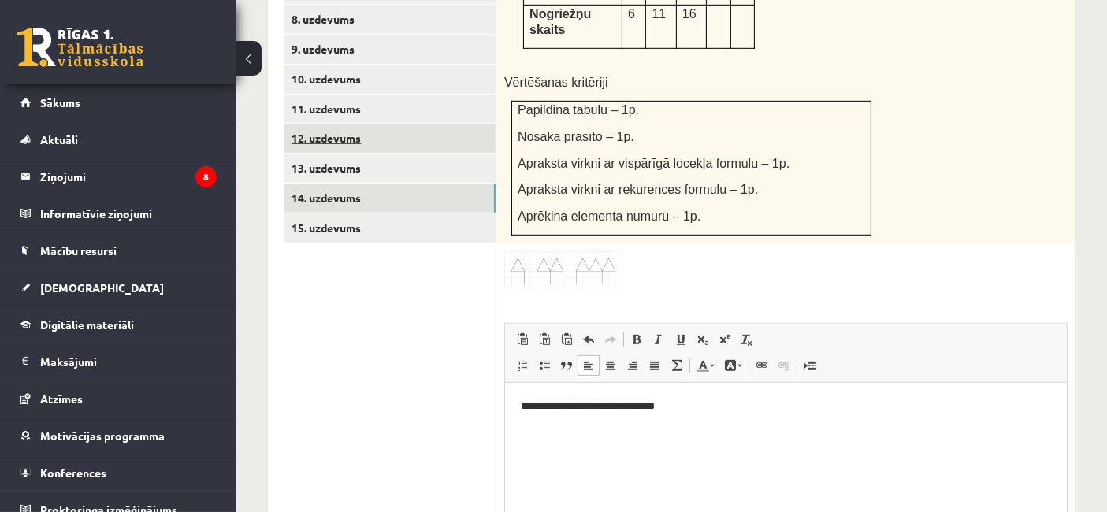
scroll to position [936, 0]
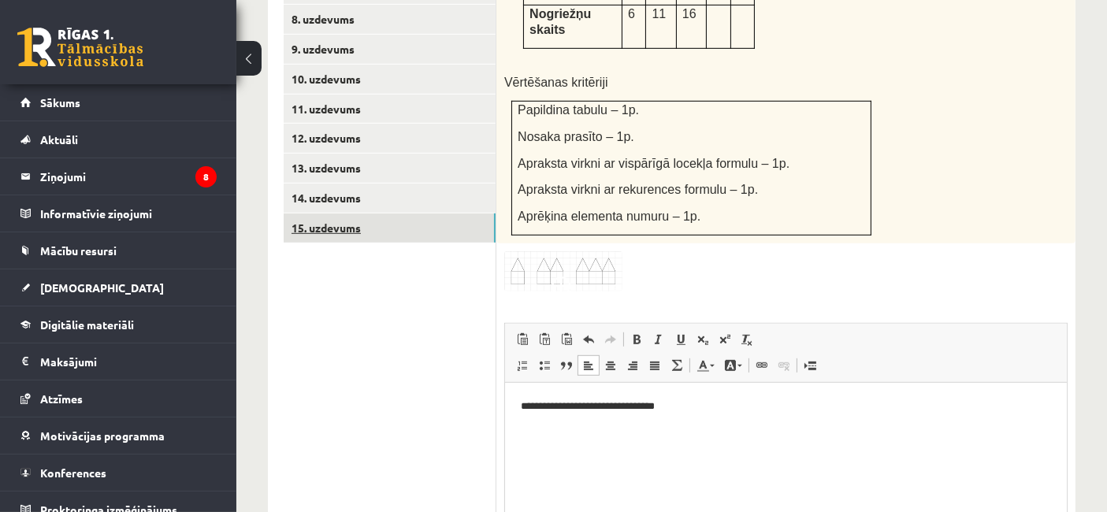
click at [397, 213] on link "15. uzdevums" at bounding box center [390, 227] width 212 height 29
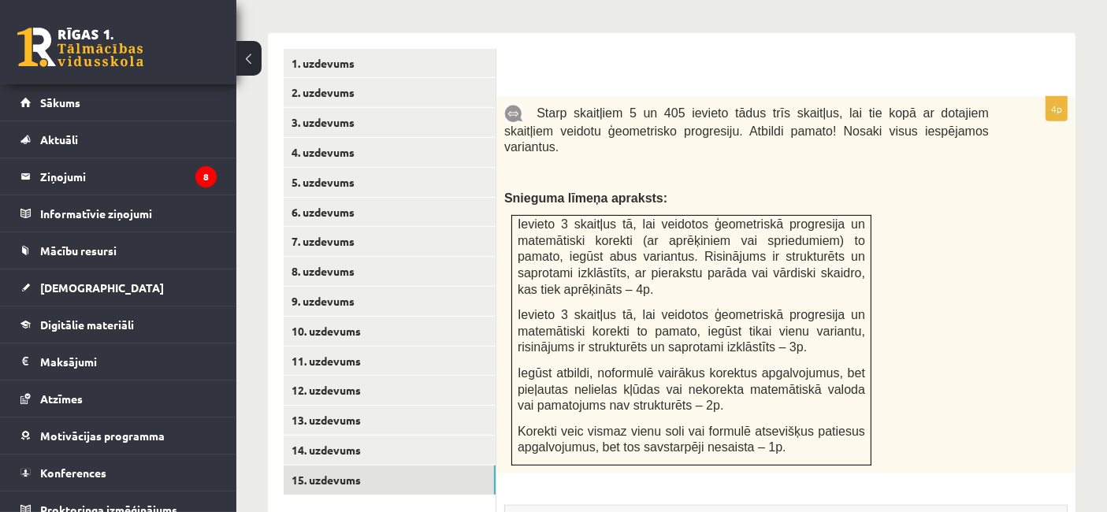
scroll to position [686, 0]
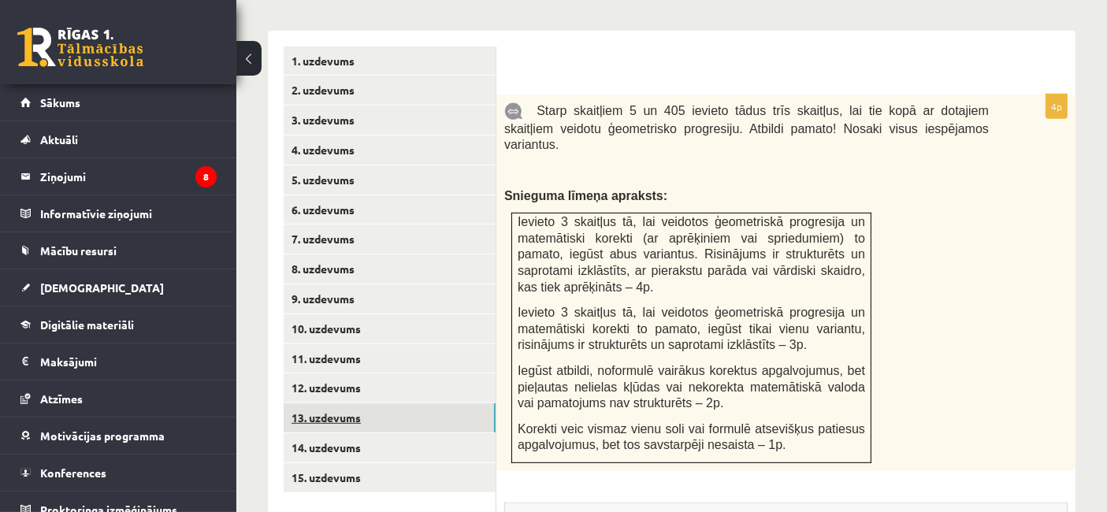
click at [329, 403] on link "13. uzdevums" at bounding box center [390, 417] width 212 height 29
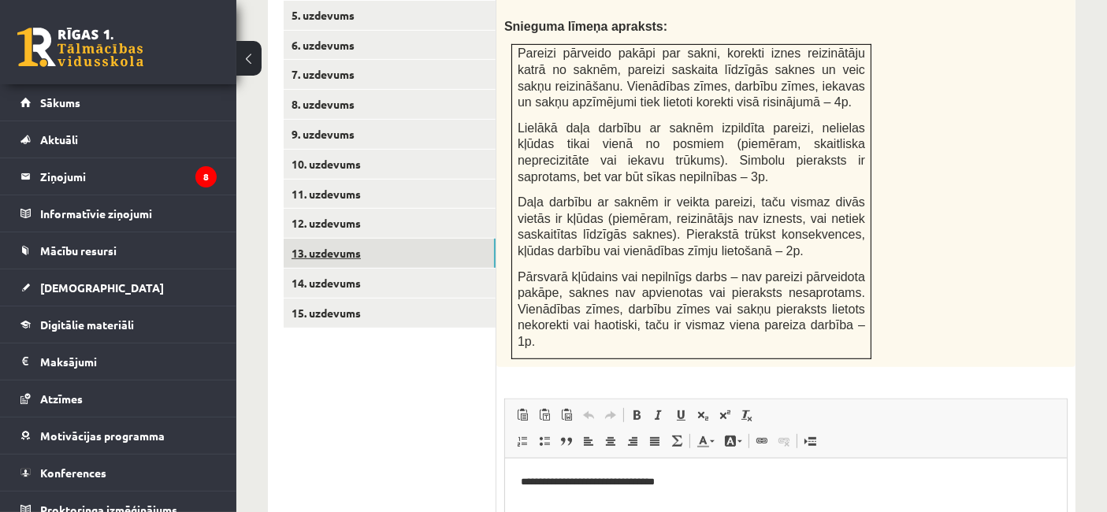
scroll to position [845, 0]
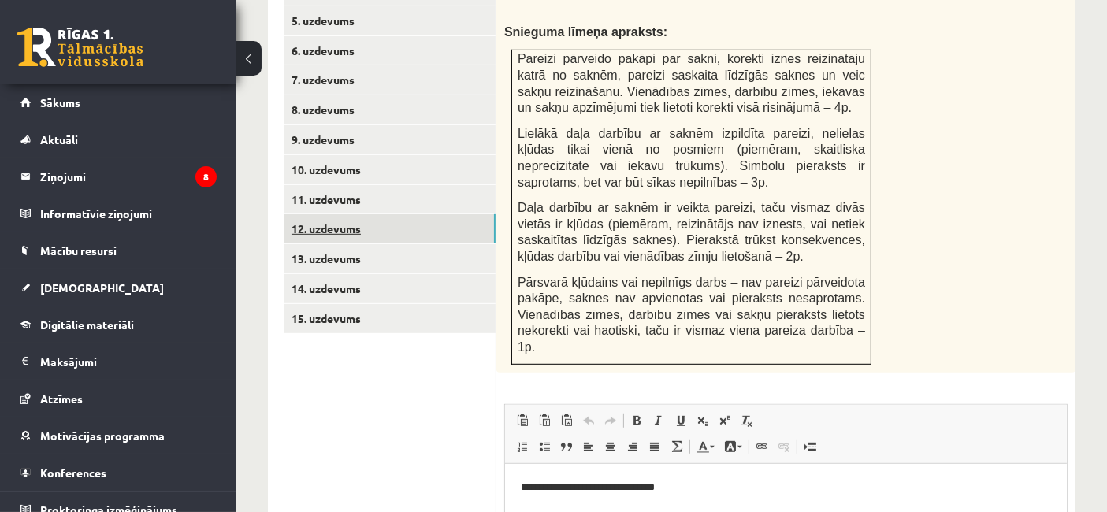
click at [313, 224] on link "12. uzdevums" at bounding box center [390, 228] width 212 height 29
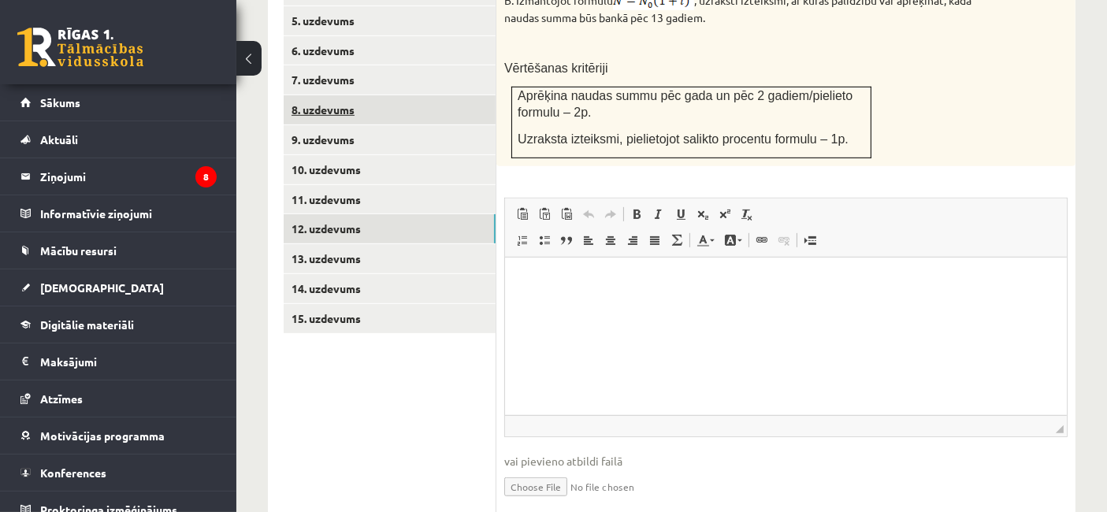
scroll to position [0, 0]
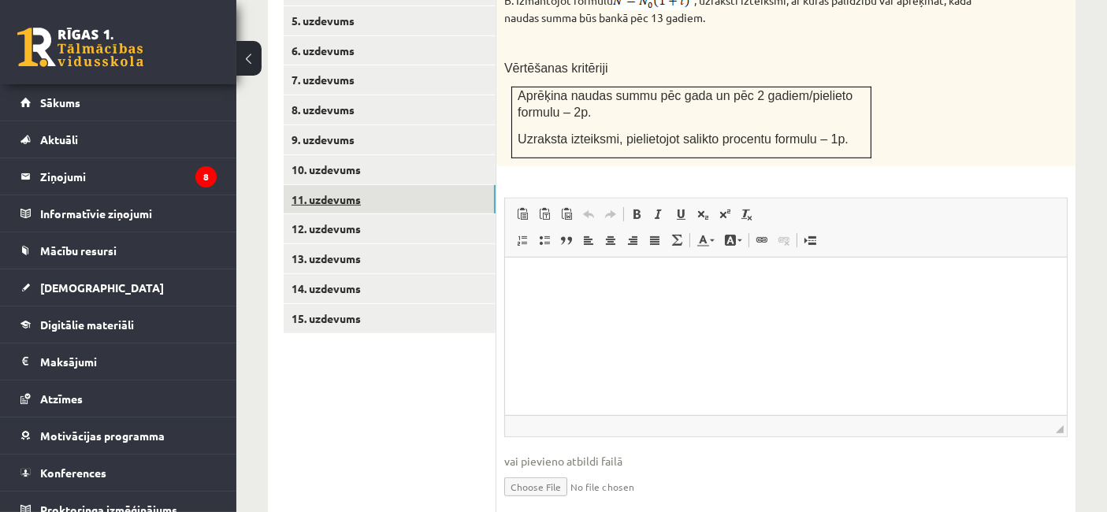
click at [420, 187] on link "11. uzdevums" at bounding box center [390, 199] width 212 height 29
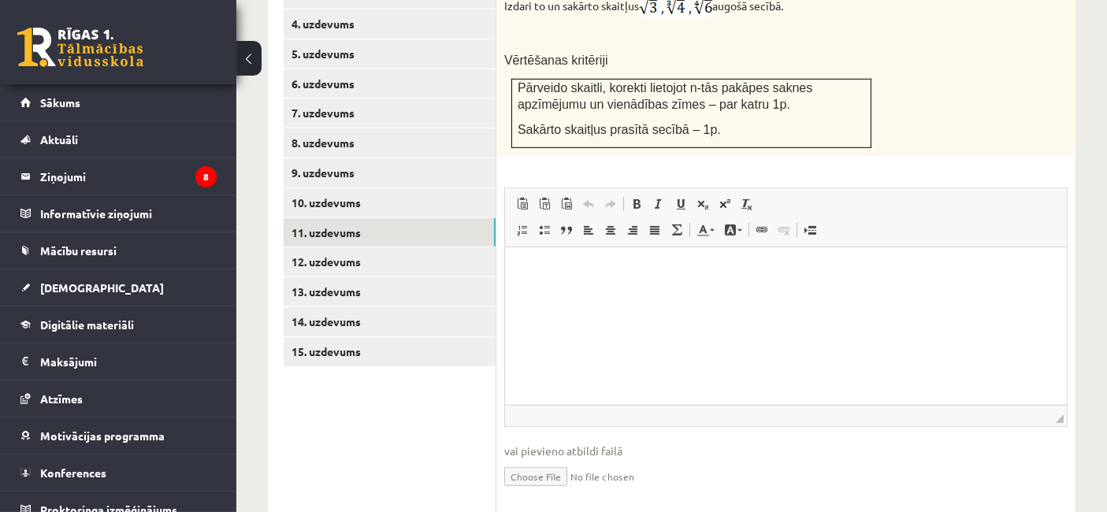
scroll to position [820, 0]
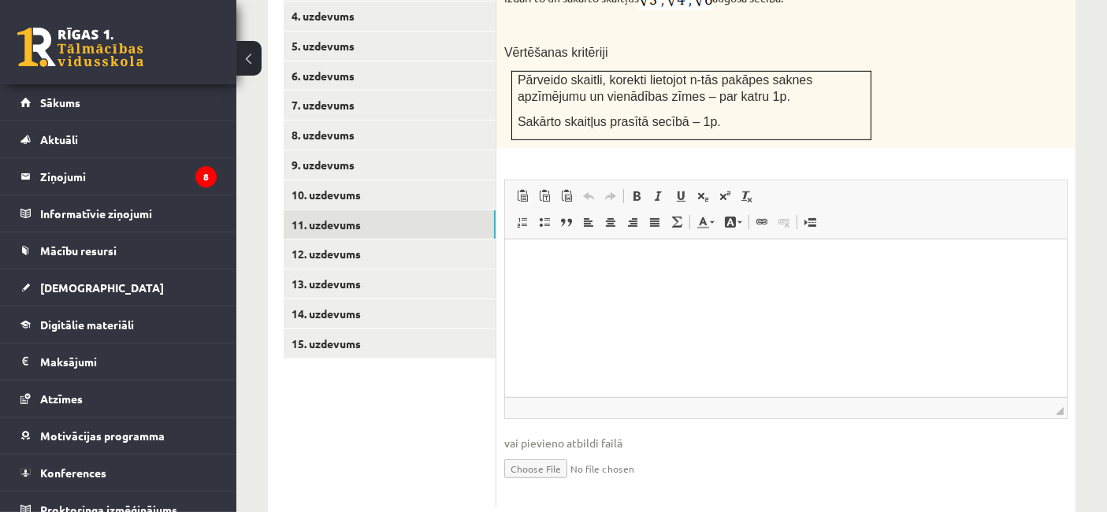
click at [553, 451] on input "file" at bounding box center [785, 467] width 563 height 32
type input "**********"
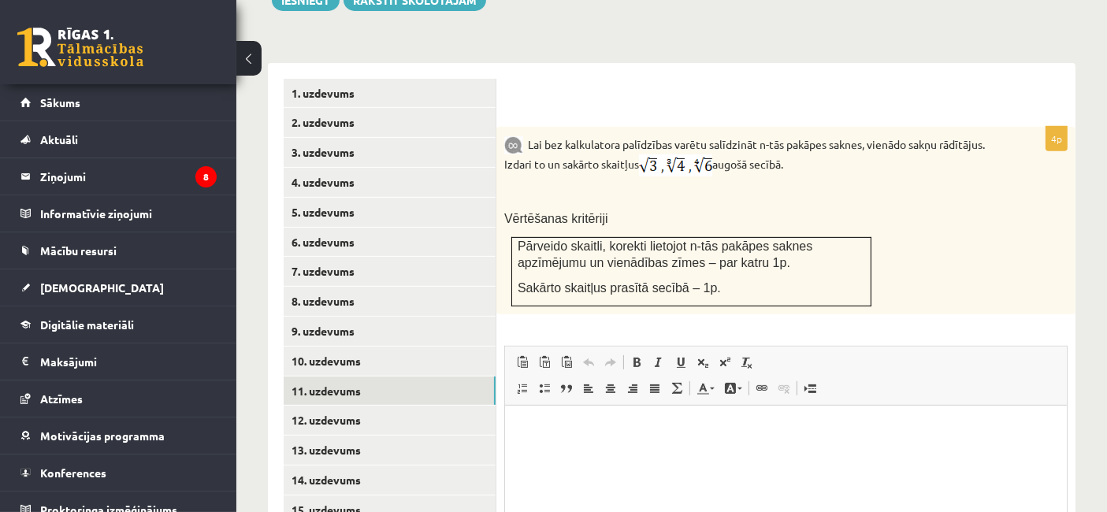
scroll to position [859, 0]
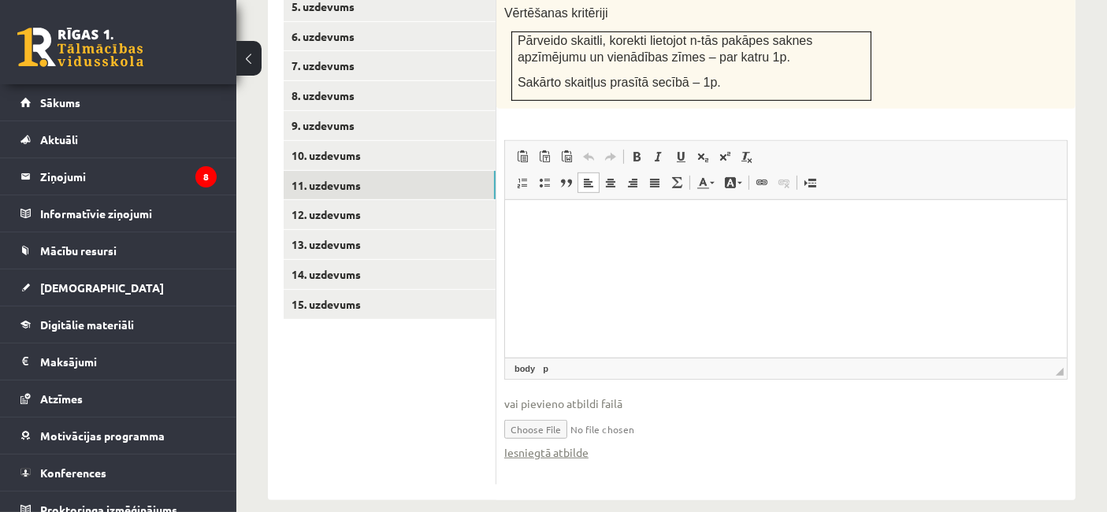
click at [583, 232] on html at bounding box center [785, 223] width 562 height 48
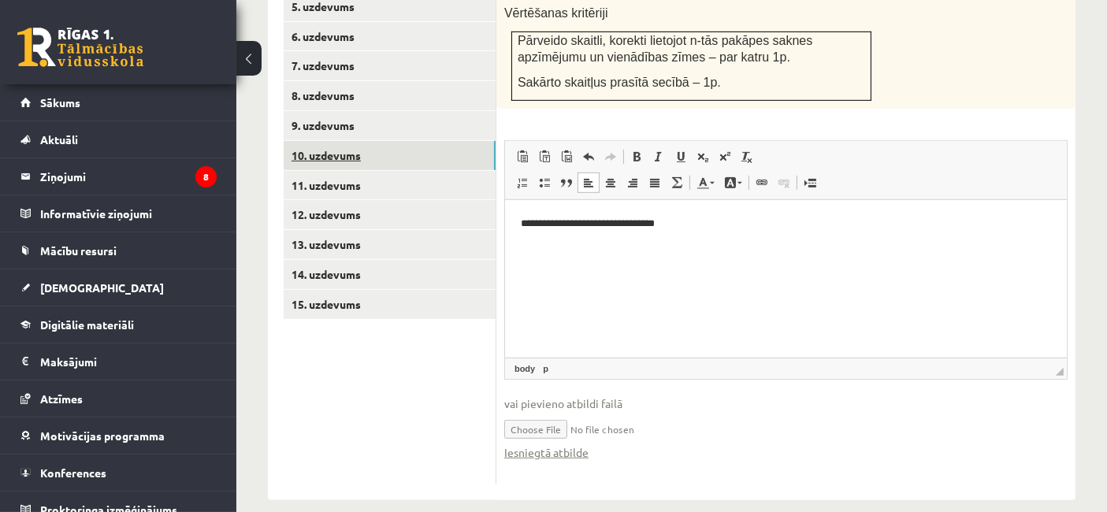
click at [411, 141] on link "10. uzdevums" at bounding box center [390, 155] width 212 height 29
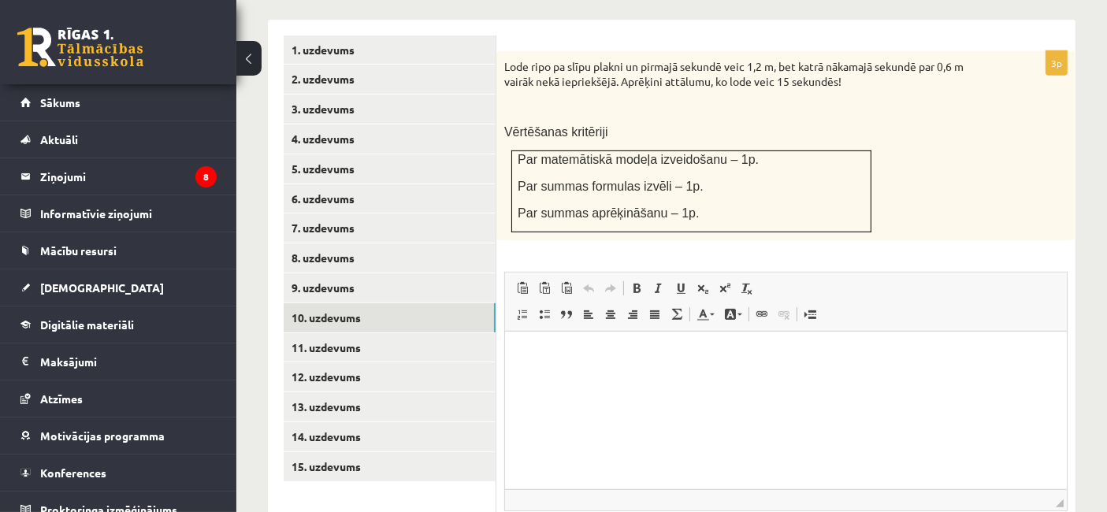
scroll to position [696, 0]
drag, startPoint x: 634, startPoint y: 176, endPoint x: 588, endPoint y: 110, distance: 80.8
click at [588, 126] on span "Vērtēšanas kritēriji" at bounding box center [556, 132] width 104 height 13
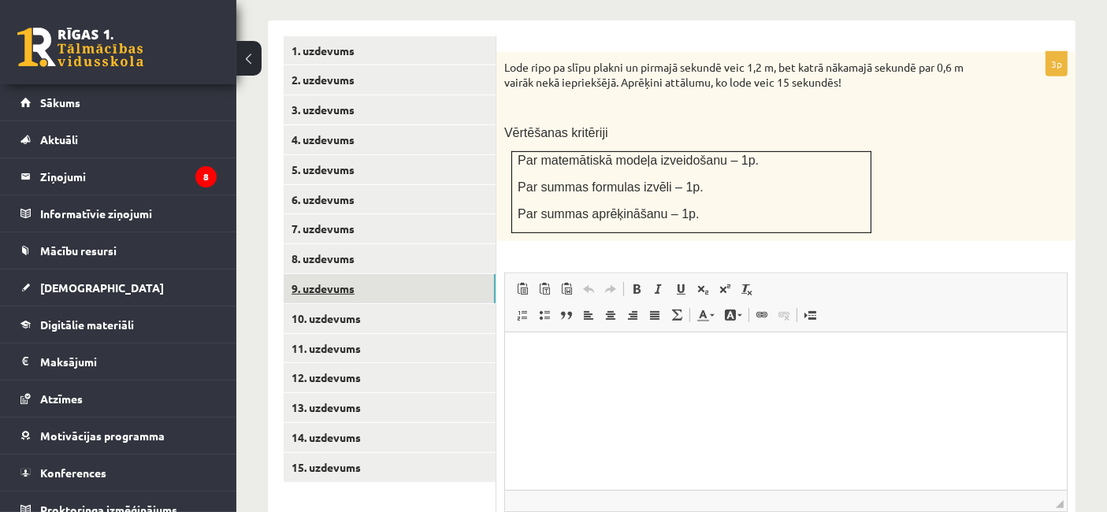
click at [364, 278] on link "9. uzdevums" at bounding box center [390, 288] width 212 height 29
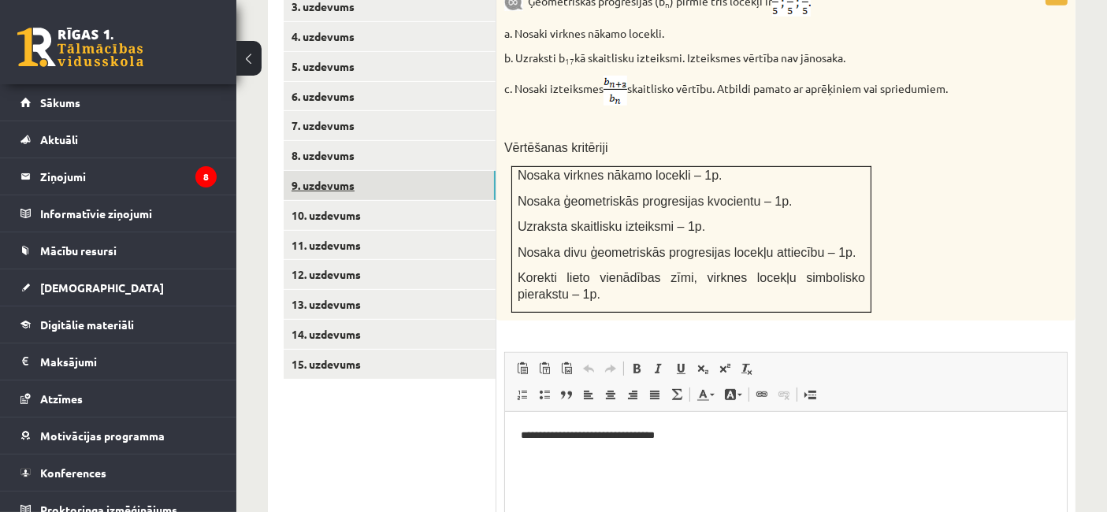
scroll to position [796, 0]
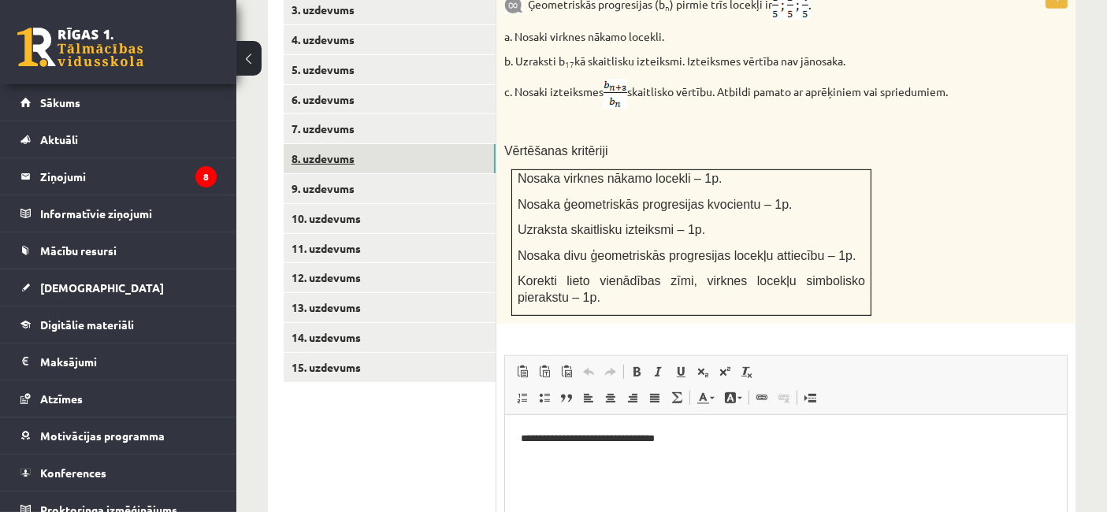
click at [364, 149] on link "8. uzdevums" at bounding box center [390, 158] width 212 height 29
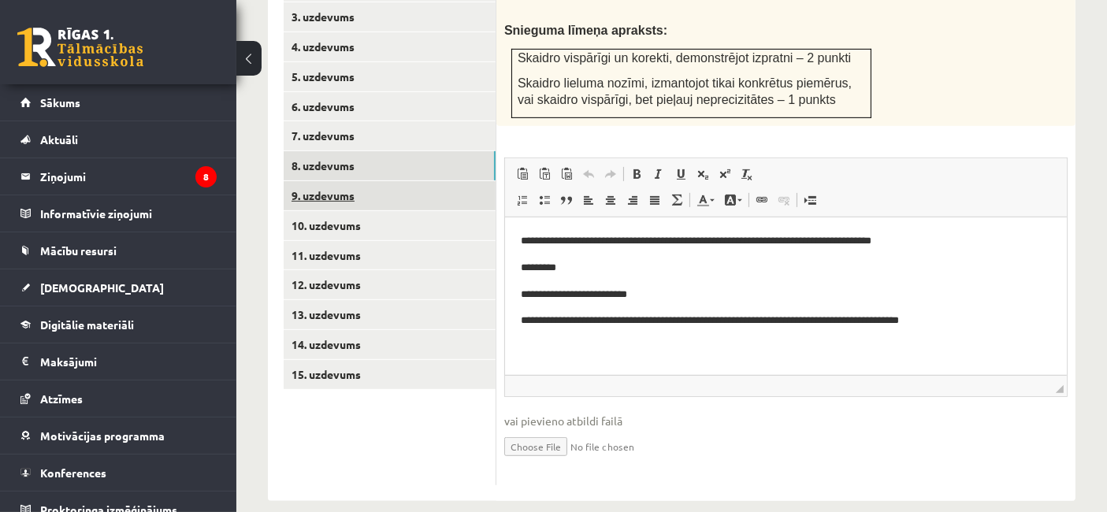
scroll to position [0, 0]
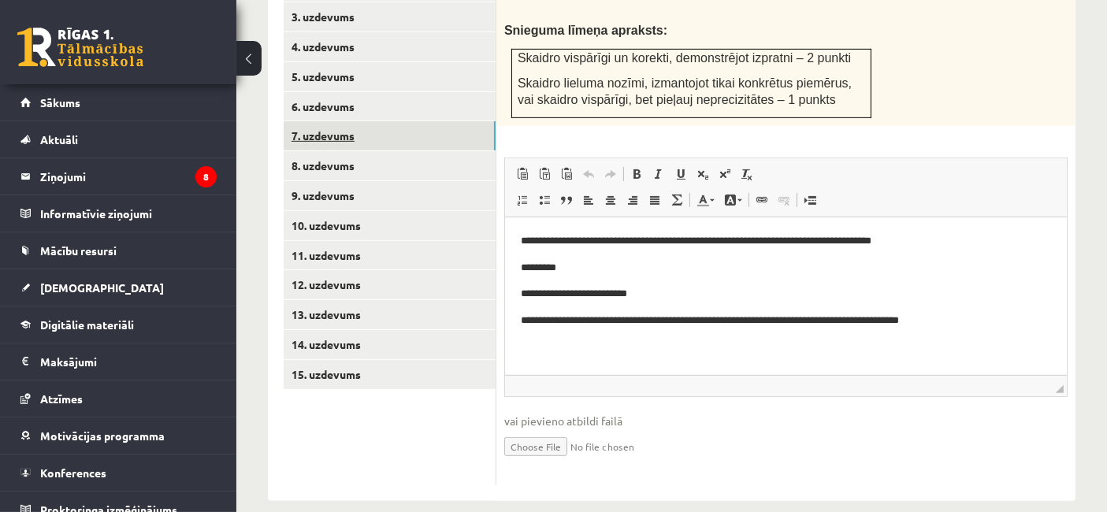
click at [382, 127] on link "7. uzdevums" at bounding box center [390, 135] width 212 height 29
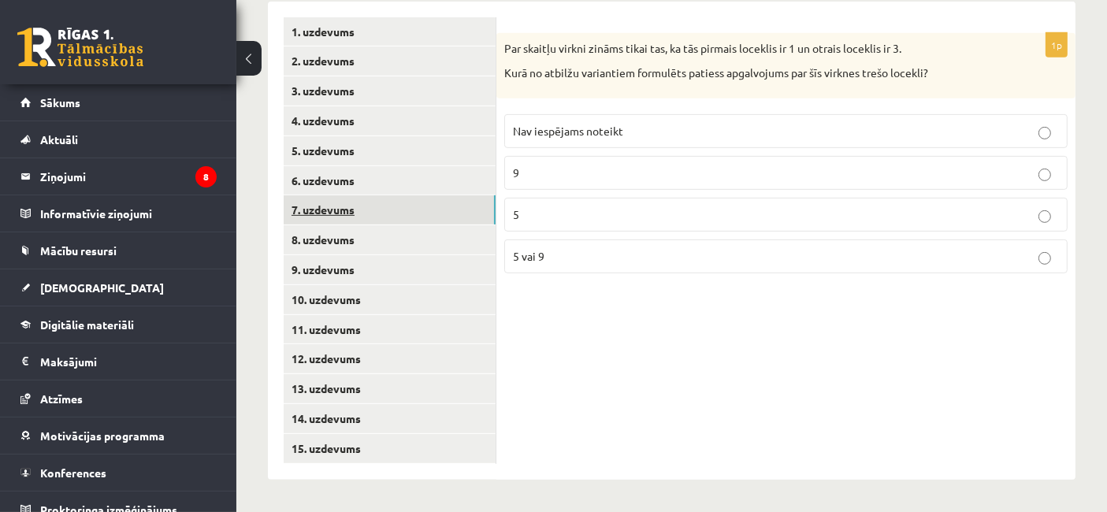
scroll to position [697, 0]
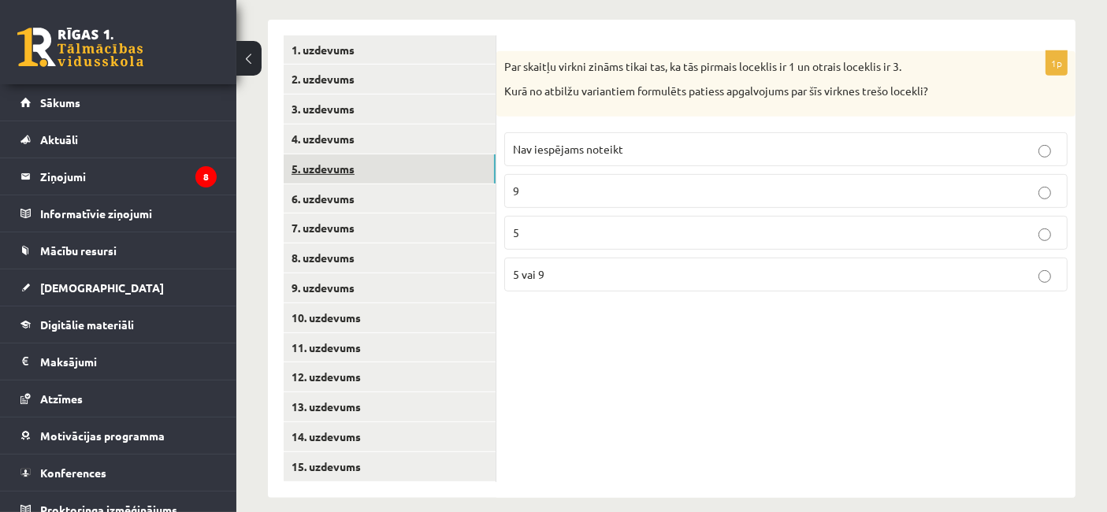
click at [326, 155] on link "5. uzdevums" at bounding box center [390, 168] width 212 height 29
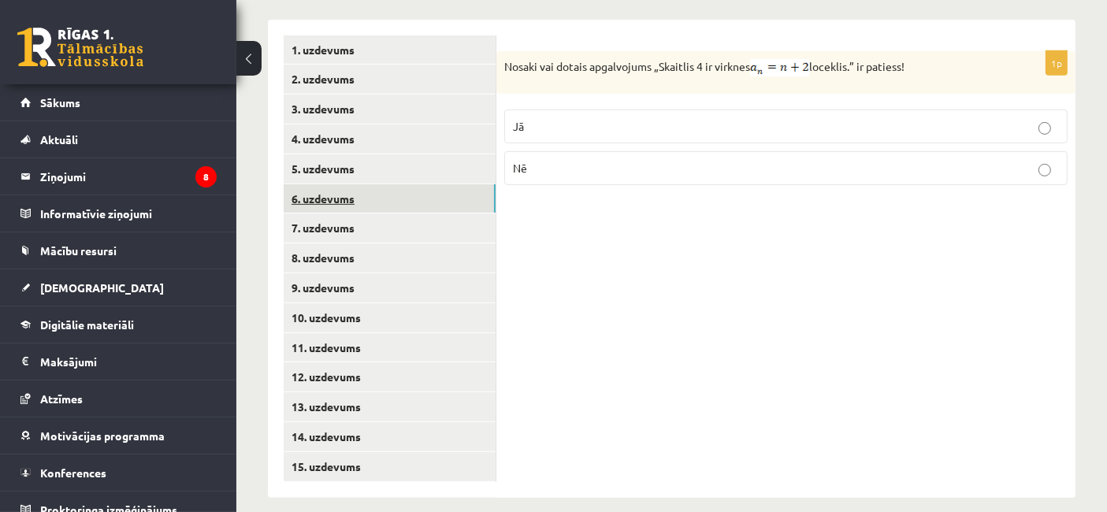
click at [331, 195] on link "6. uzdevums" at bounding box center [390, 198] width 212 height 29
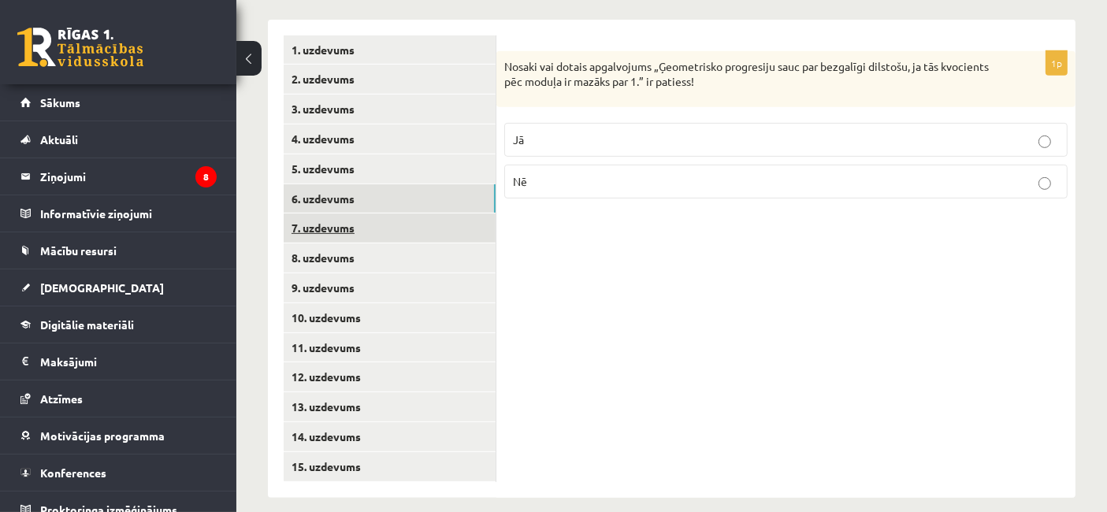
click at [331, 213] on link "7. uzdevums" at bounding box center [390, 227] width 212 height 29
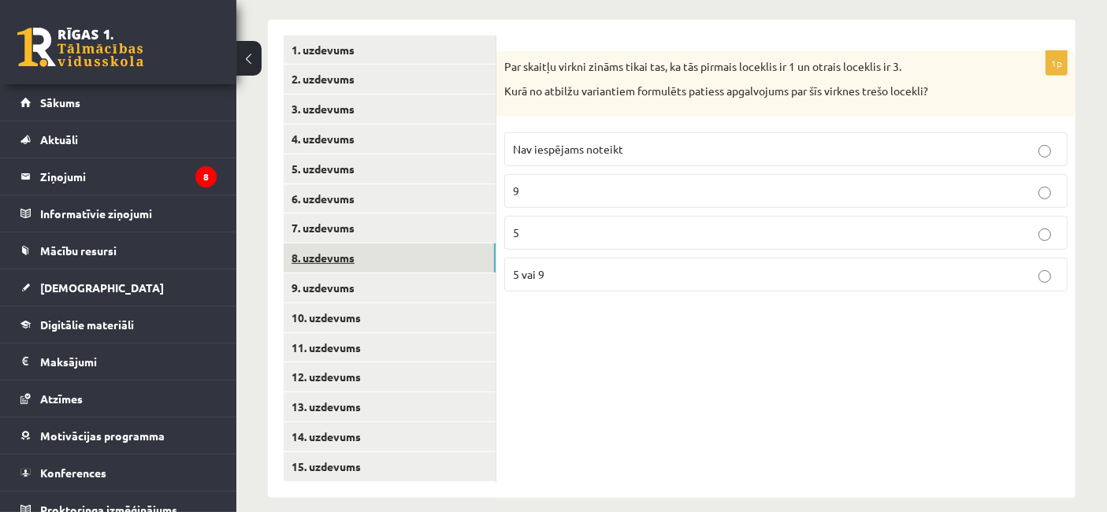
click at [331, 243] on link "8. uzdevums" at bounding box center [390, 257] width 212 height 29
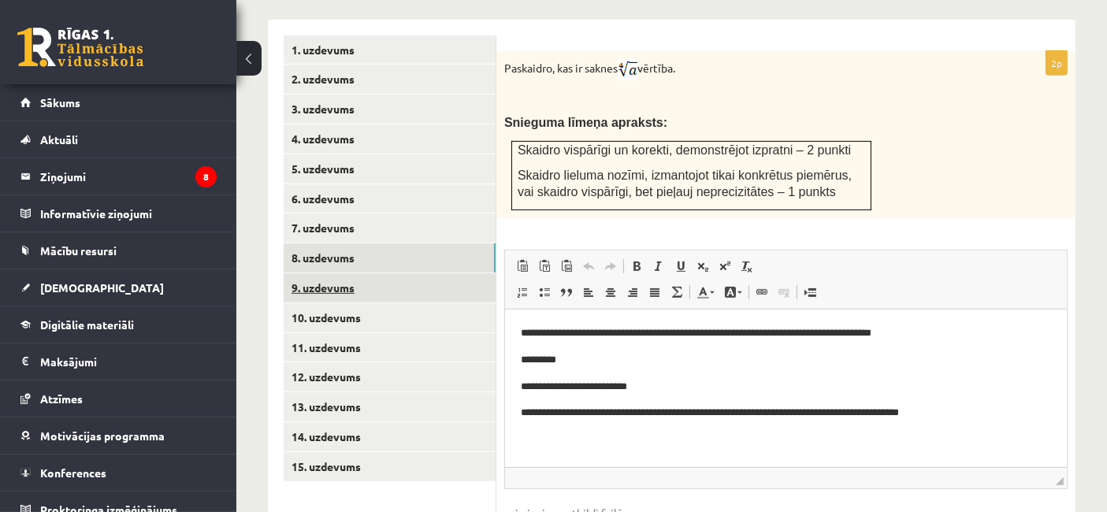
scroll to position [0, 0]
click at [324, 273] on link "9. uzdevums" at bounding box center [390, 287] width 212 height 29
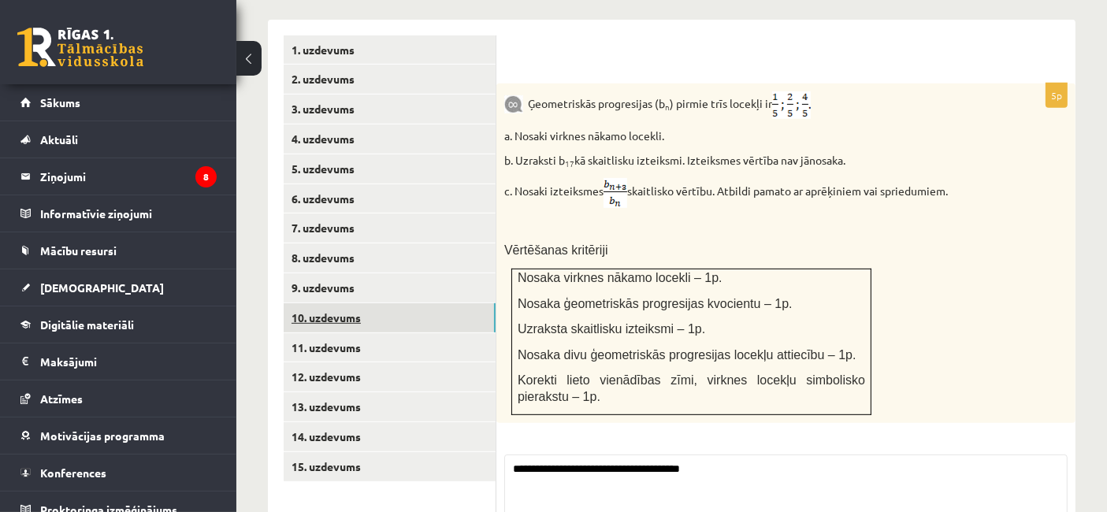
click at [324, 303] on link "10. uzdevums" at bounding box center [390, 317] width 212 height 29
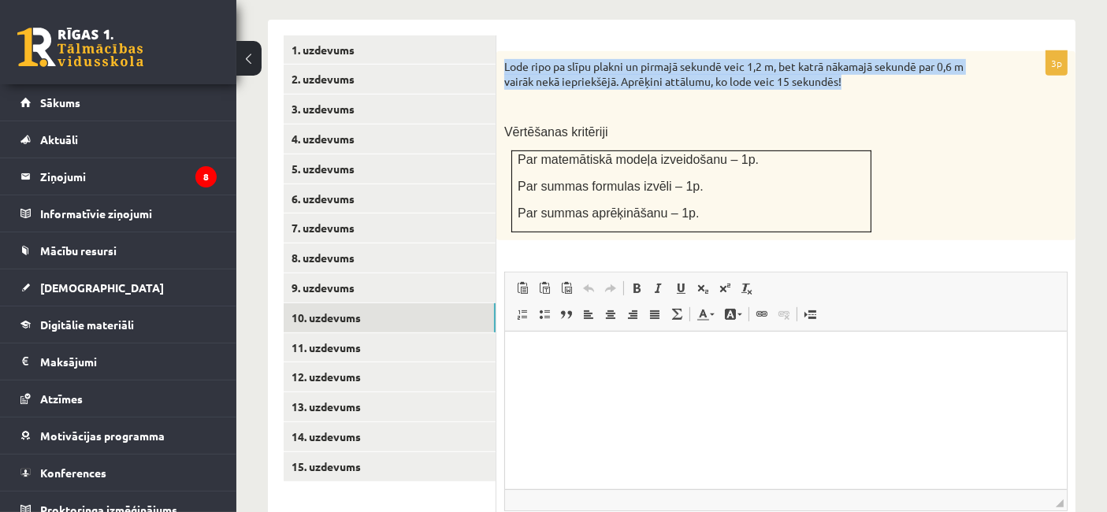
drag, startPoint x: 858, startPoint y: 59, endPoint x: 504, endPoint y: 43, distance: 354.8
click at [504, 59] on p "Lode ripo pa slīpu plakni un pirmajā sekundē veic 1,2 m, bet katrā nākamajā sek…" at bounding box center [746, 74] width 484 height 31
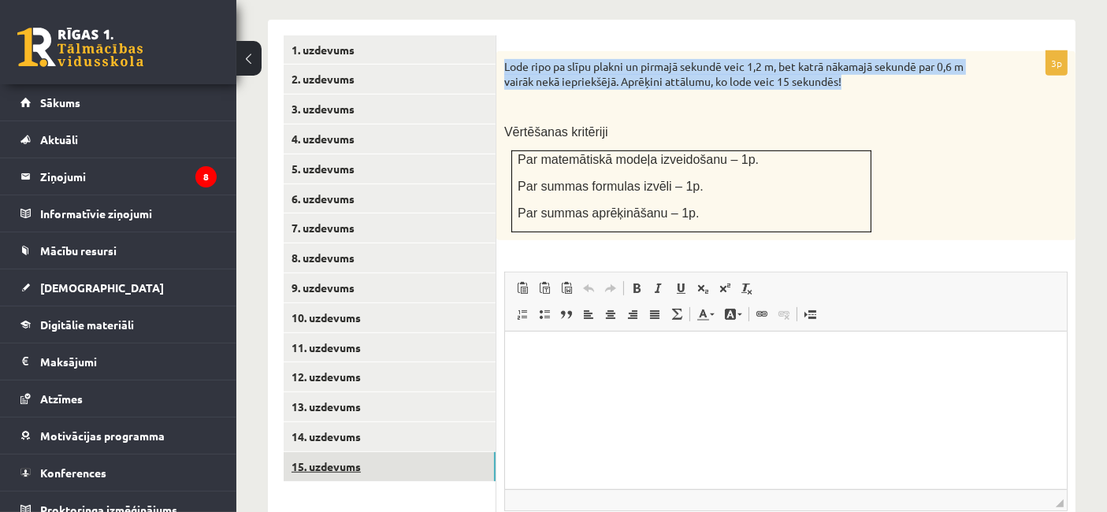
click at [284, 460] on link "15. uzdevums" at bounding box center [390, 466] width 212 height 29
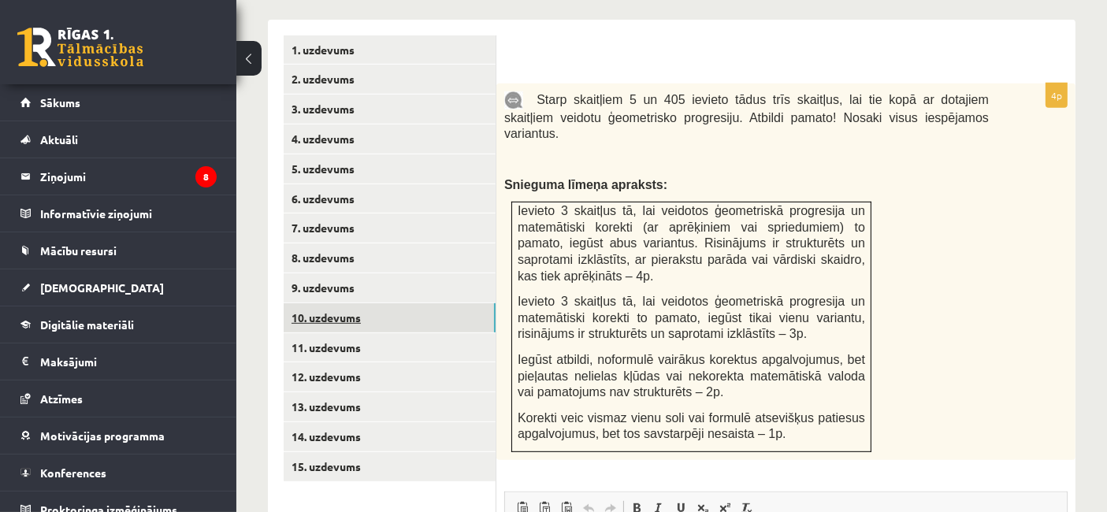
click at [337, 303] on link "10. uzdevums" at bounding box center [390, 317] width 212 height 29
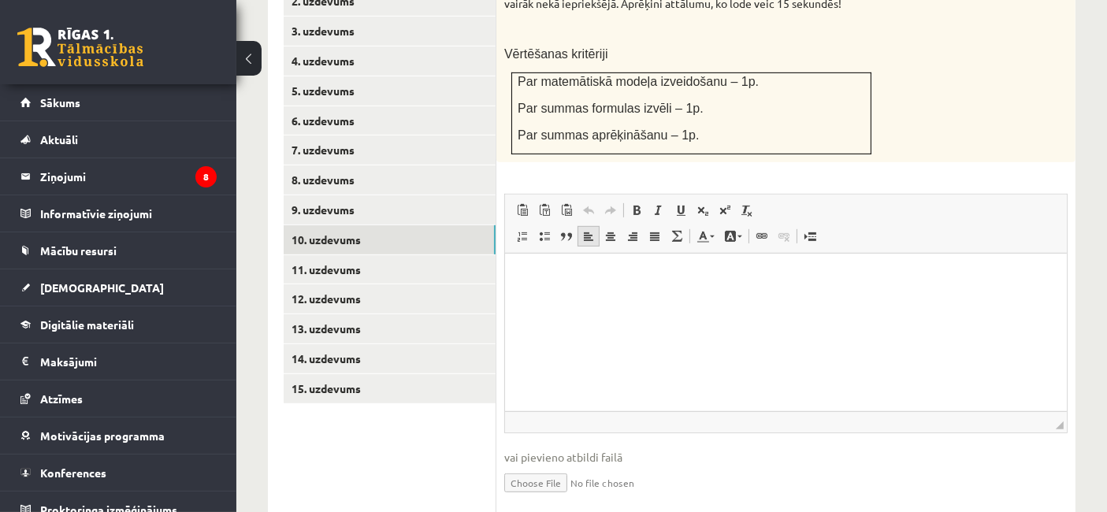
scroll to position [776, 0]
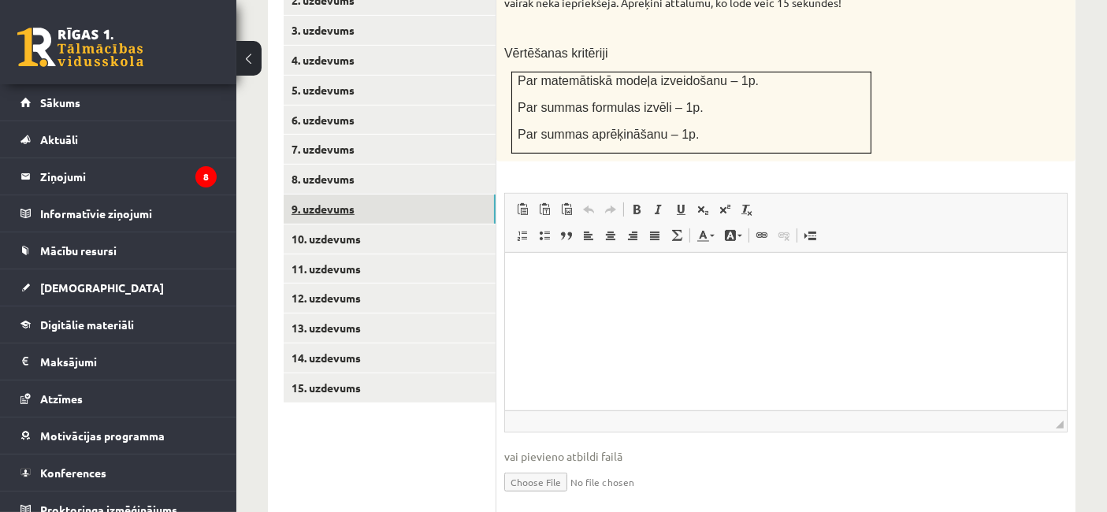
click at [347, 195] on link "9. uzdevums" at bounding box center [390, 209] width 212 height 29
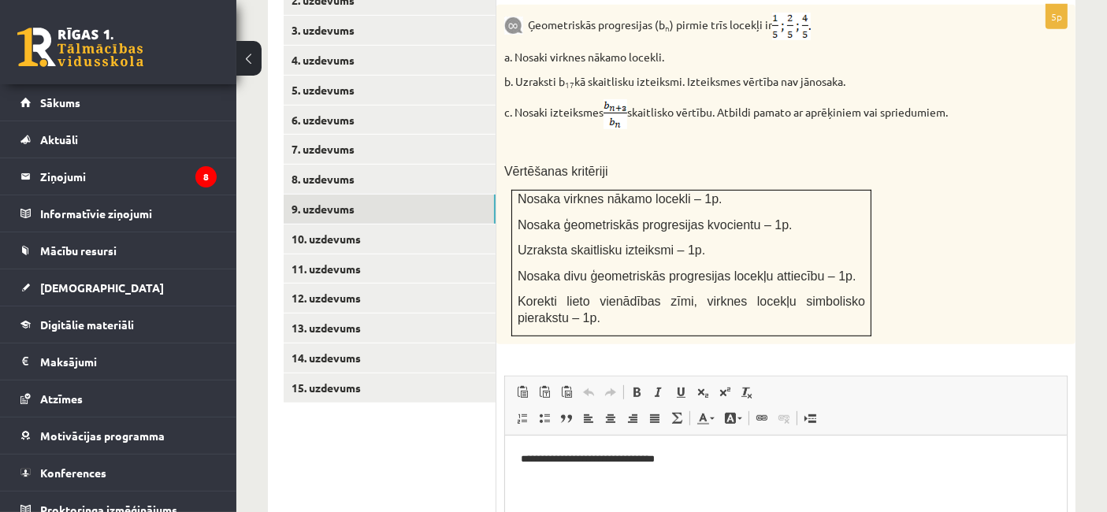
scroll to position [0, 0]
drag, startPoint x: 698, startPoint y: 465, endPoint x: 369, endPoint y: 479, distance: 329.5
click at [504, 479] on html "**********" at bounding box center [785, 459] width 562 height 48
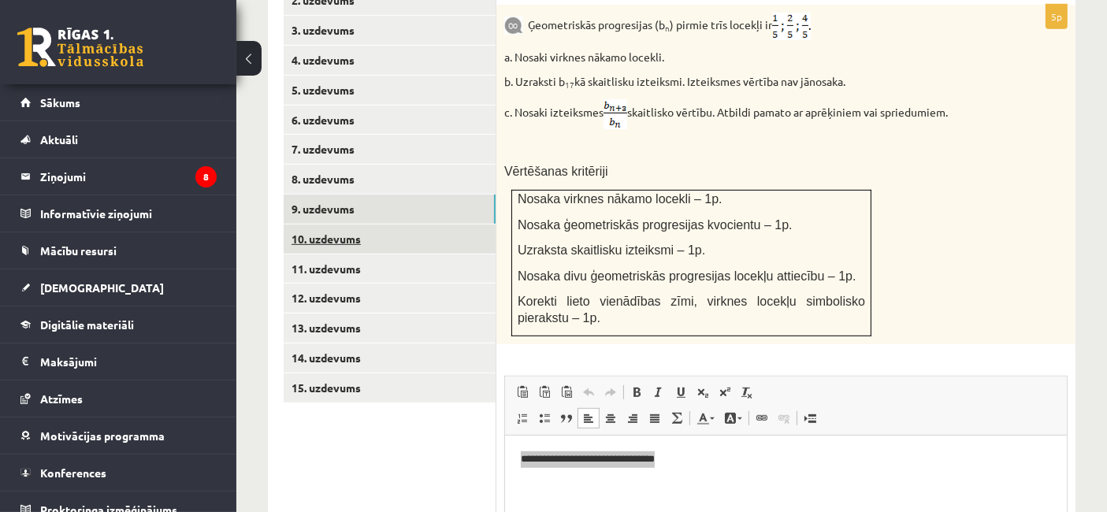
click at [346, 224] on link "10. uzdevums" at bounding box center [390, 238] width 212 height 29
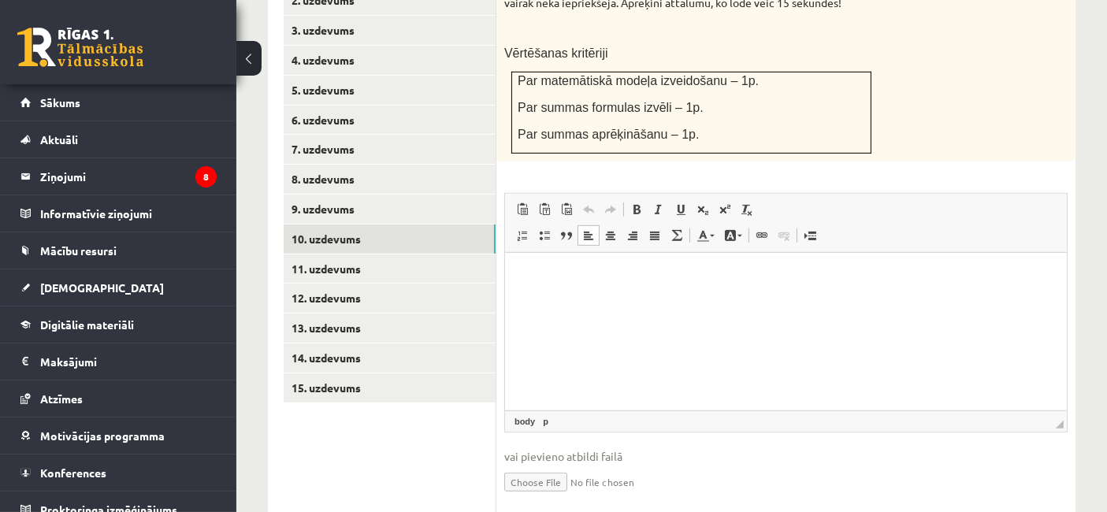
click at [575, 301] on html at bounding box center [785, 277] width 562 height 48
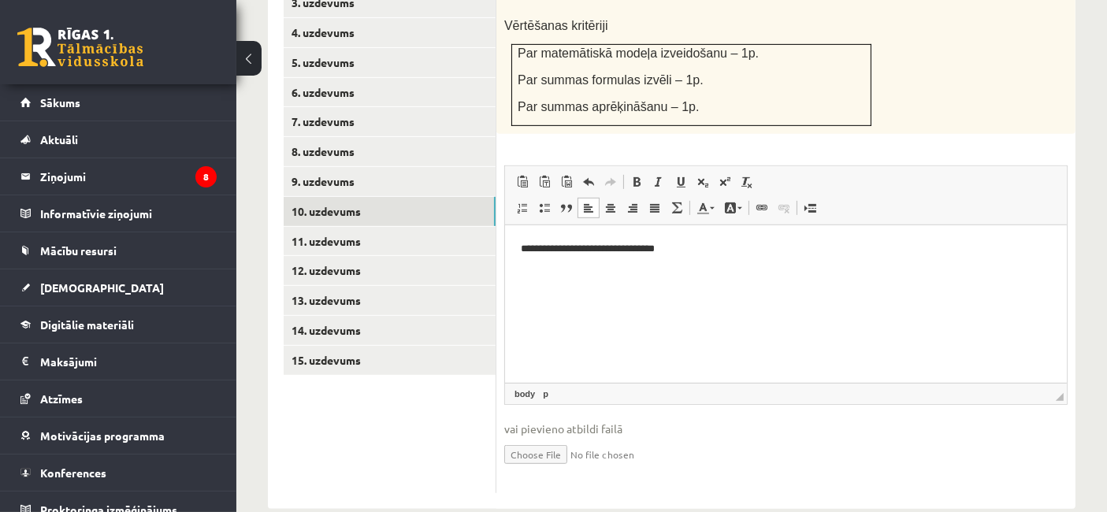
scroll to position [803, 0]
click at [539, 437] on input "file" at bounding box center [785, 453] width 563 height 32
click at [697, 437] on input "file" at bounding box center [785, 453] width 563 height 32
type input "**********"
click at [565, 469] on link "Iesniegtā atbilde" at bounding box center [546, 477] width 84 height 17
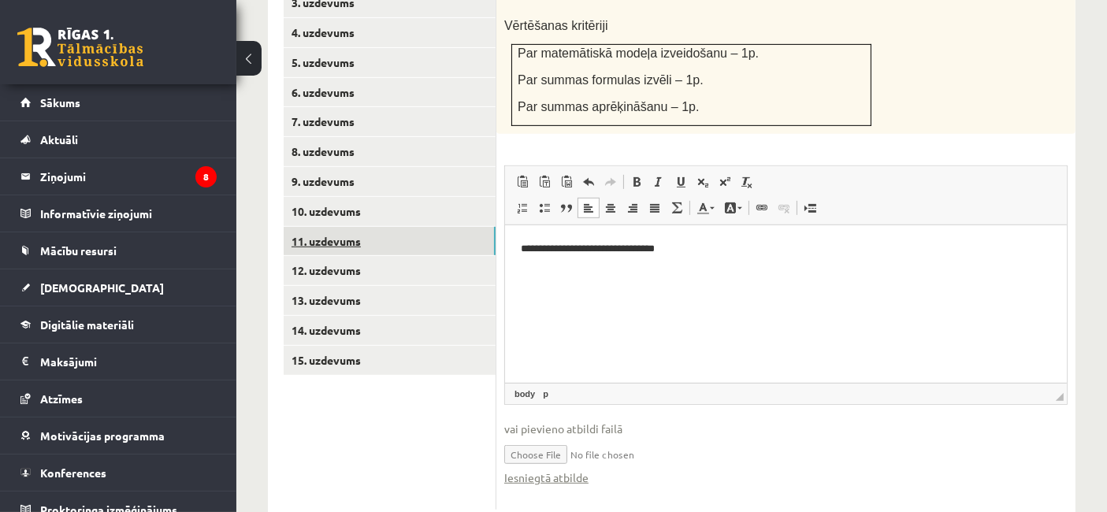
click at [436, 227] on link "11. uzdevums" at bounding box center [390, 241] width 212 height 29
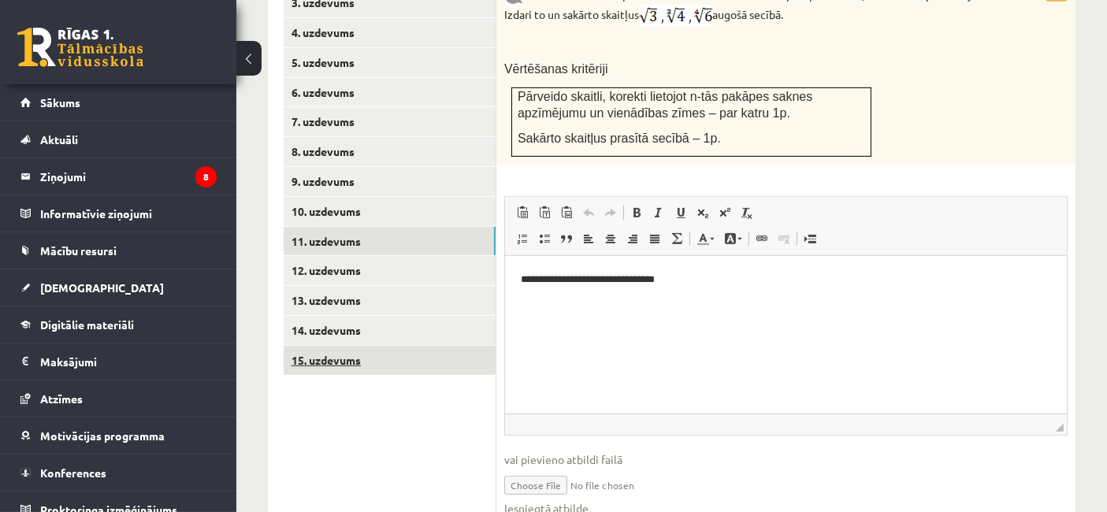
scroll to position [0, 0]
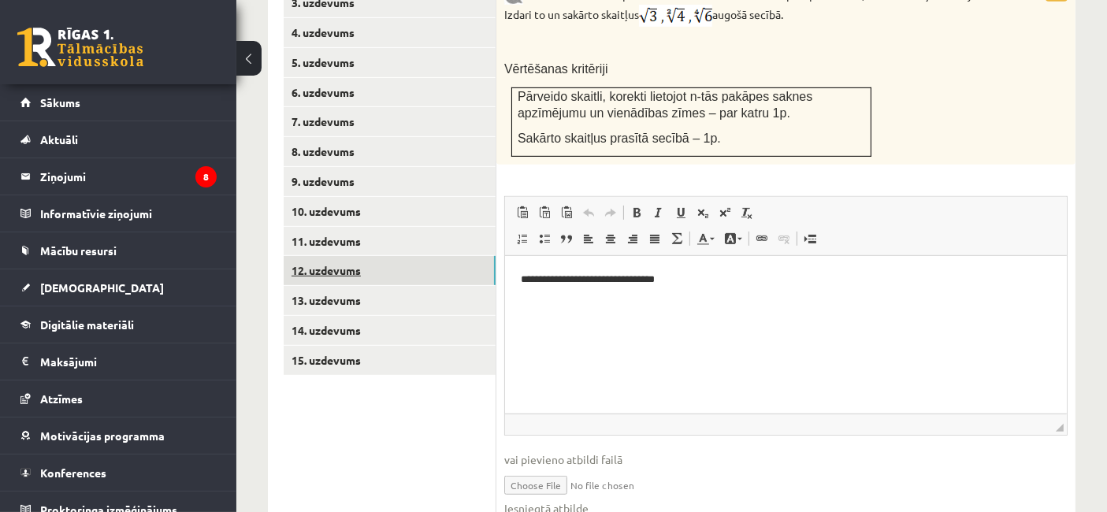
click at [350, 256] on link "12. uzdevums" at bounding box center [390, 270] width 212 height 29
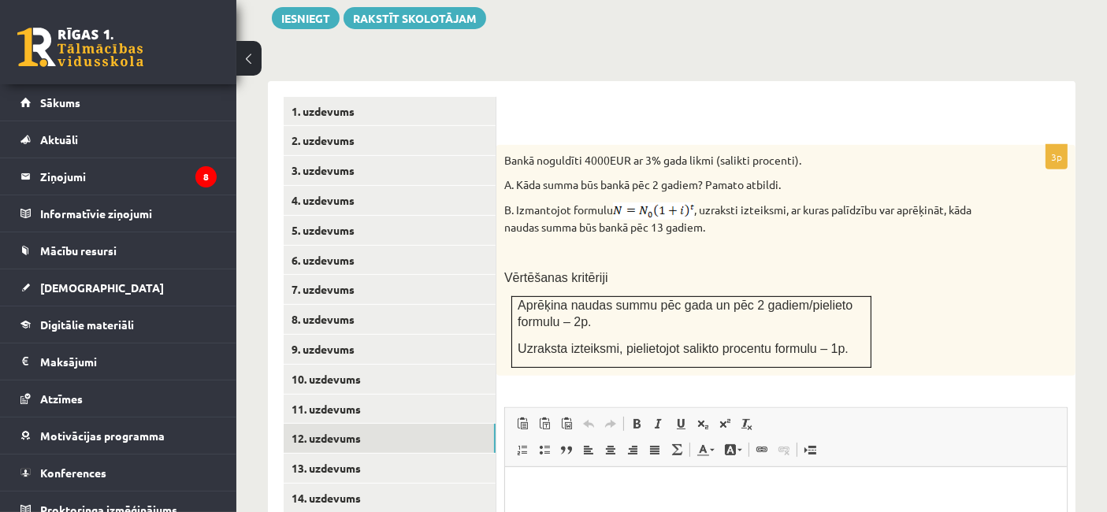
scroll to position [607, 0]
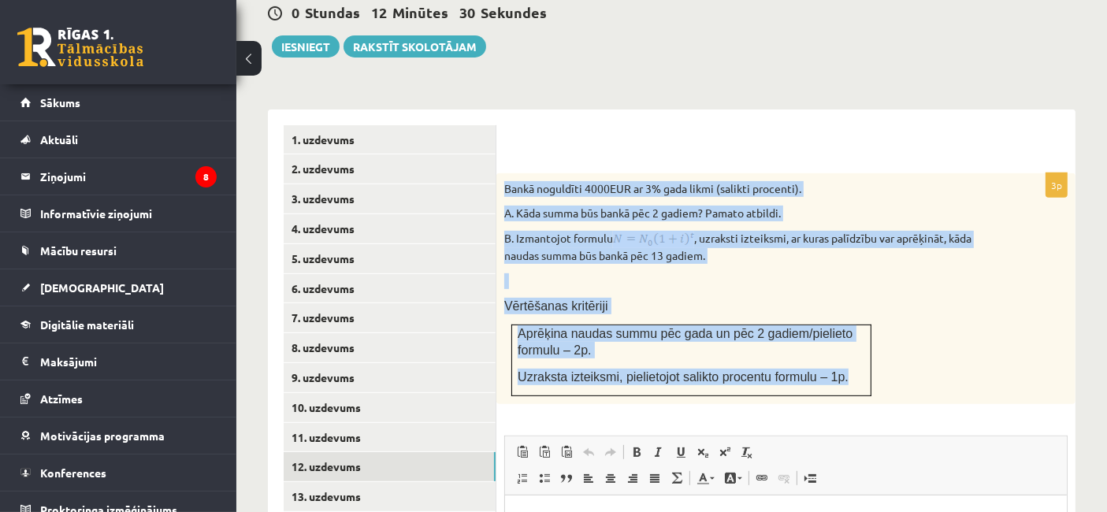
drag, startPoint x: 502, startPoint y: 164, endPoint x: 851, endPoint y: 344, distance: 392.8
click at [851, 344] on div "Bankā noguldīti 4000EUR ar 3% gada likmi (salikti procenti). A. Kāda summa būs …" at bounding box center [785, 288] width 579 height 231
click at [542, 232] on p "B. Izmantojot formulu , uzraksti izteiksmi, ar kuras palīdzību var aprēķināt, k…" at bounding box center [746, 247] width 484 height 33
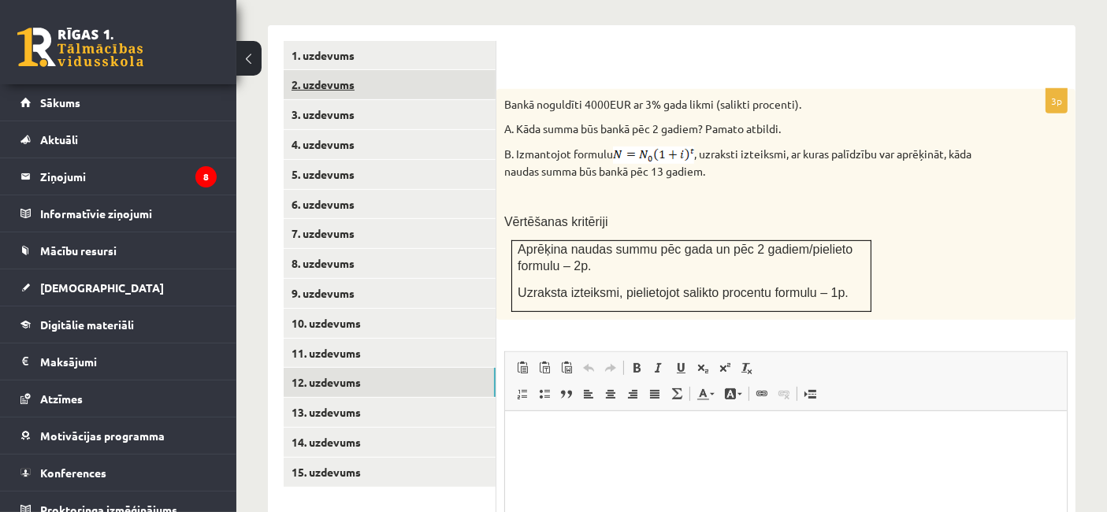
scroll to position [695, 0]
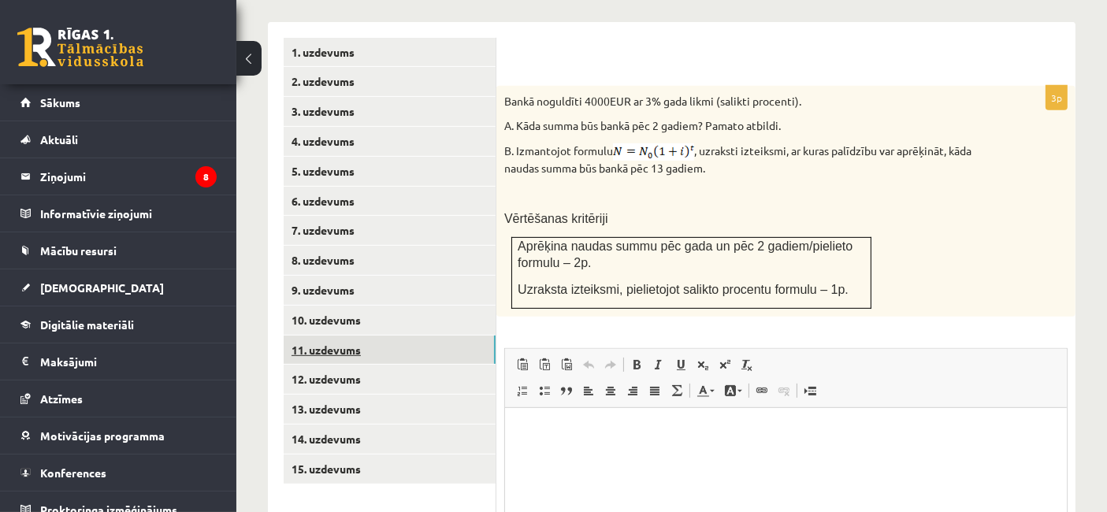
click at [400, 336] on link "11. uzdevums" at bounding box center [390, 350] width 212 height 29
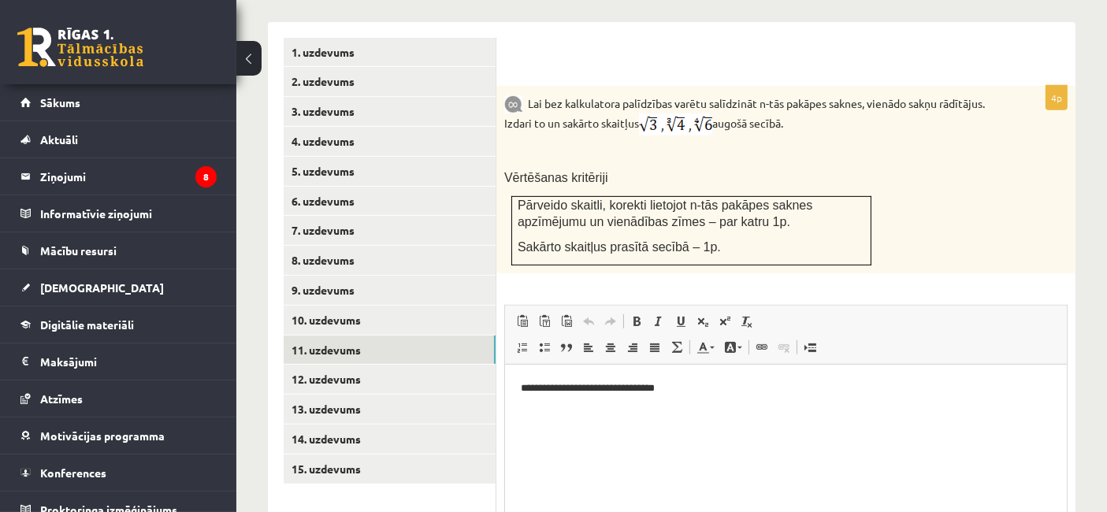
scroll to position [0, 0]
drag, startPoint x: 719, startPoint y: 380, endPoint x: 384, endPoint y: 351, distance: 336.7
click at [504, 364] on html "**********" at bounding box center [785, 388] width 562 height 48
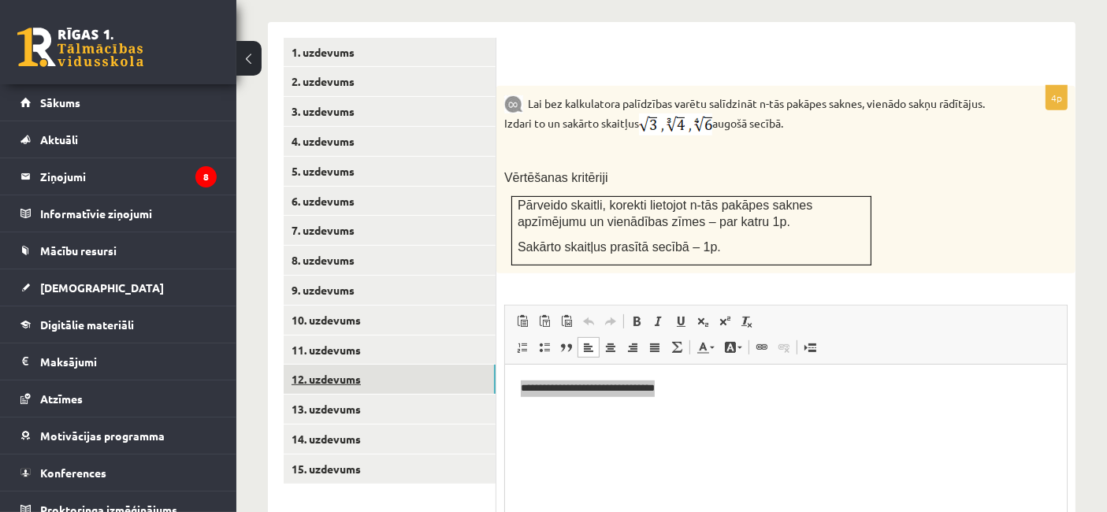
click at [364, 365] on link "12. uzdevums" at bounding box center [390, 379] width 212 height 29
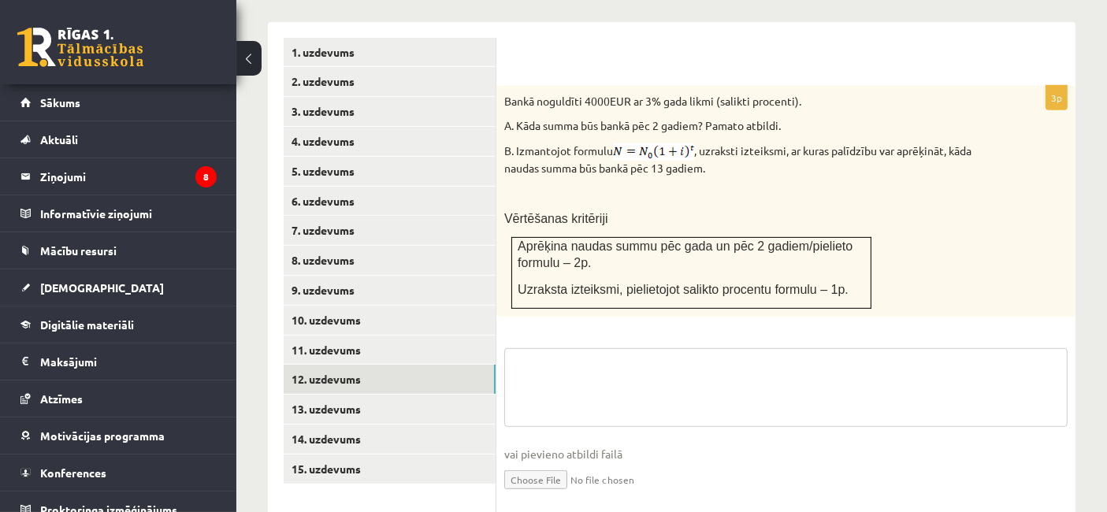
click at [591, 376] on textarea at bounding box center [785, 387] width 563 height 79
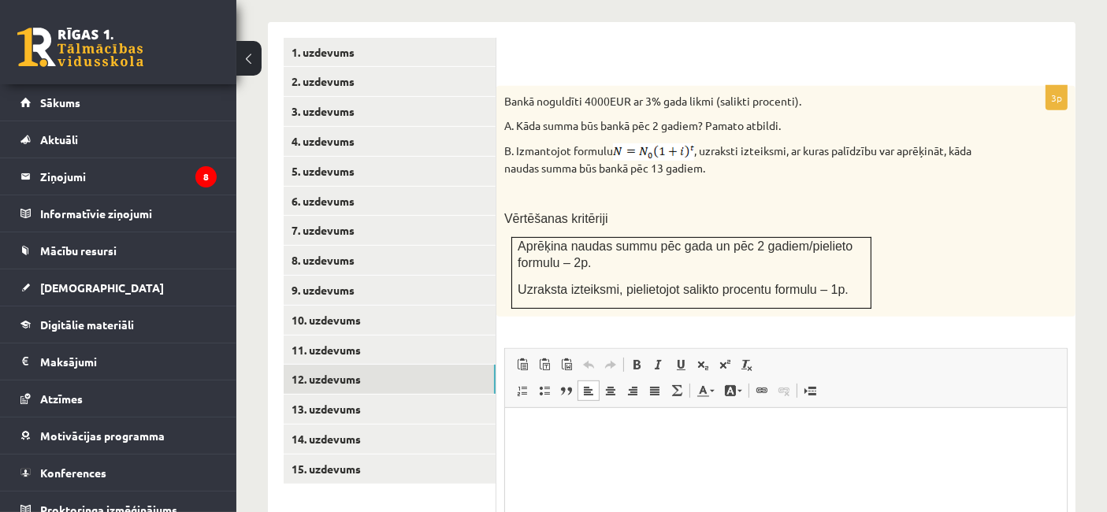
click at [589, 440] on html at bounding box center [785, 431] width 562 height 48
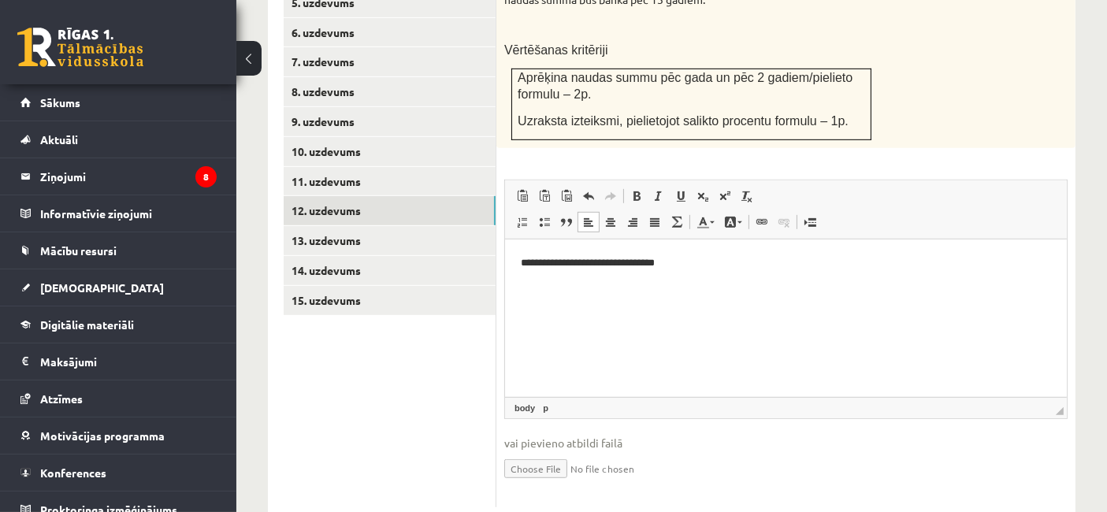
scroll to position [888, 0]
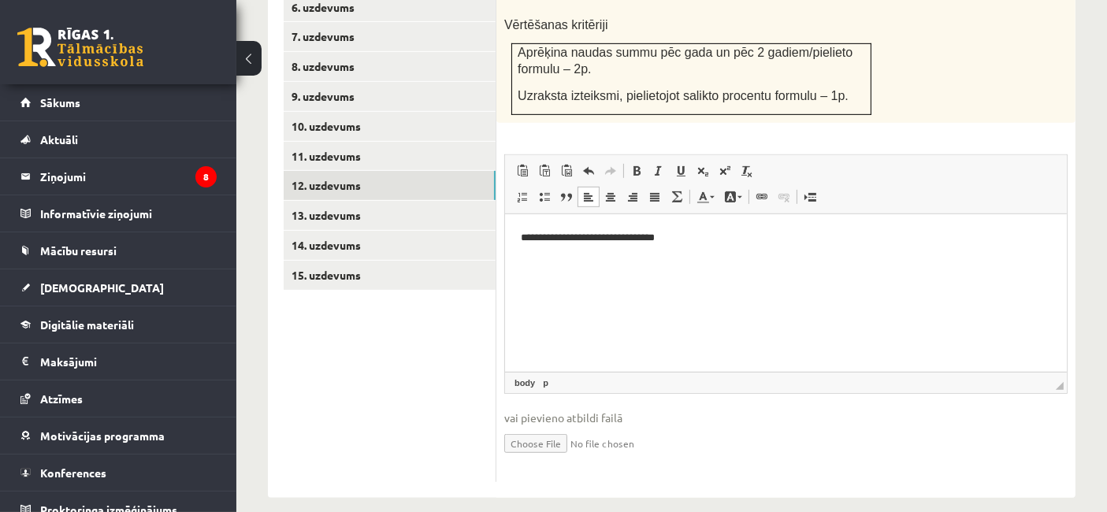
click at [544, 436] on input "file" at bounding box center [785, 442] width 563 height 32
type input "**********"
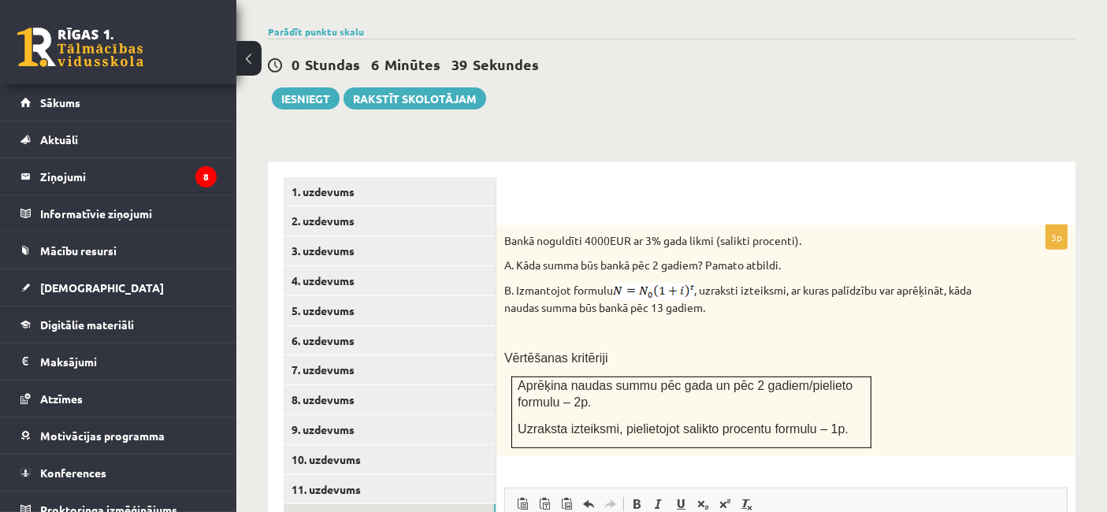
scroll to position [573, 0]
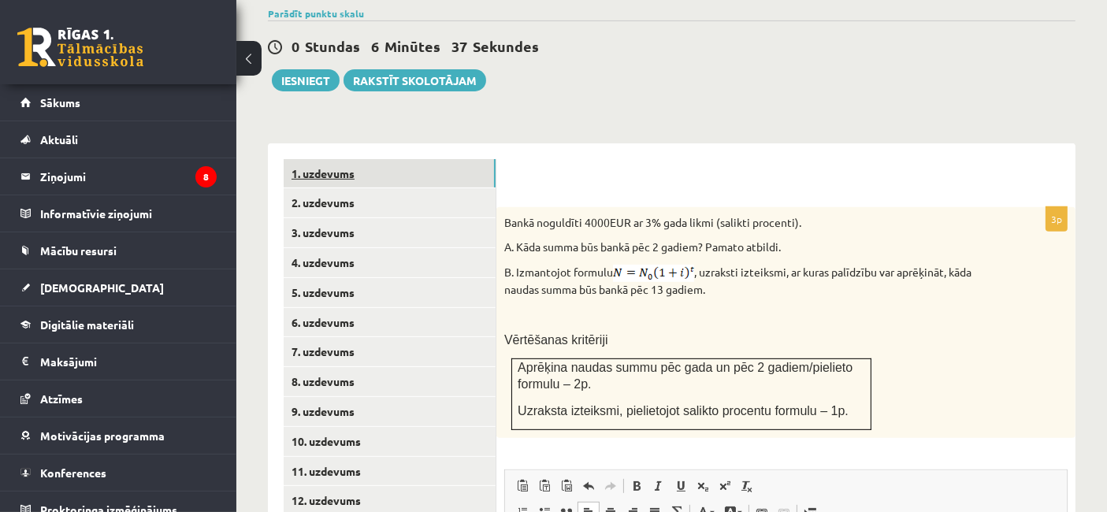
click at [344, 159] on link "1. uzdevums" at bounding box center [390, 173] width 212 height 29
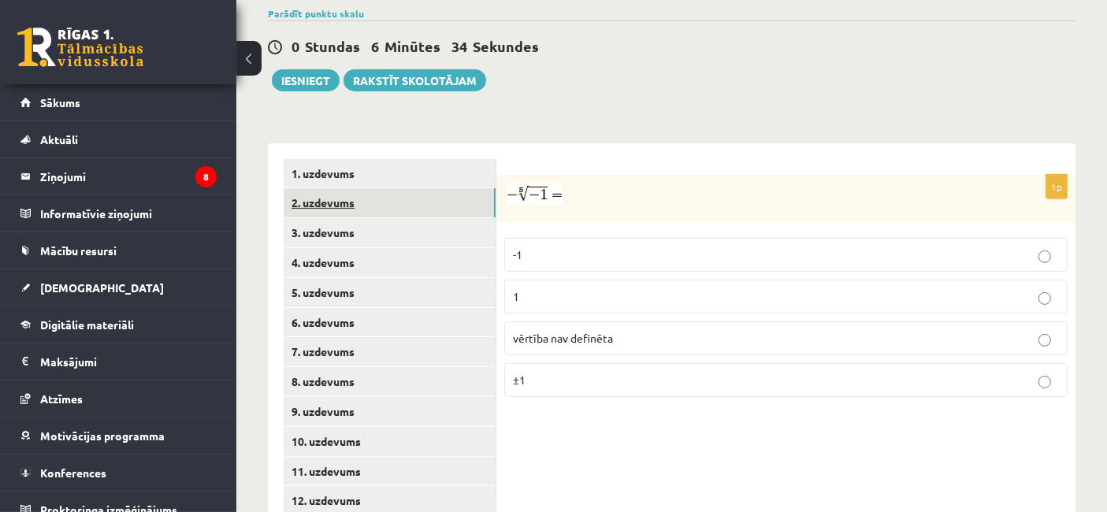
click at [342, 192] on link "2. uzdevums" at bounding box center [390, 202] width 212 height 29
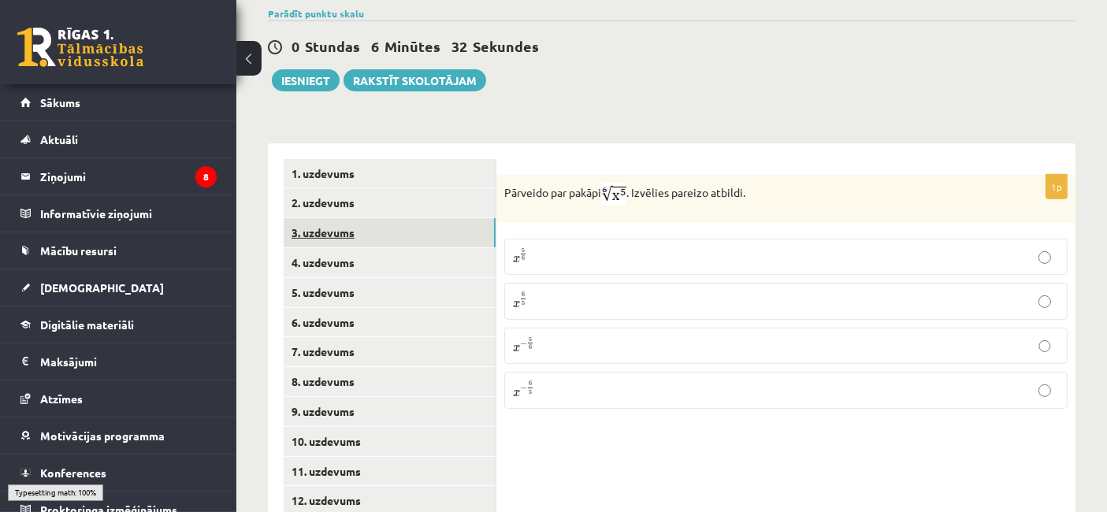
click at [350, 221] on link "3. uzdevums" at bounding box center [390, 232] width 212 height 29
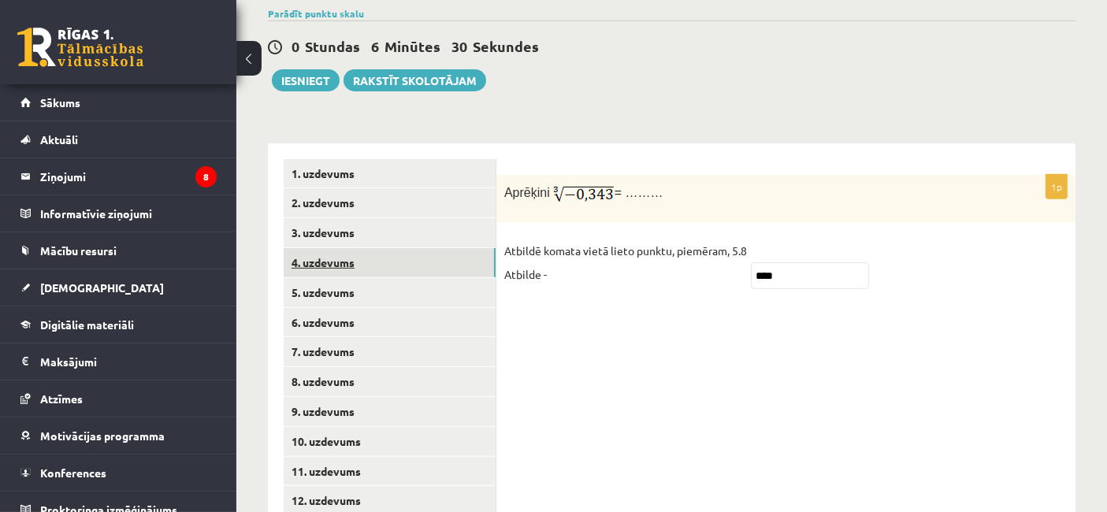
click at [354, 258] on link "4. uzdevums" at bounding box center [390, 262] width 212 height 29
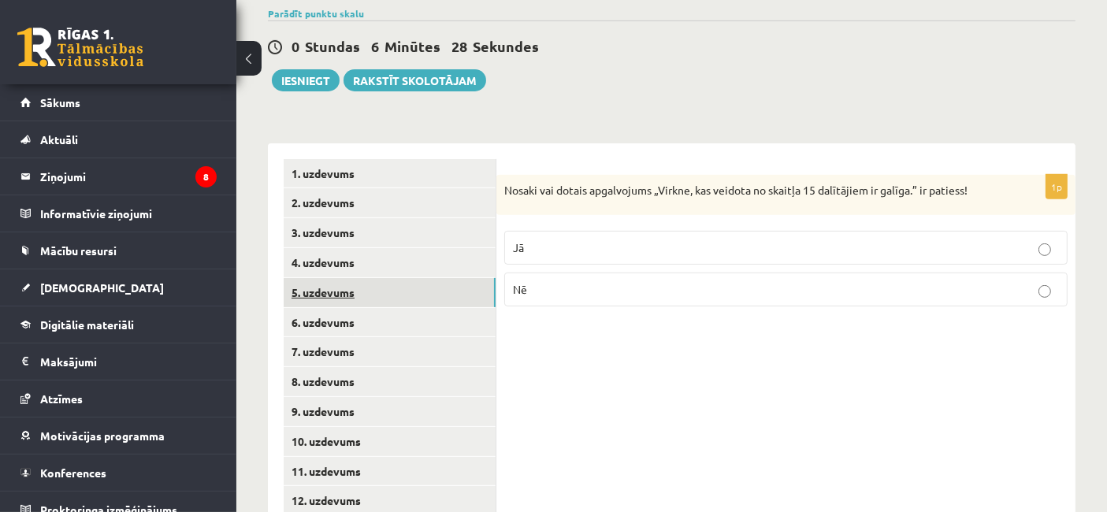
click at [355, 284] on link "5. uzdevums" at bounding box center [390, 292] width 212 height 29
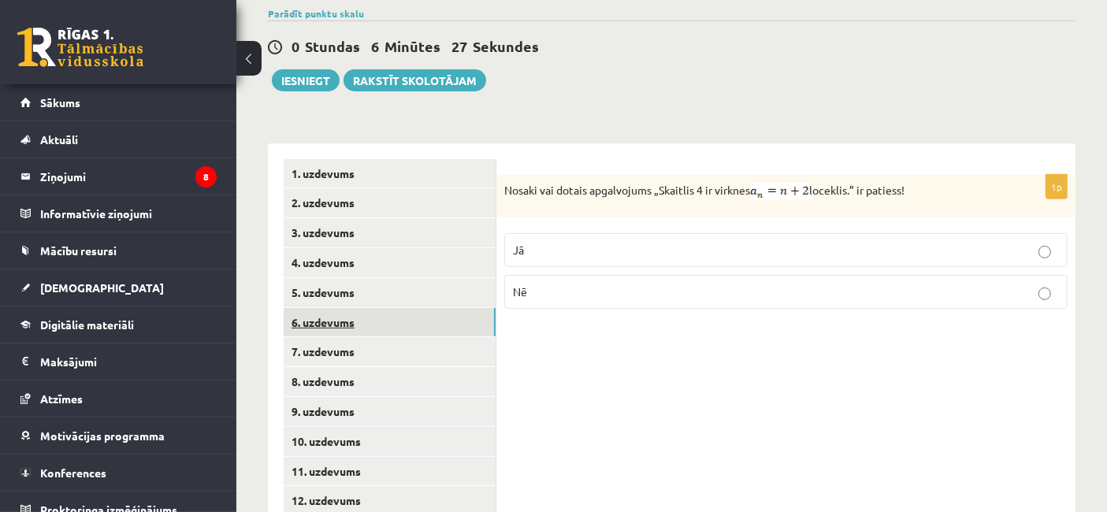
click at [355, 309] on link "6. uzdevums" at bounding box center [390, 322] width 212 height 29
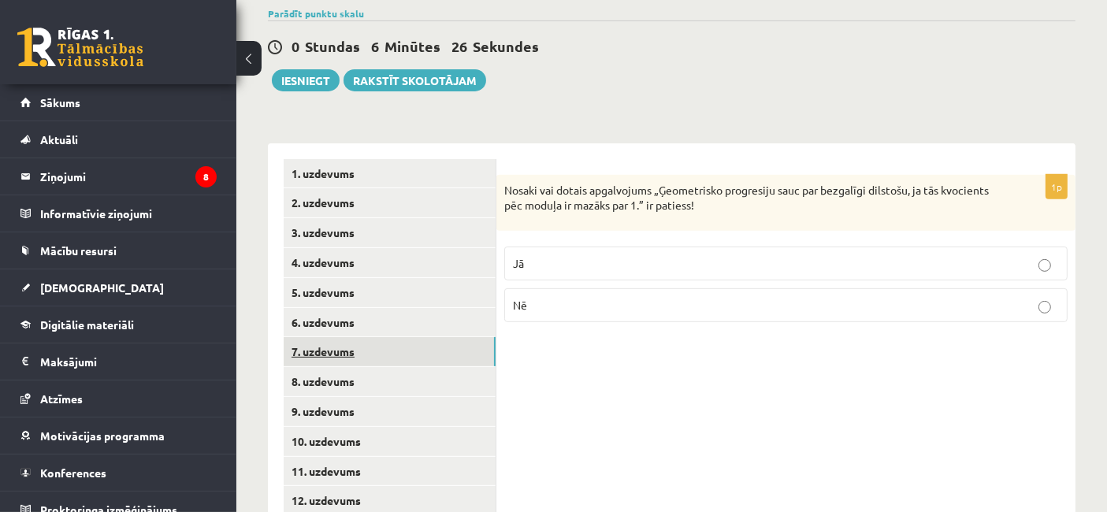
click at [360, 338] on link "7. uzdevums" at bounding box center [390, 351] width 212 height 29
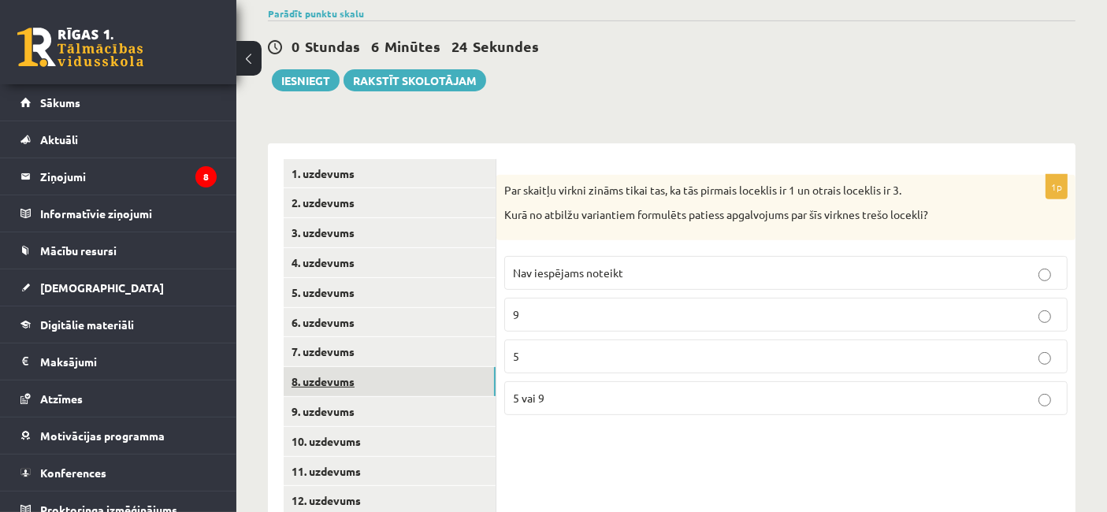
click at [360, 367] on link "8. uzdevums" at bounding box center [390, 381] width 212 height 29
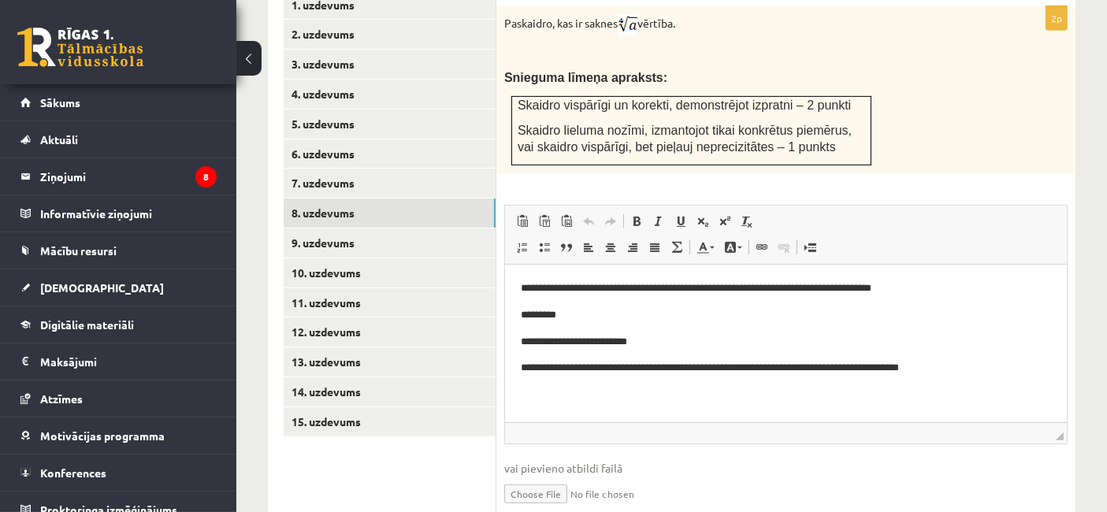
scroll to position [0, 0]
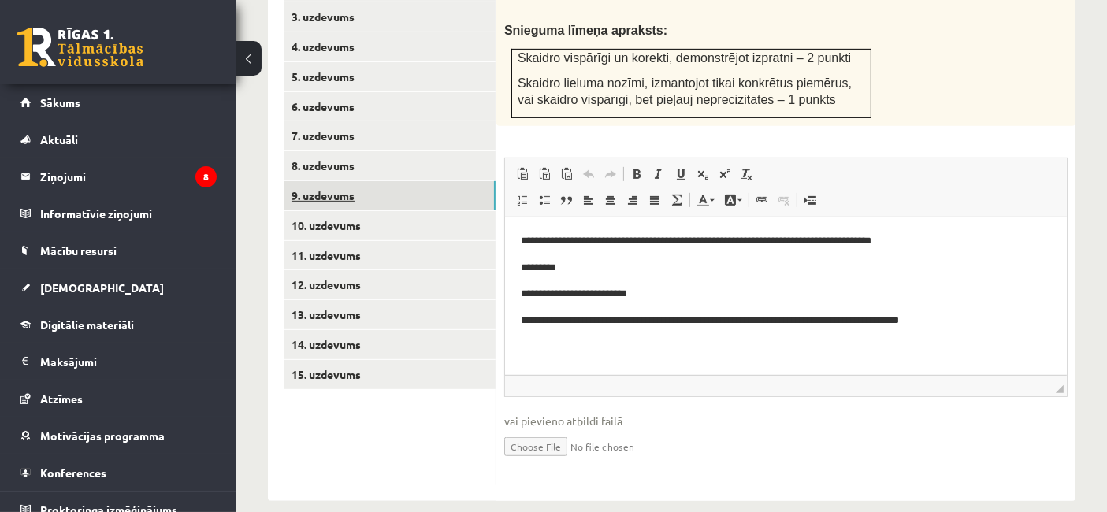
click at [334, 181] on link "9. uzdevums" at bounding box center [390, 195] width 212 height 29
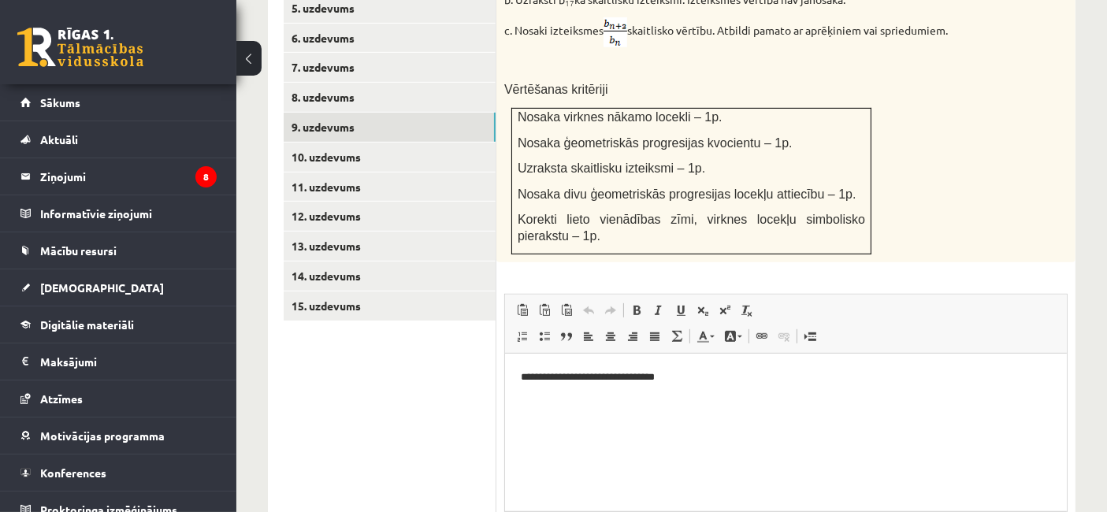
scroll to position [1012, 0]
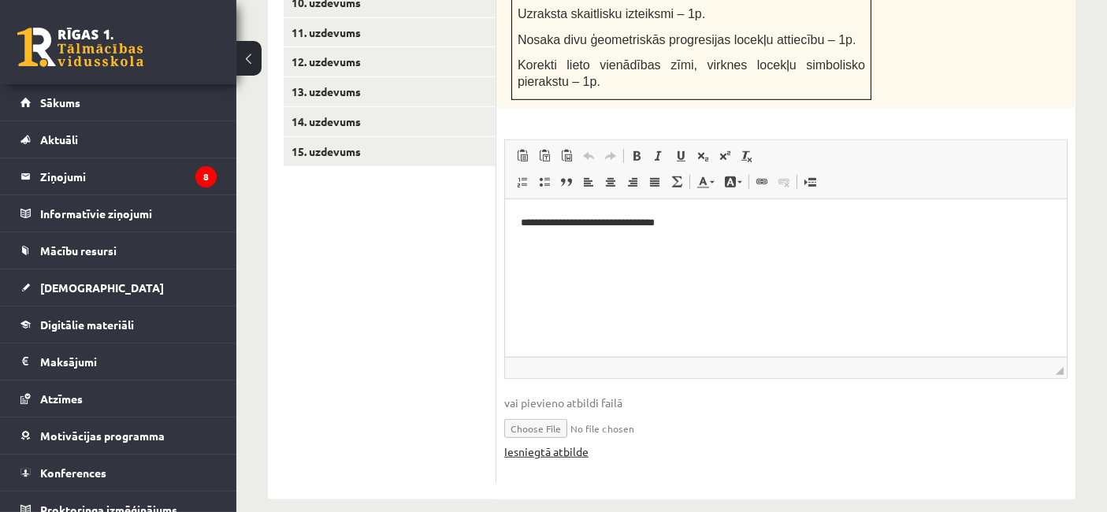
click at [555, 443] on link "Iesniegtā atbilde" at bounding box center [546, 451] width 84 height 17
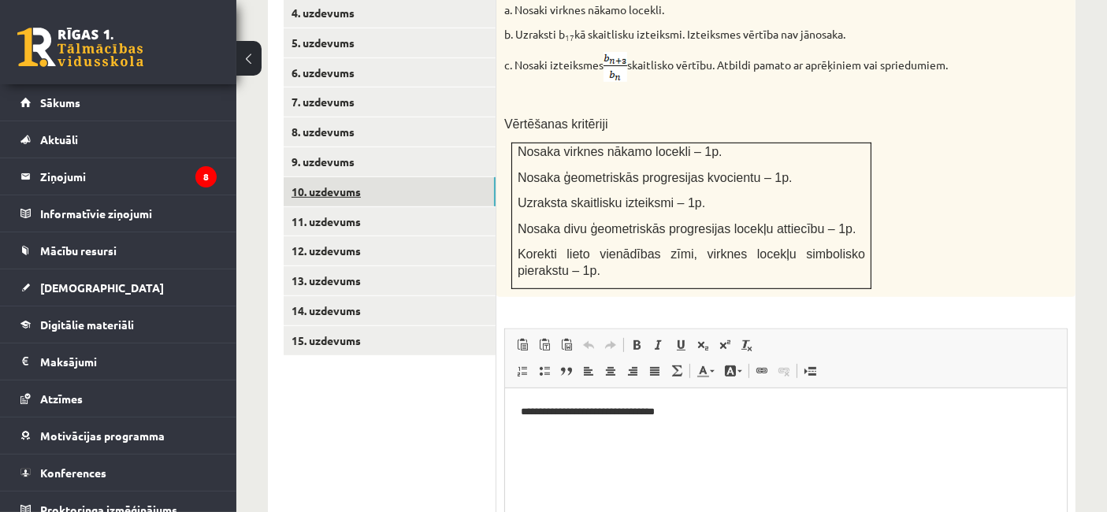
click at [366, 177] on link "10. uzdevums" at bounding box center [390, 191] width 212 height 29
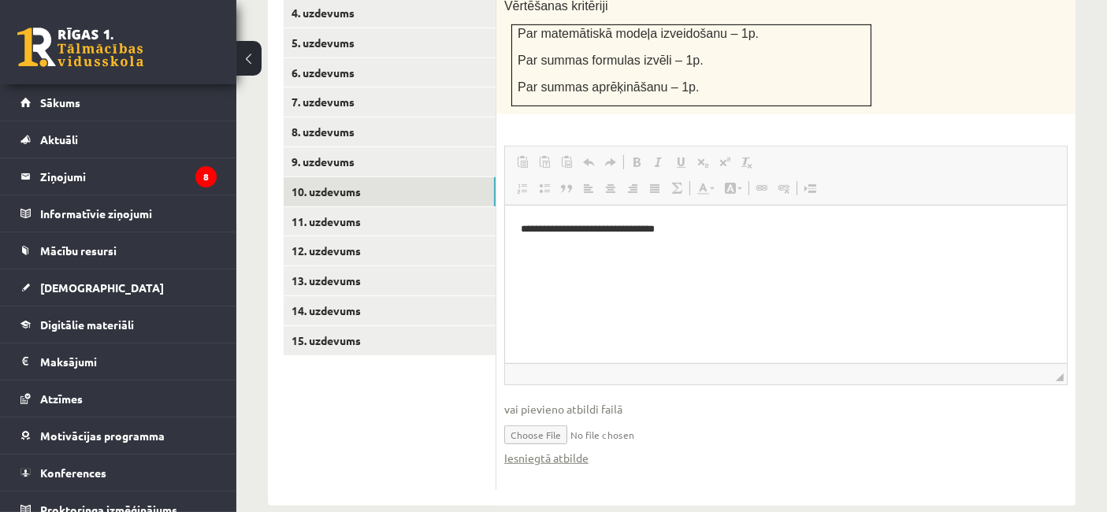
scroll to position [0, 0]
click at [560, 450] on link "Iesniegtā atbilde" at bounding box center [546, 458] width 84 height 17
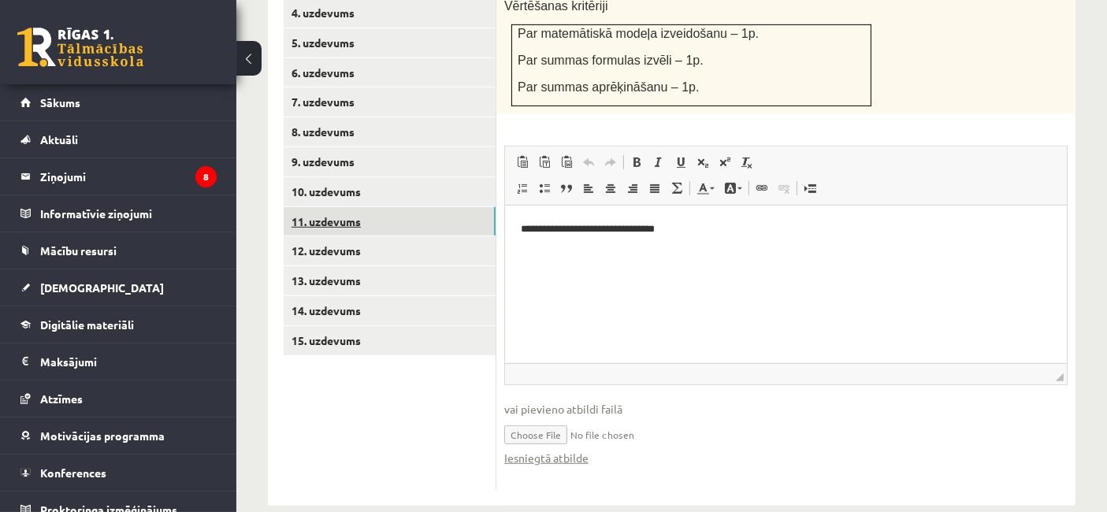
click at [410, 207] on link "11. uzdevums" at bounding box center [390, 221] width 212 height 29
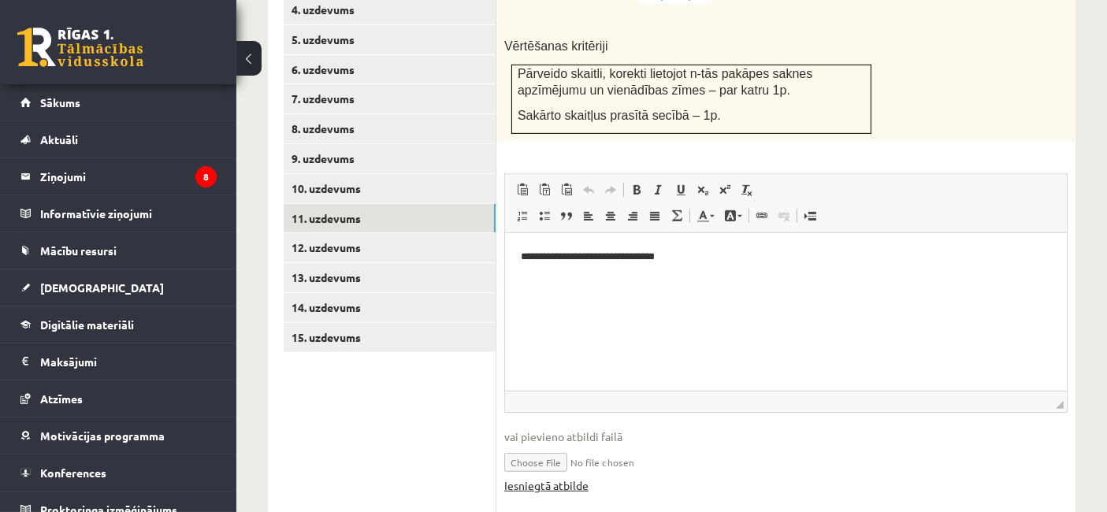
click at [565, 477] on link "Iesniegtā atbilde" at bounding box center [546, 485] width 84 height 17
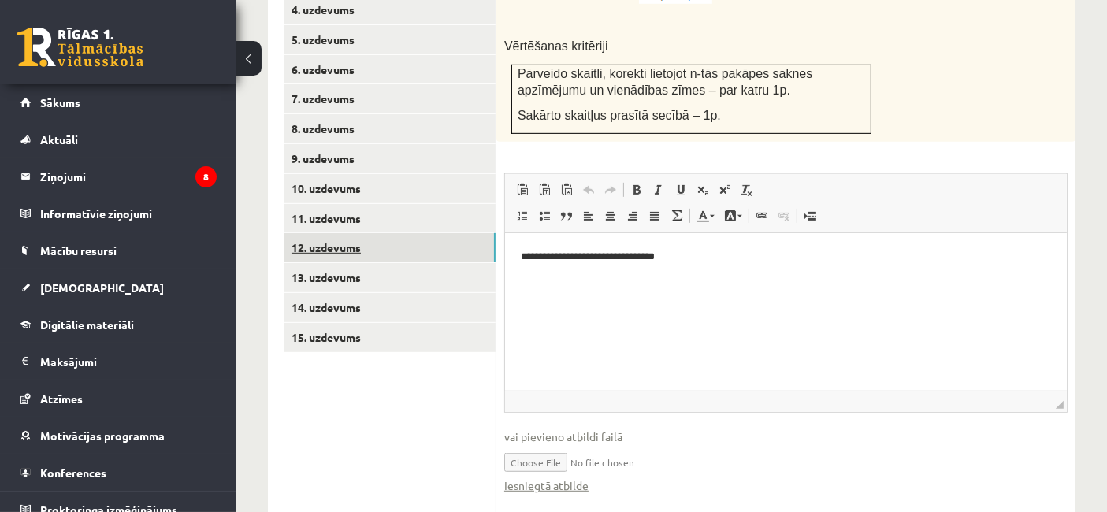
click at [341, 233] on link "12. uzdevums" at bounding box center [390, 247] width 212 height 29
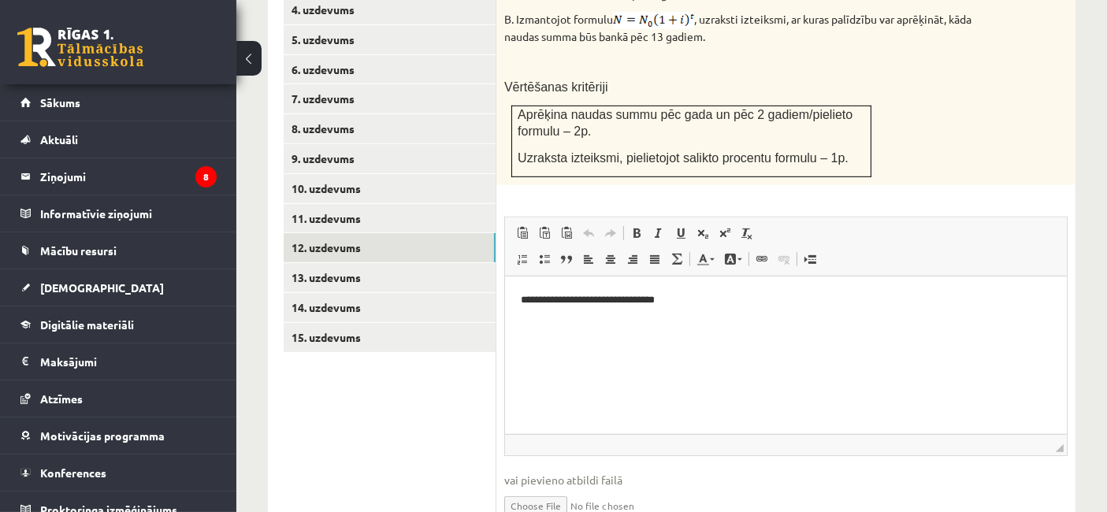
scroll to position [904, 0]
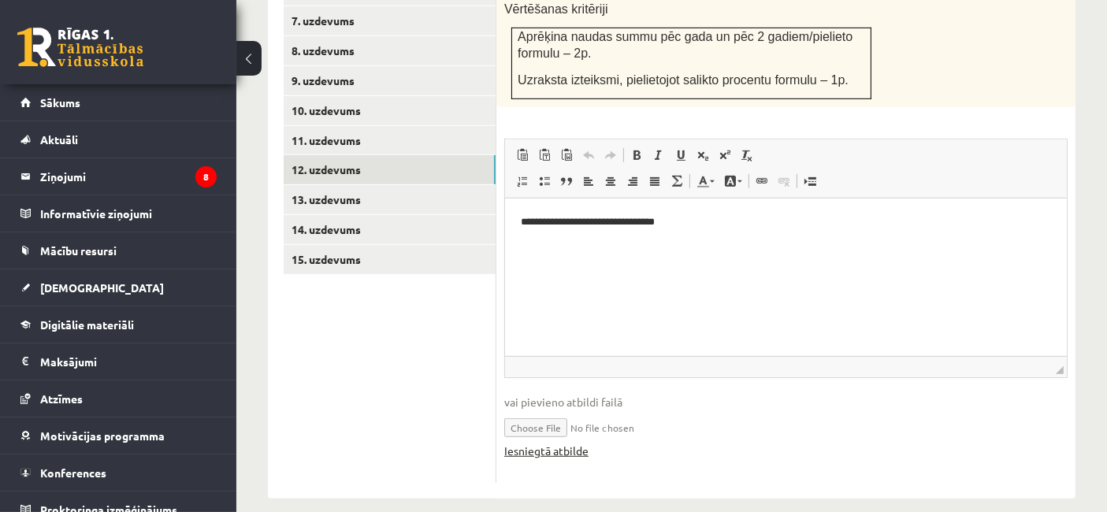
click at [547, 443] on link "Iesniegtā atbilde" at bounding box center [546, 451] width 84 height 17
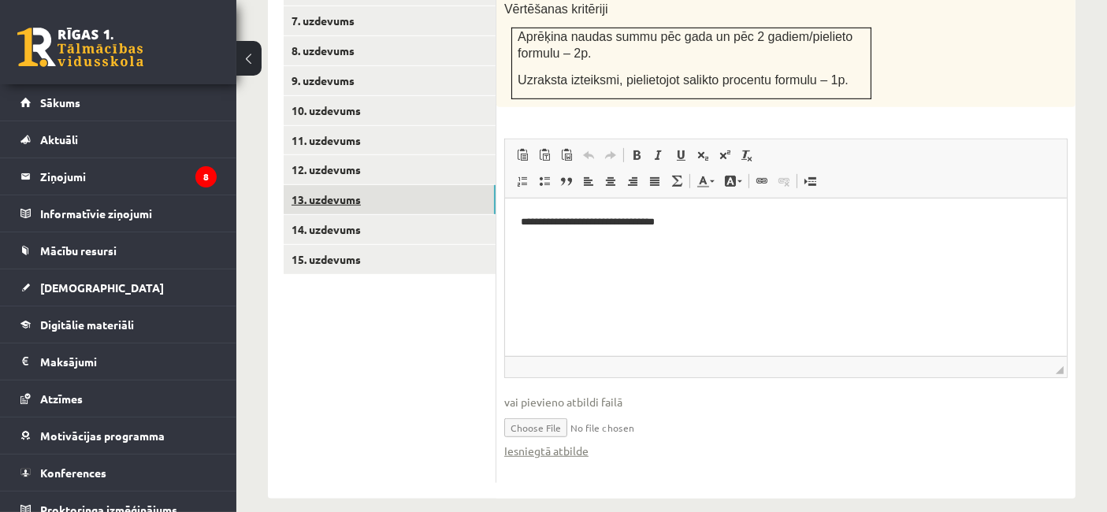
click at [391, 191] on link "13. uzdevums" at bounding box center [390, 199] width 212 height 29
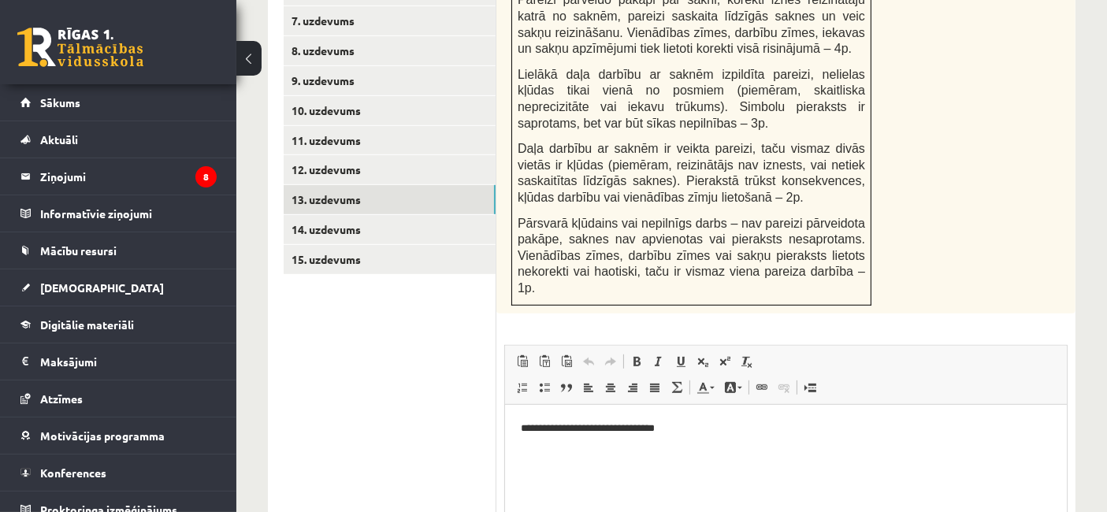
scroll to position [1103, 0]
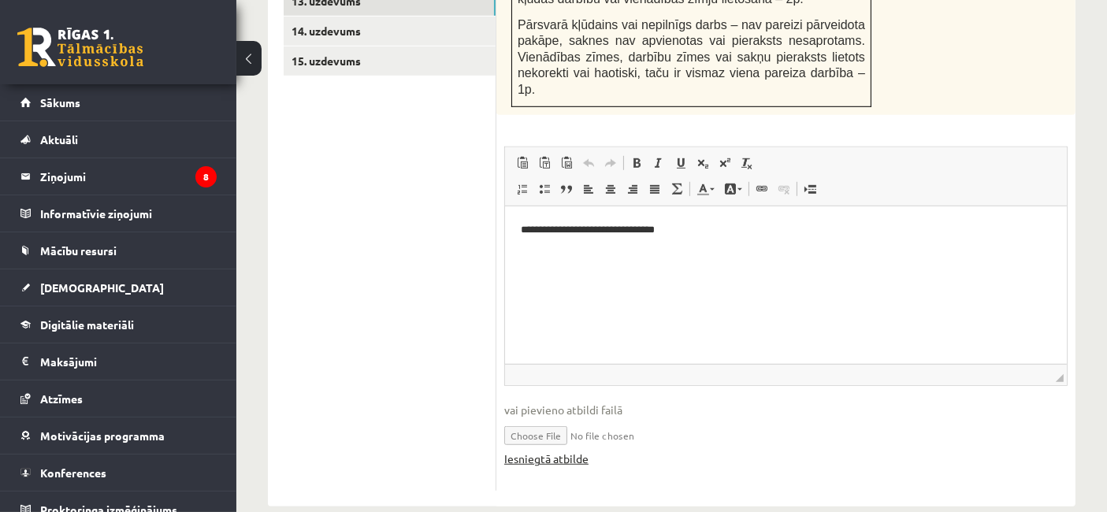
click at [545, 450] on link "Iesniegtā atbilde" at bounding box center [546, 458] width 84 height 17
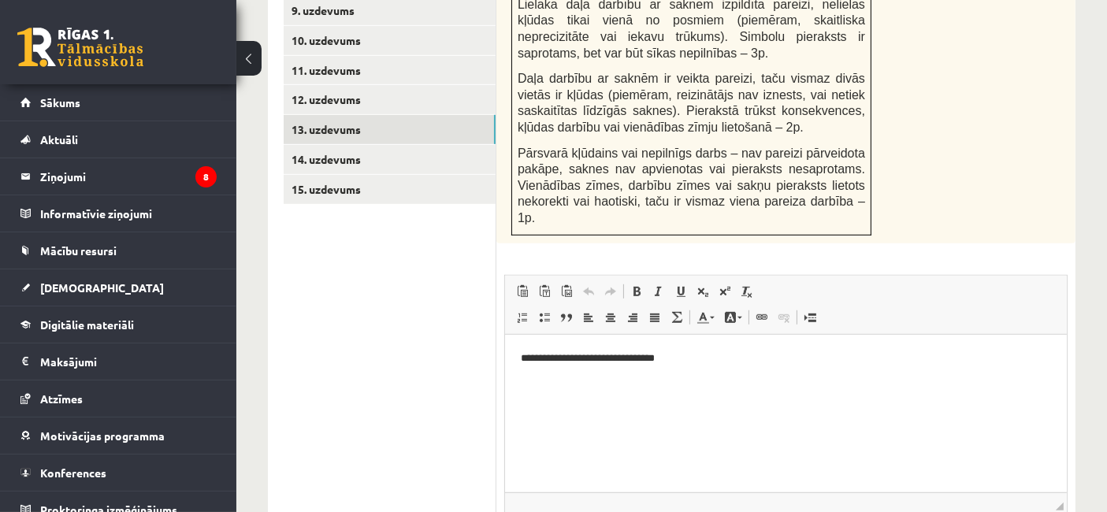
scroll to position [973, 0]
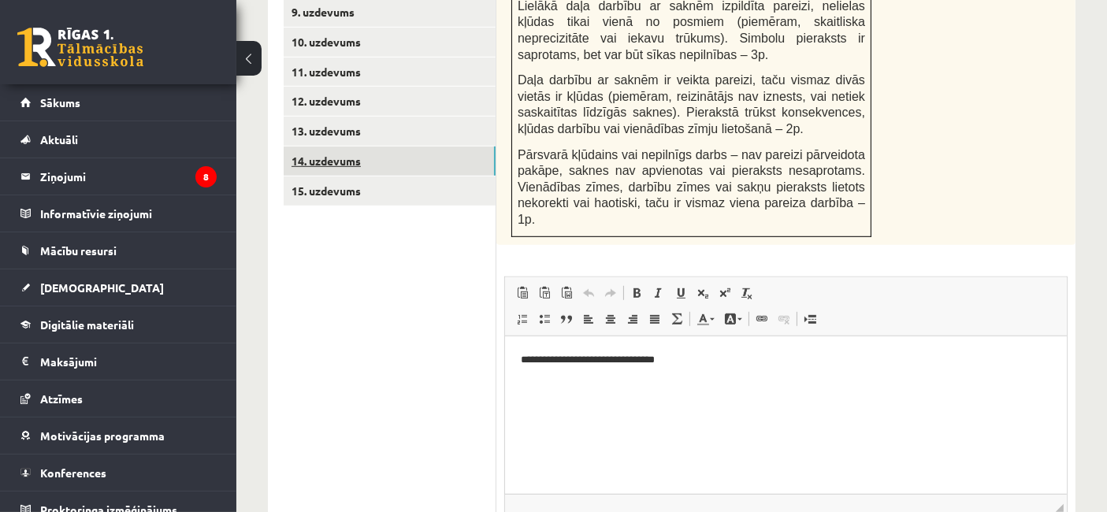
click at [382, 146] on link "14. uzdevums" at bounding box center [390, 160] width 212 height 29
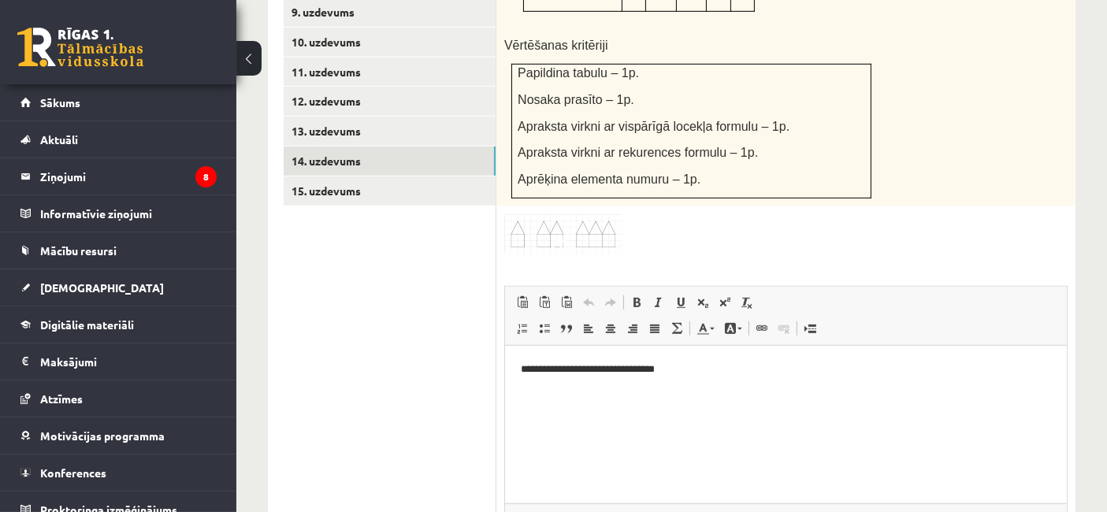
scroll to position [1091, 0]
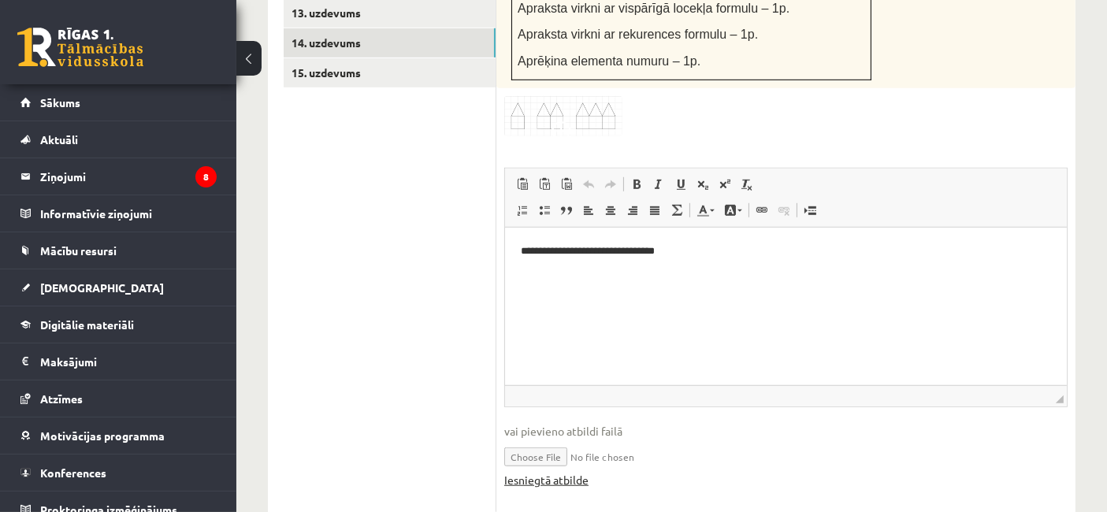
click at [544, 472] on link "Iesniegtā atbilde" at bounding box center [546, 480] width 84 height 17
click at [380, 58] on link "15. uzdevums" at bounding box center [390, 72] width 212 height 29
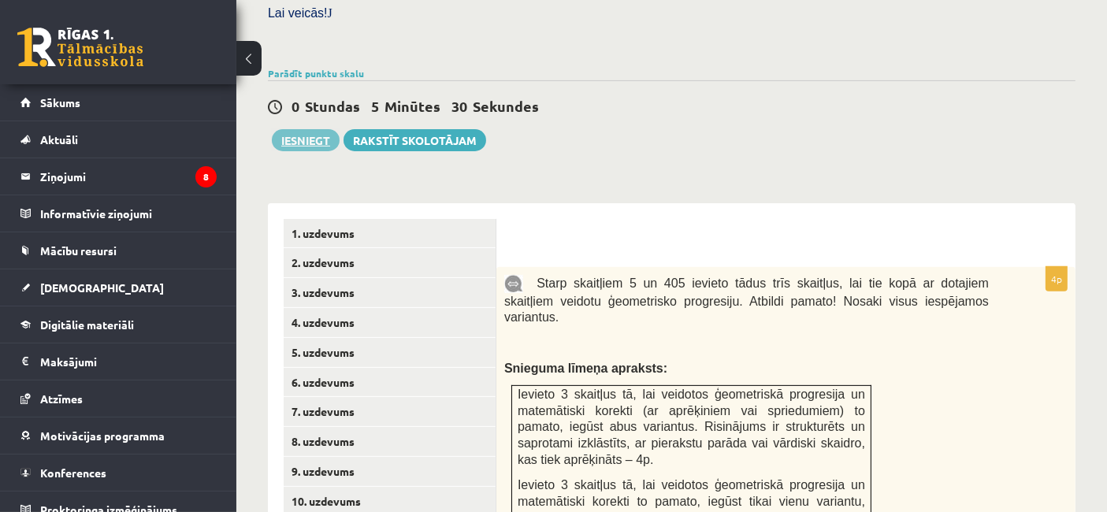
scroll to position [513, 0]
click at [299, 130] on button "Iesniegt" at bounding box center [306, 141] width 68 height 22
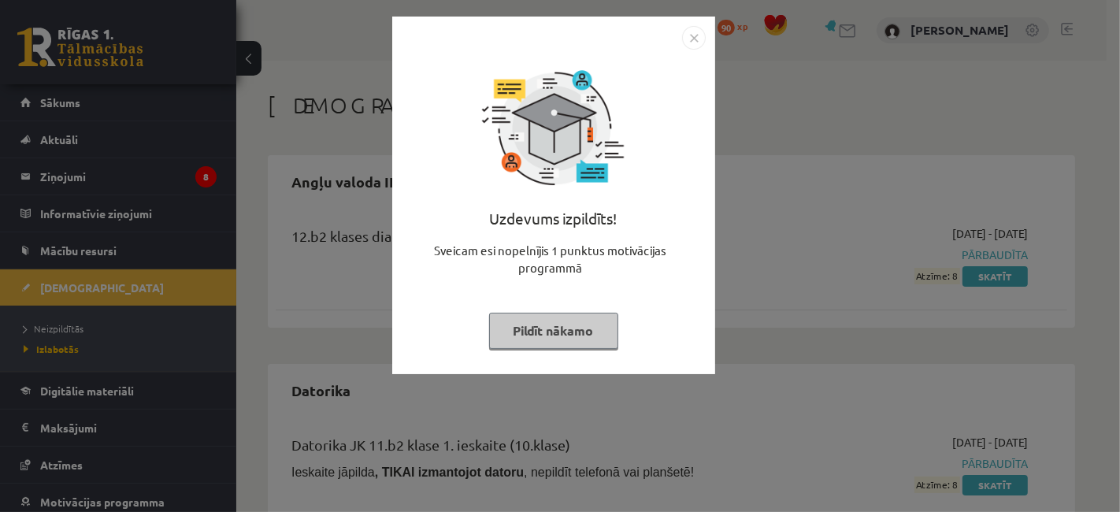
click at [549, 342] on button "Pildīt nākamo" at bounding box center [553, 331] width 129 height 36
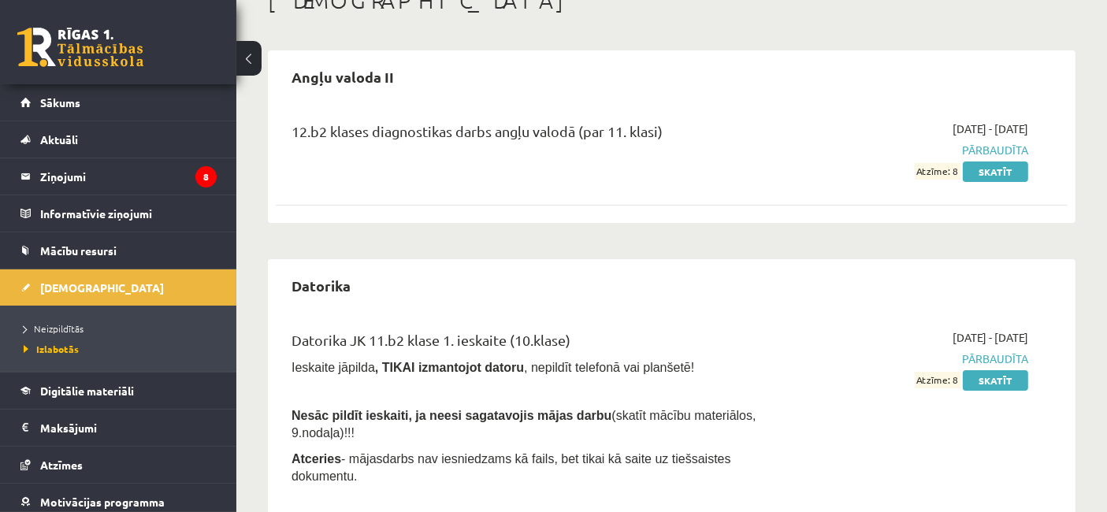
scroll to position [12, 0]
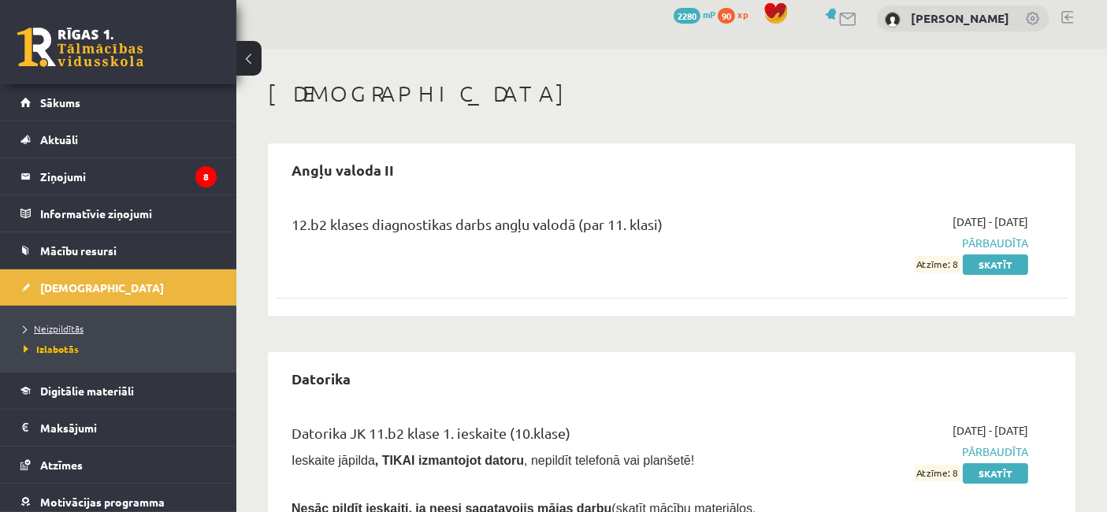
click at [69, 321] on link "Neizpildītās" at bounding box center [122, 328] width 197 height 14
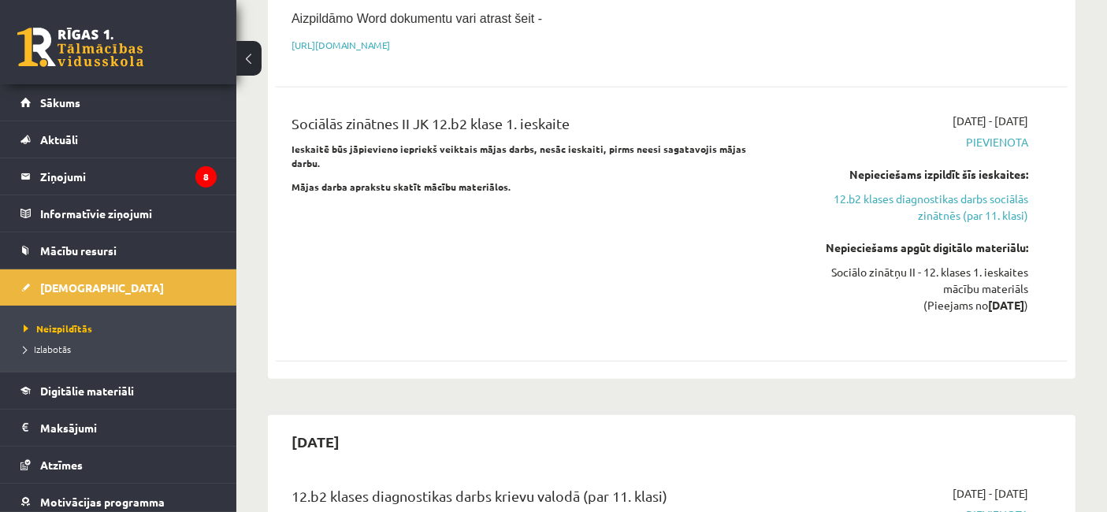
scroll to position [1266, 0]
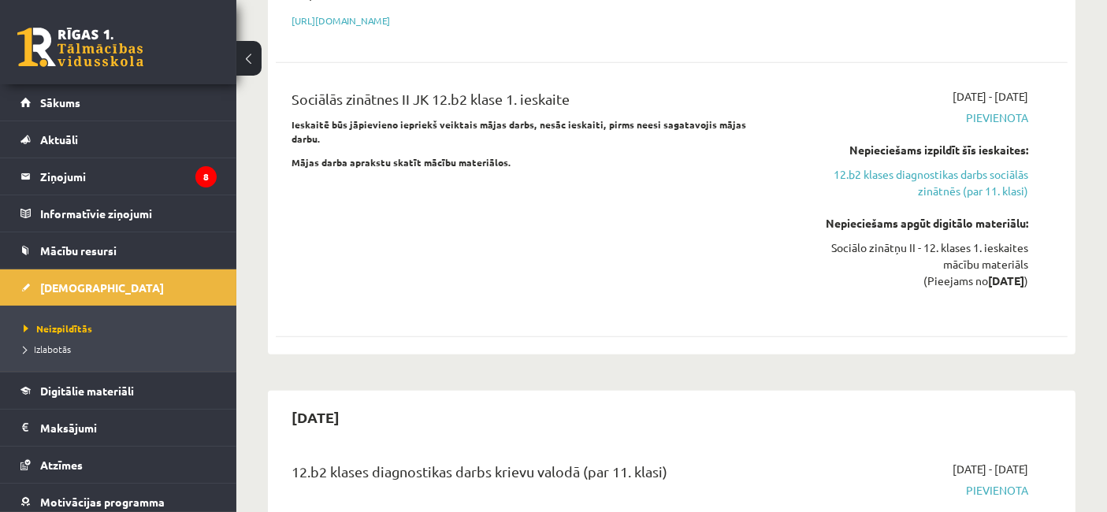
click at [484, 166] on div "Sociālās zinātnes II JK 12.b2 klase 1. ieskaite Ieskaitē būs jāpievieno iepriek…" at bounding box center [533, 199] width 506 height 223
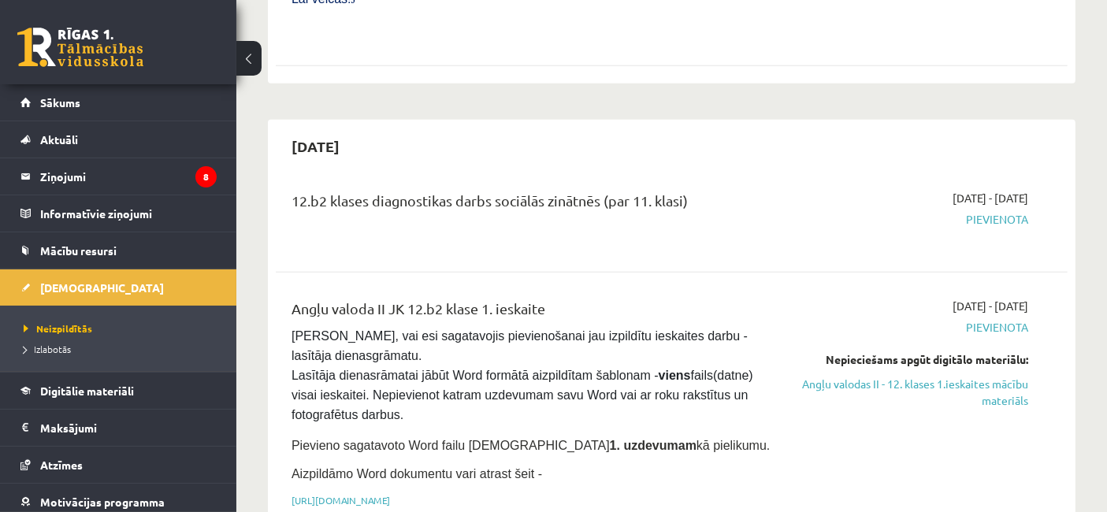
scroll to position [785, 0]
